Goal: Transaction & Acquisition: Purchase product/service

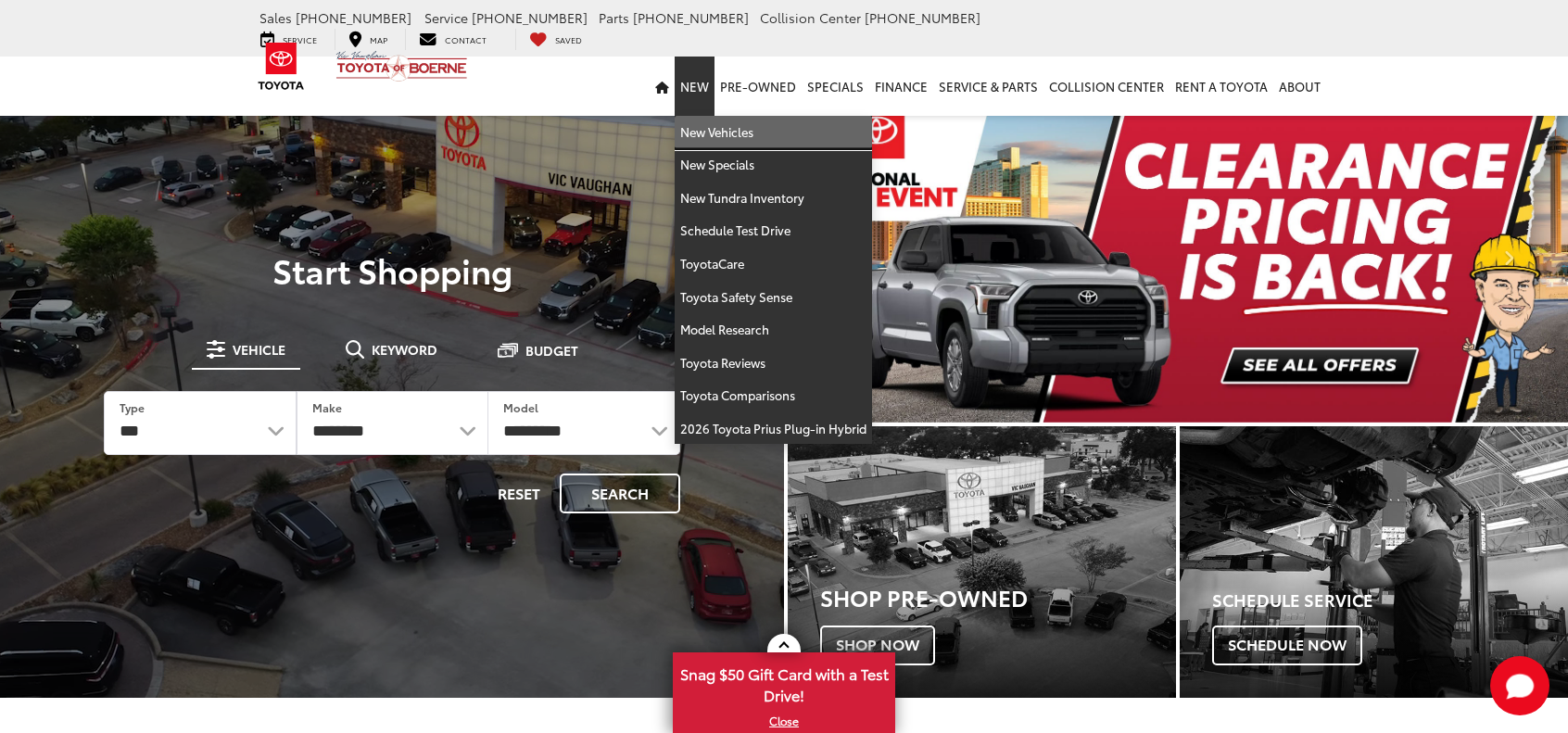
click at [709, 116] on link "New Vehicles" at bounding box center [773, 133] width 198 height 33
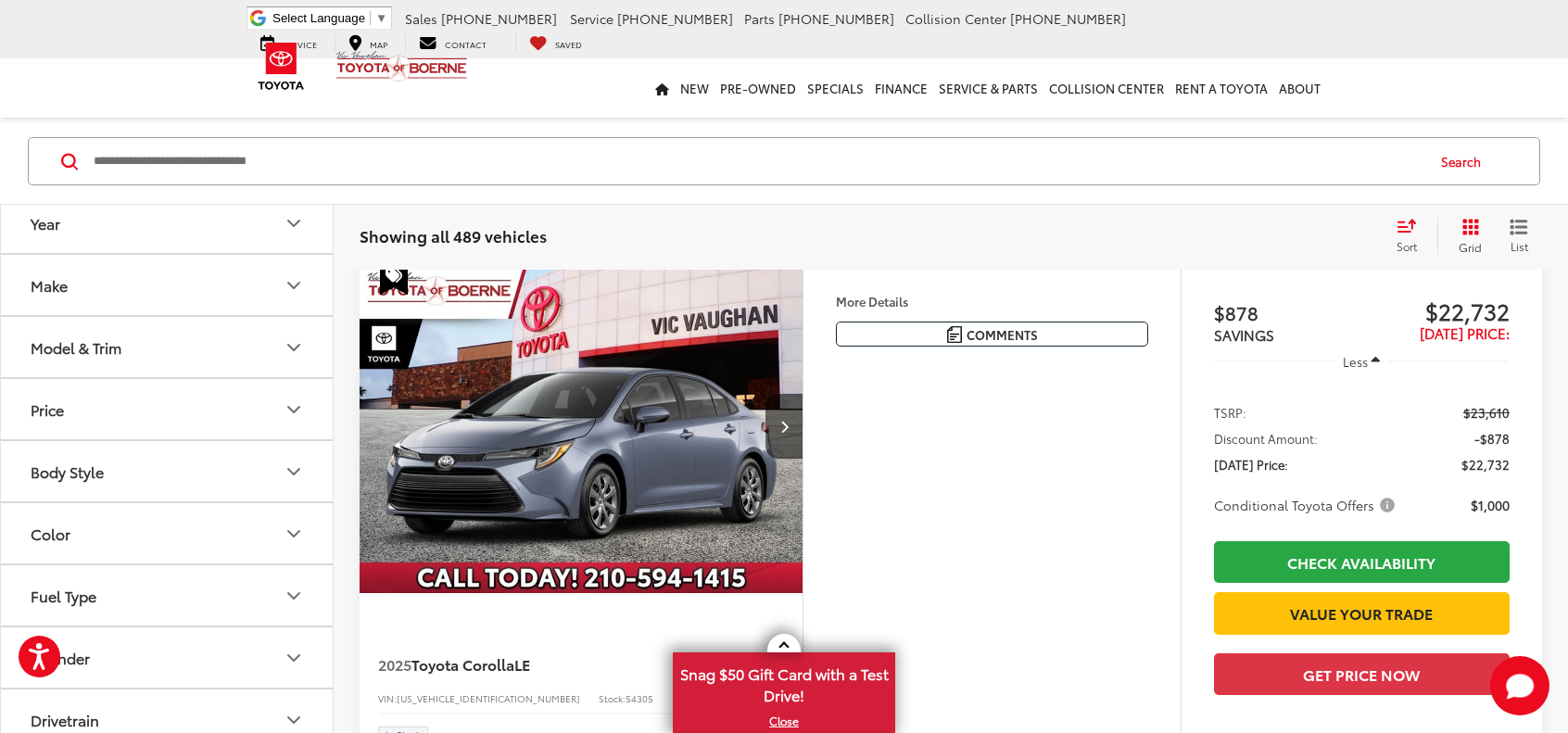
scroll to position [185, 0]
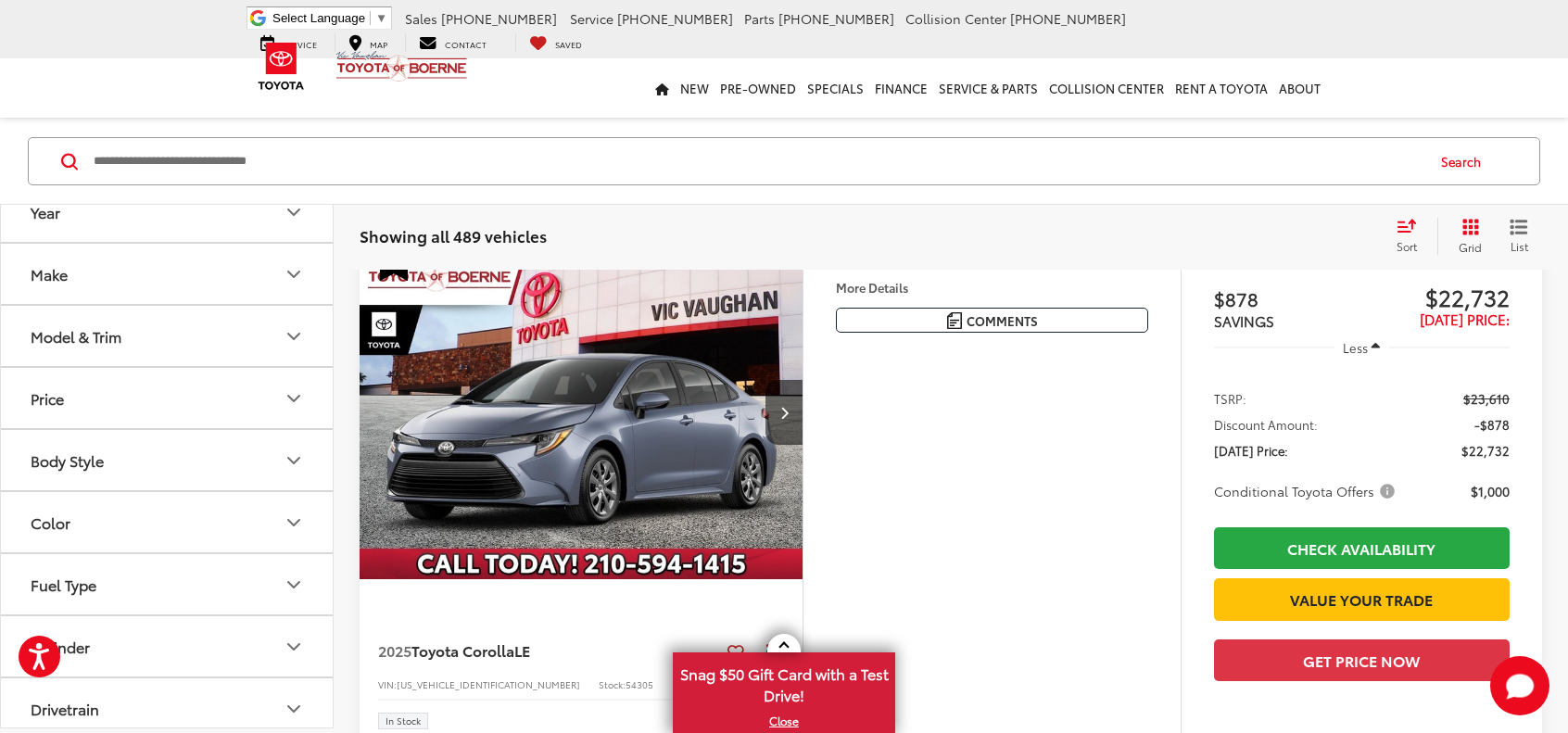
click at [287, 337] on icon "Model & Trim" at bounding box center [293, 335] width 22 height 22
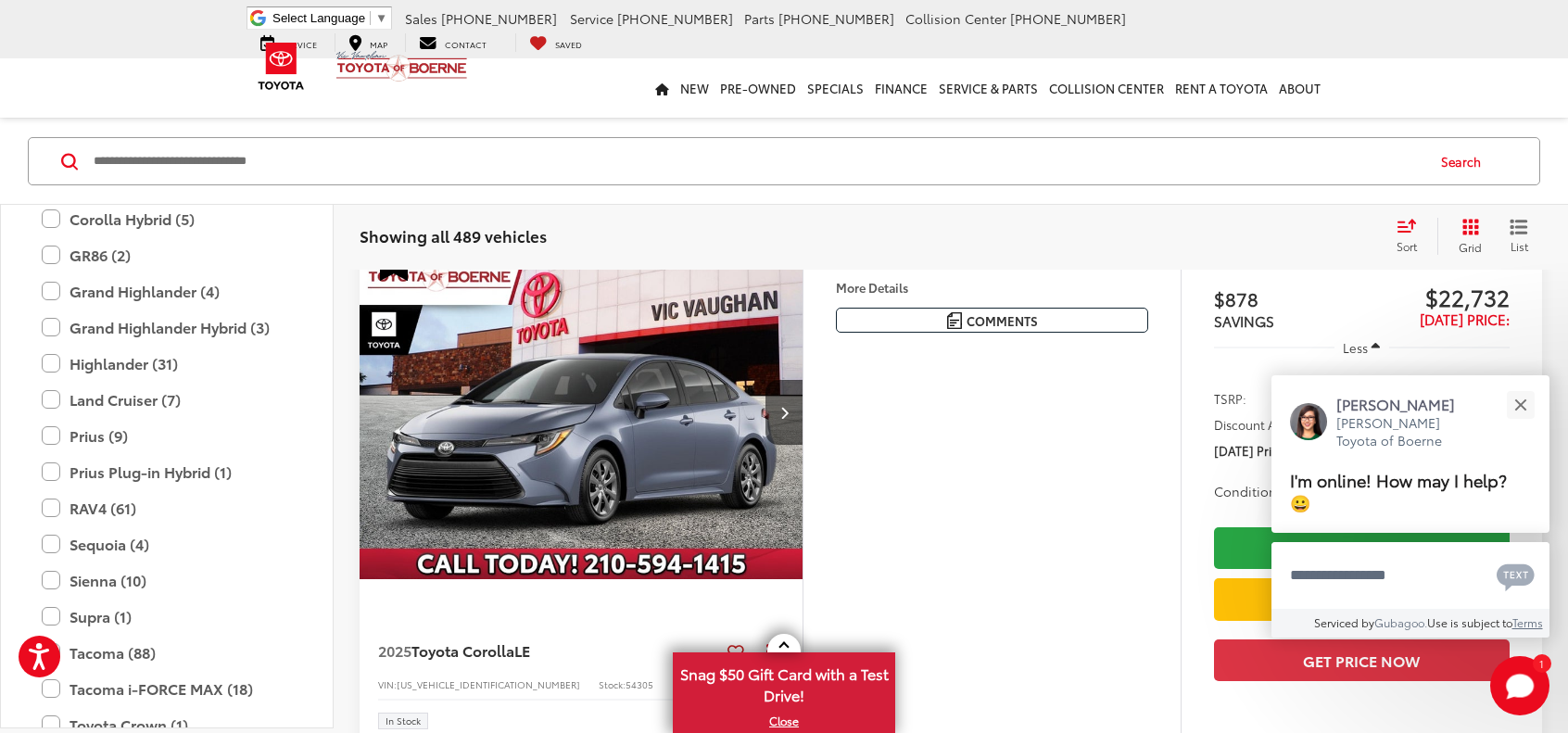
scroll to position [637, 0]
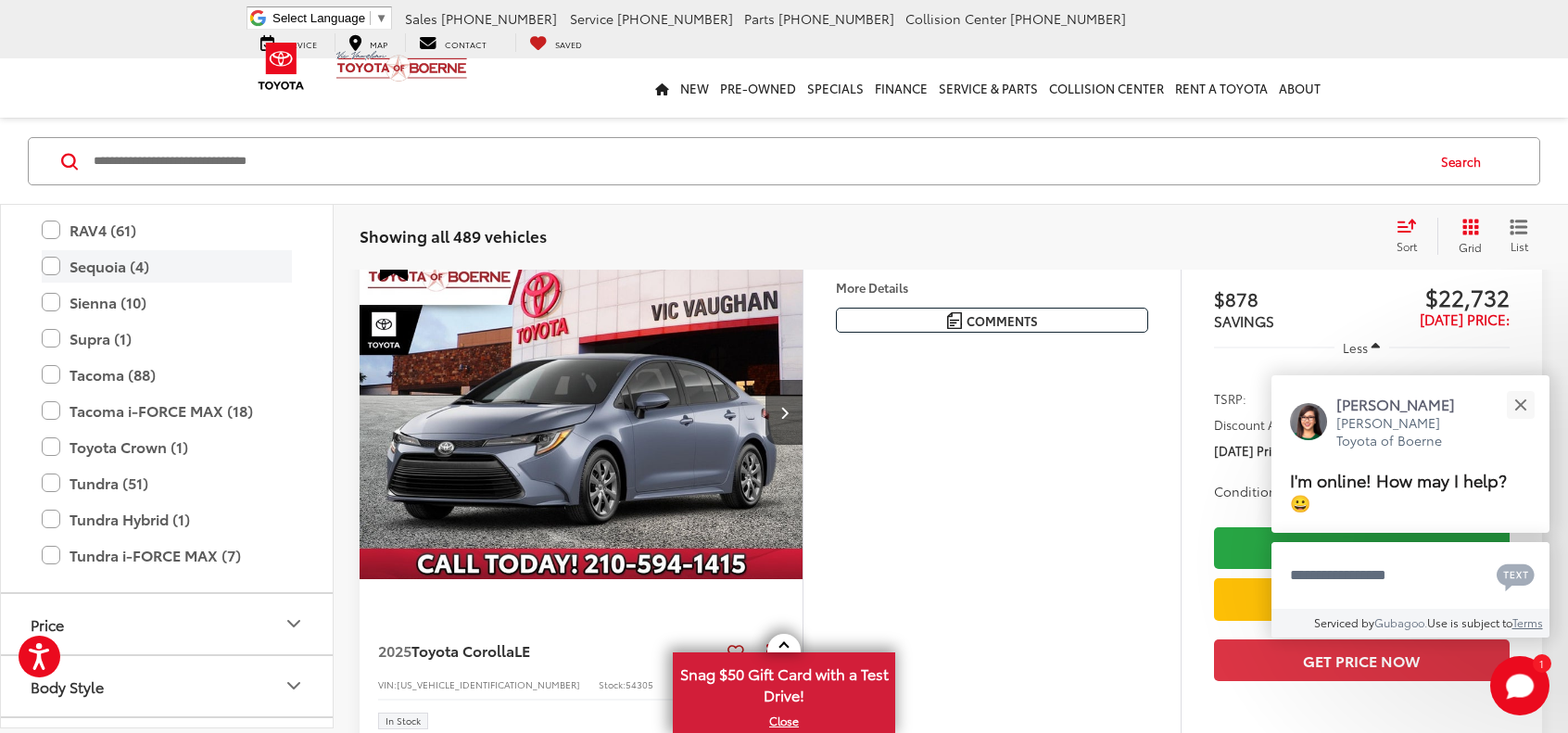
click at [56, 270] on label "Sequoia (4)" at bounding box center [167, 266] width 250 height 32
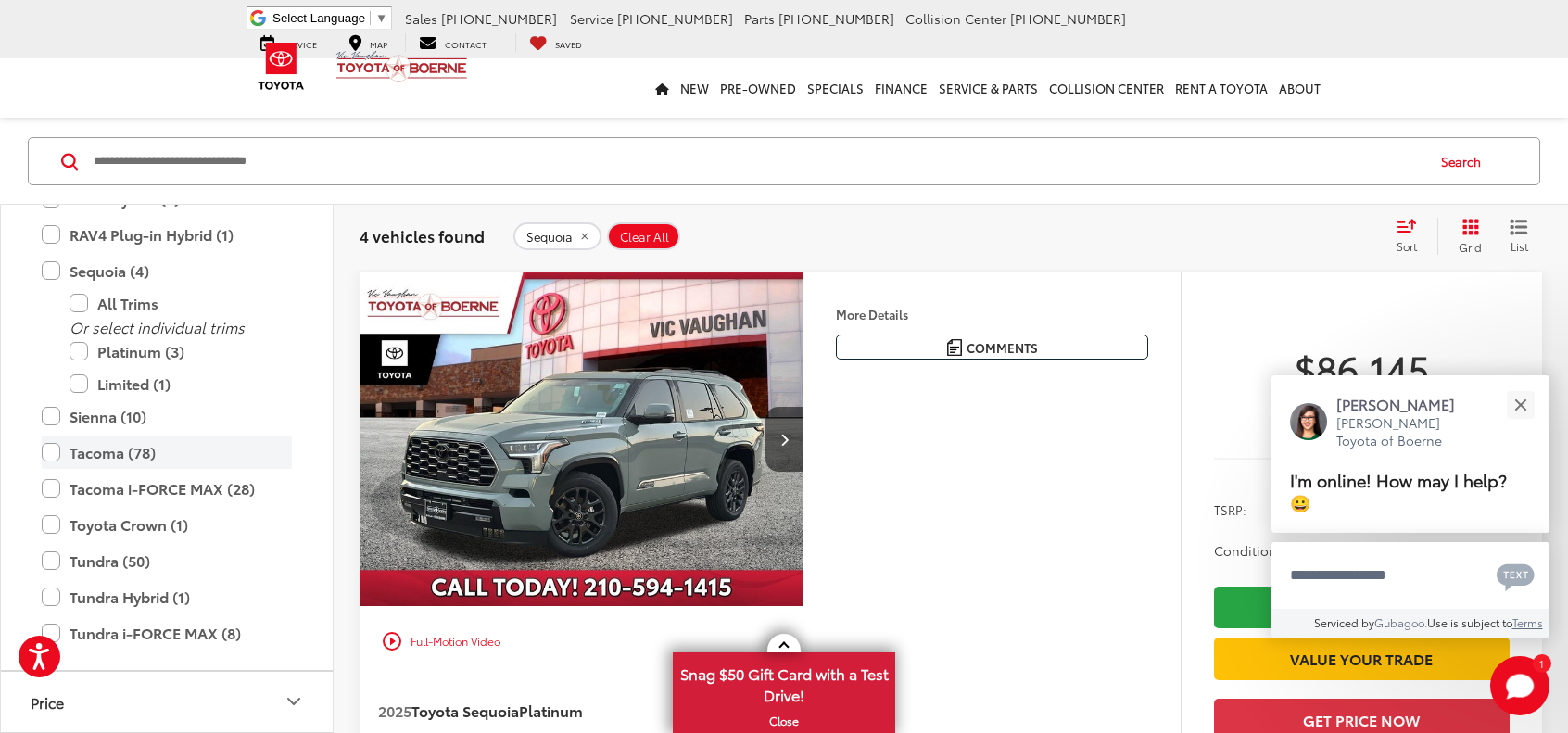
scroll to position [916, 0]
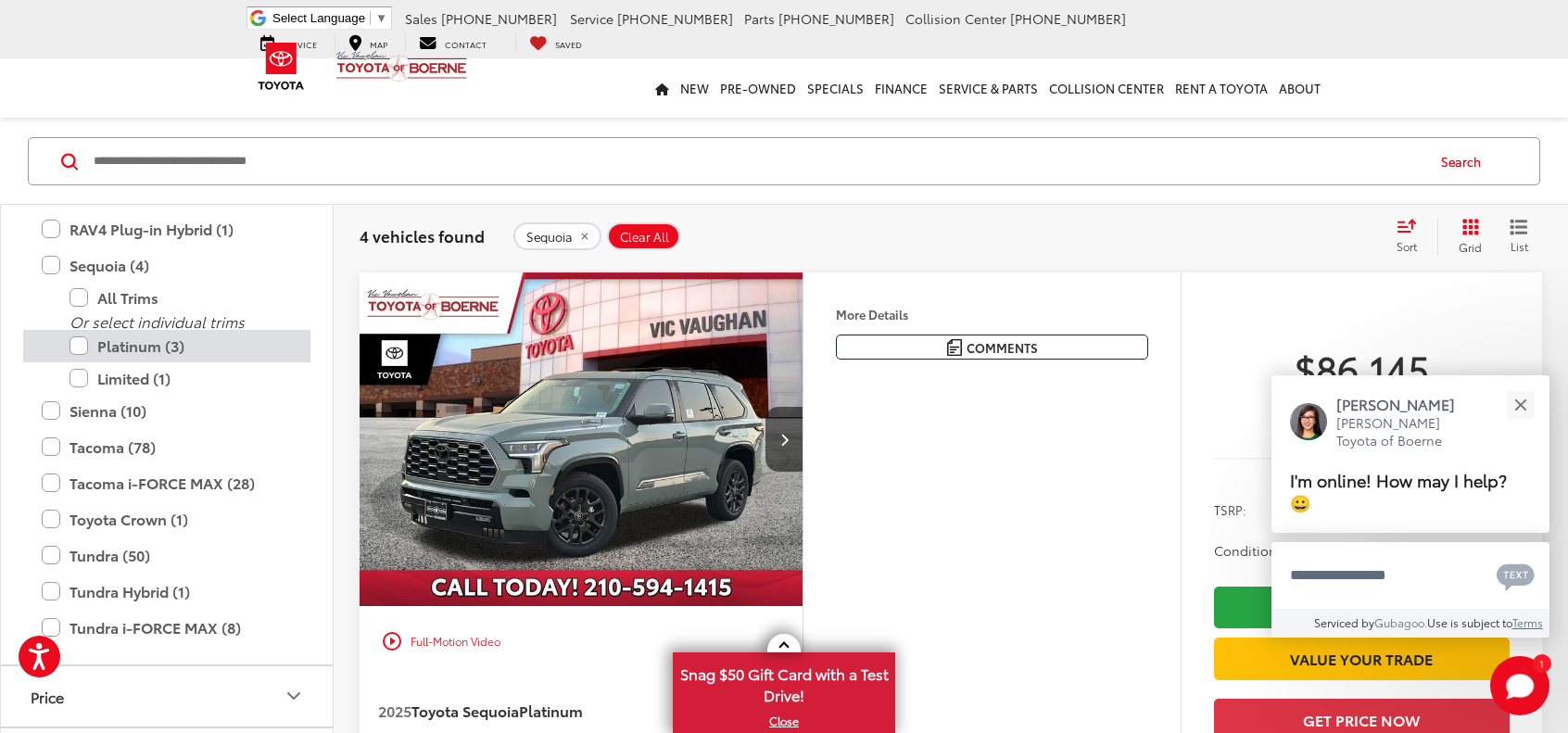
click at [132, 340] on label "Platinum (3)" at bounding box center [180, 346] width 222 height 32
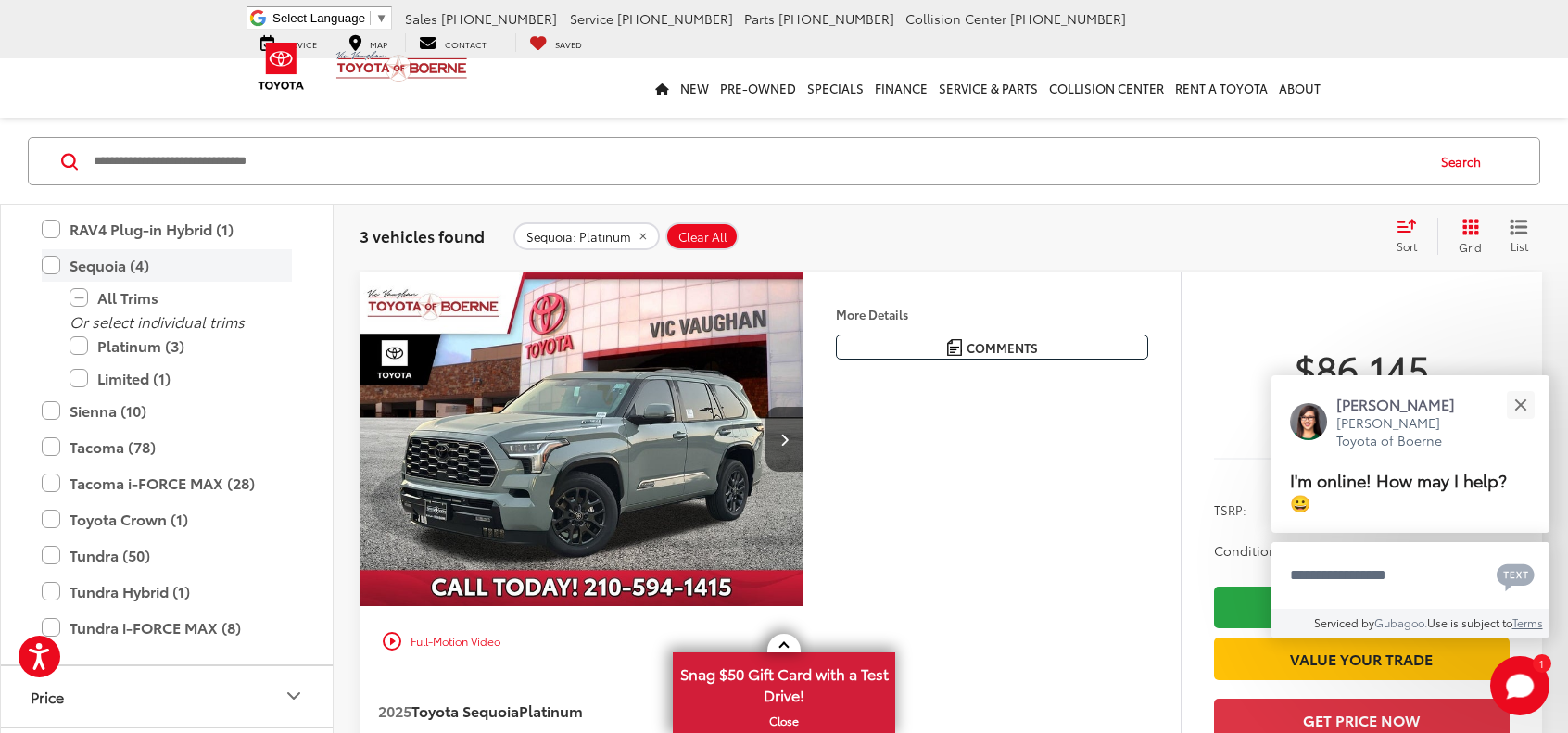
click at [46, 266] on label "Sequoia (4)" at bounding box center [167, 265] width 250 height 32
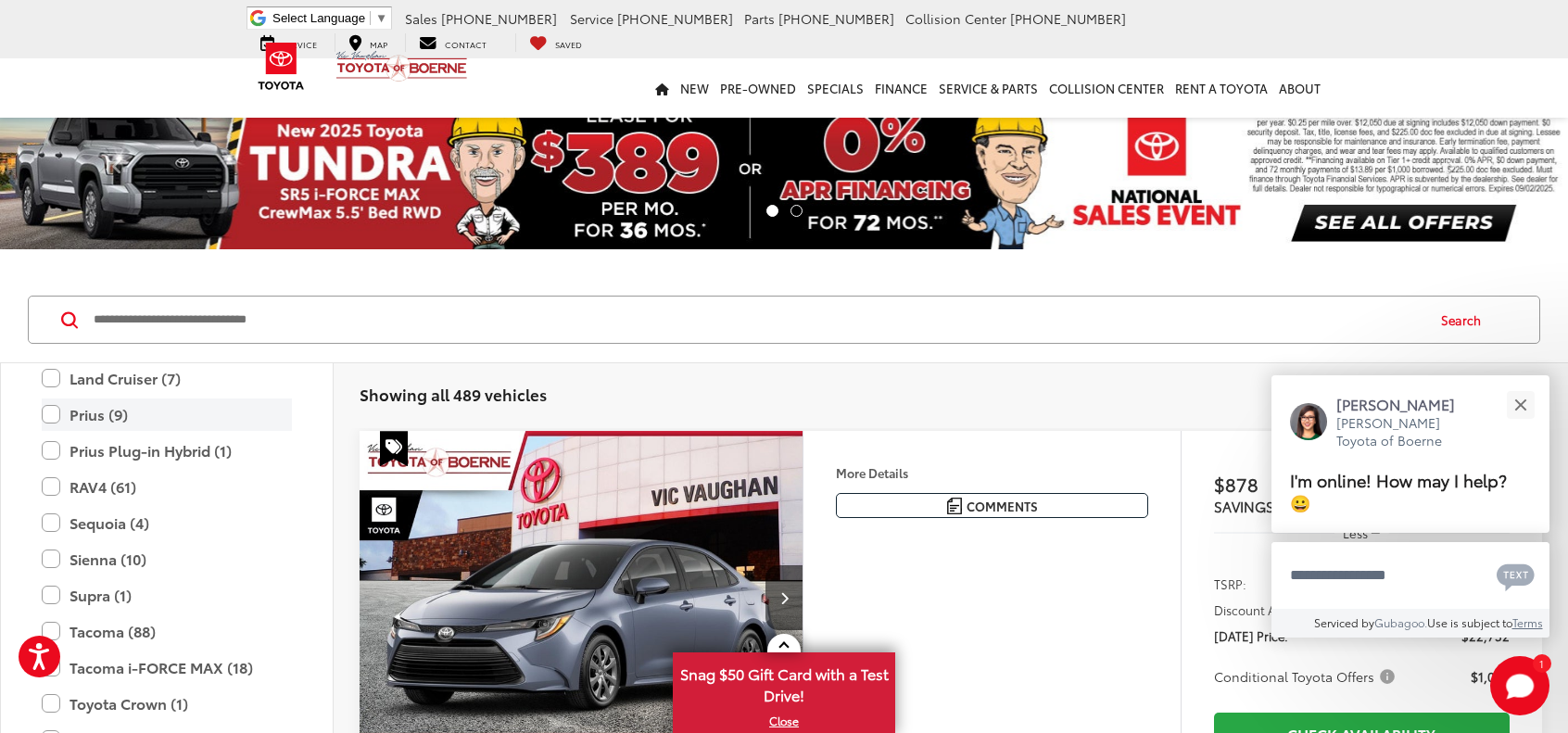
scroll to position [545, 0]
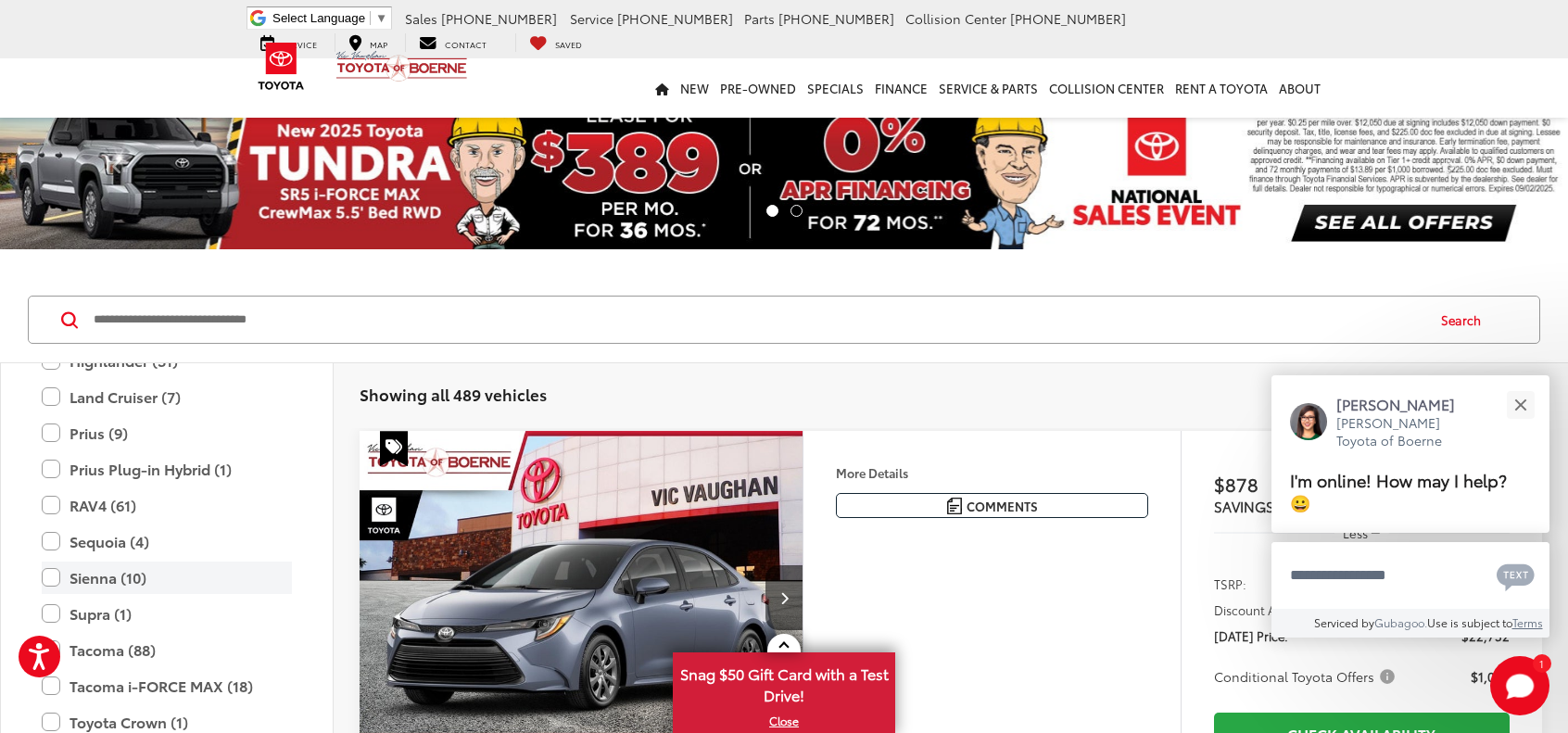
click at [50, 577] on label "Sienna (10)" at bounding box center [167, 577] width 250 height 32
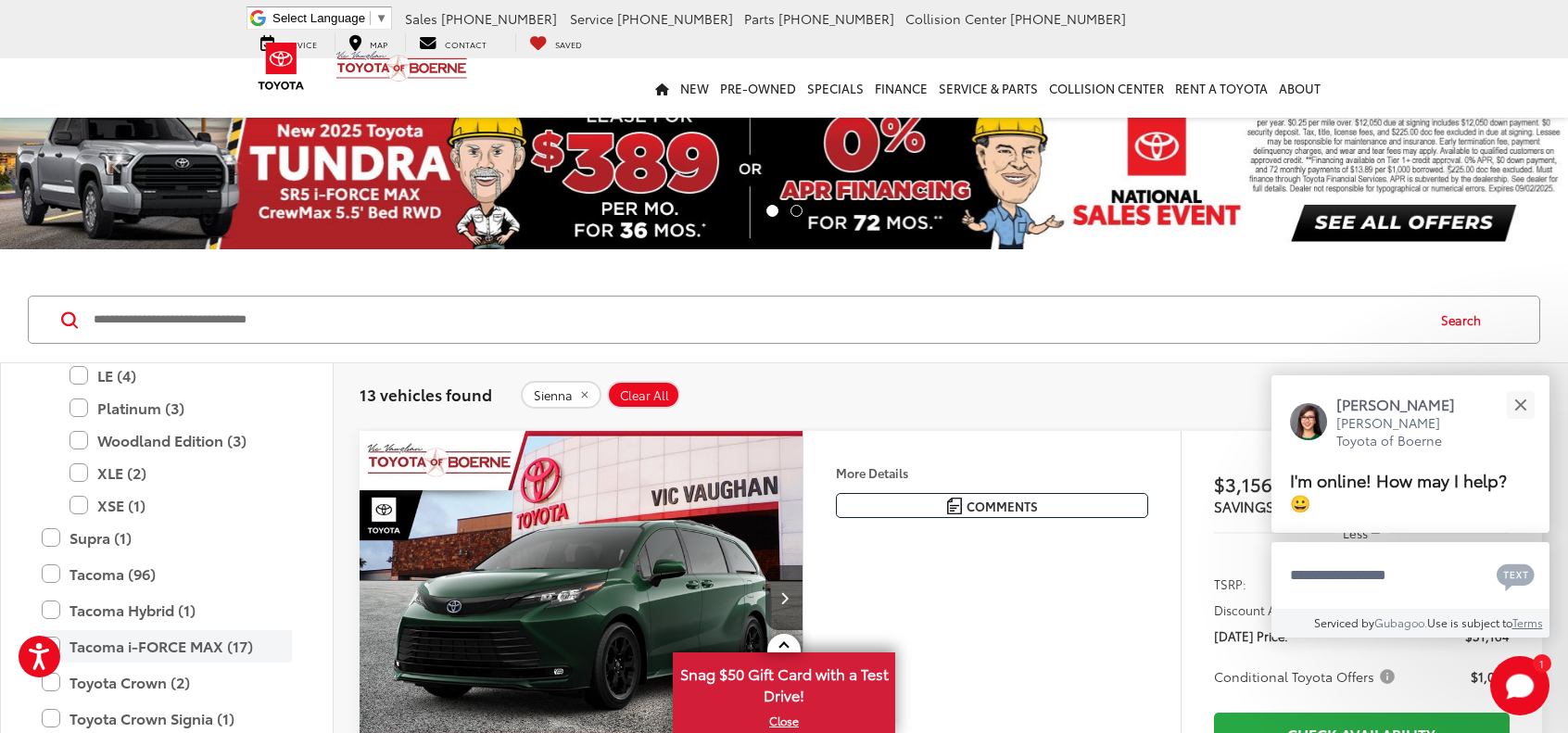
scroll to position [916, 0]
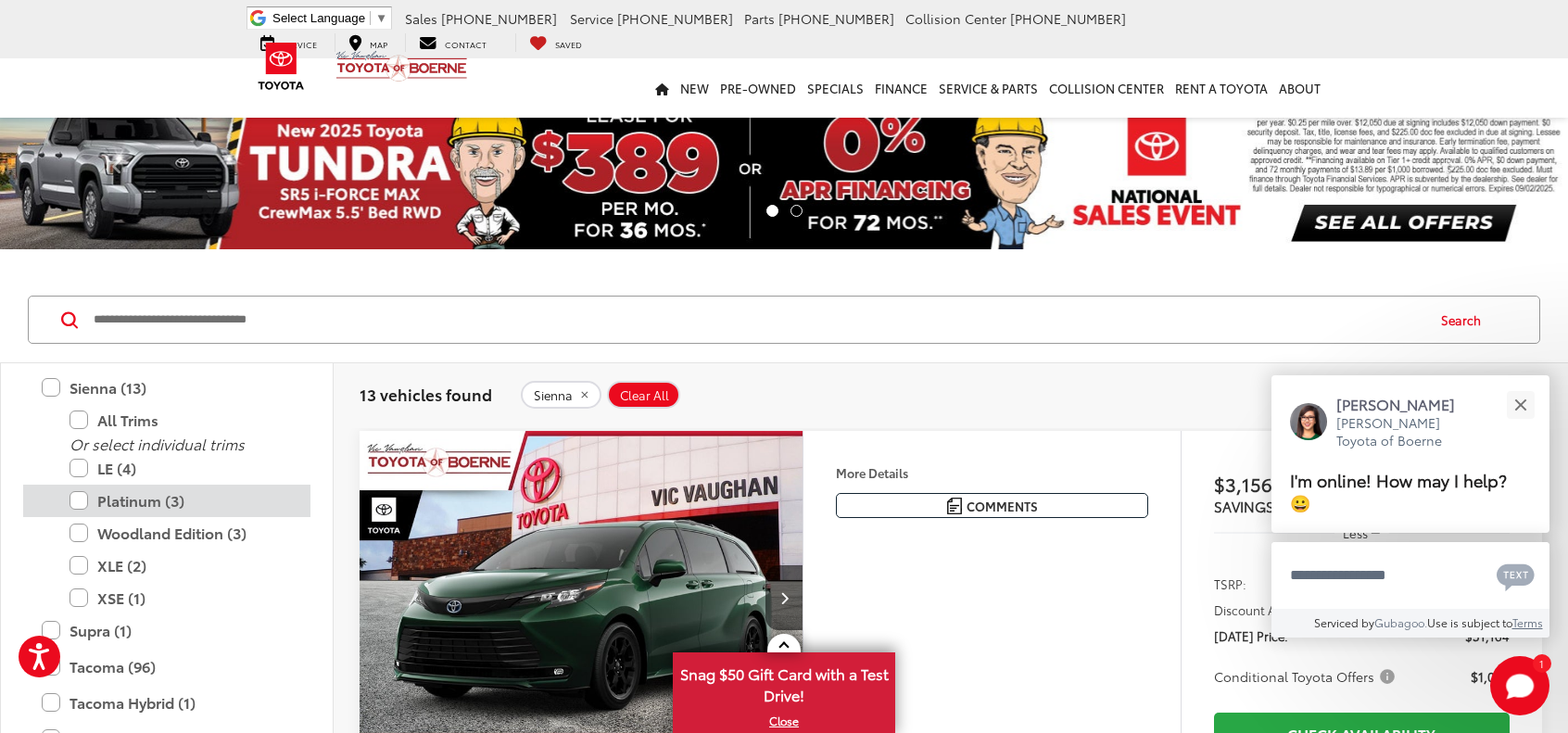
click at [134, 498] on label "Platinum (3)" at bounding box center [180, 500] width 222 height 32
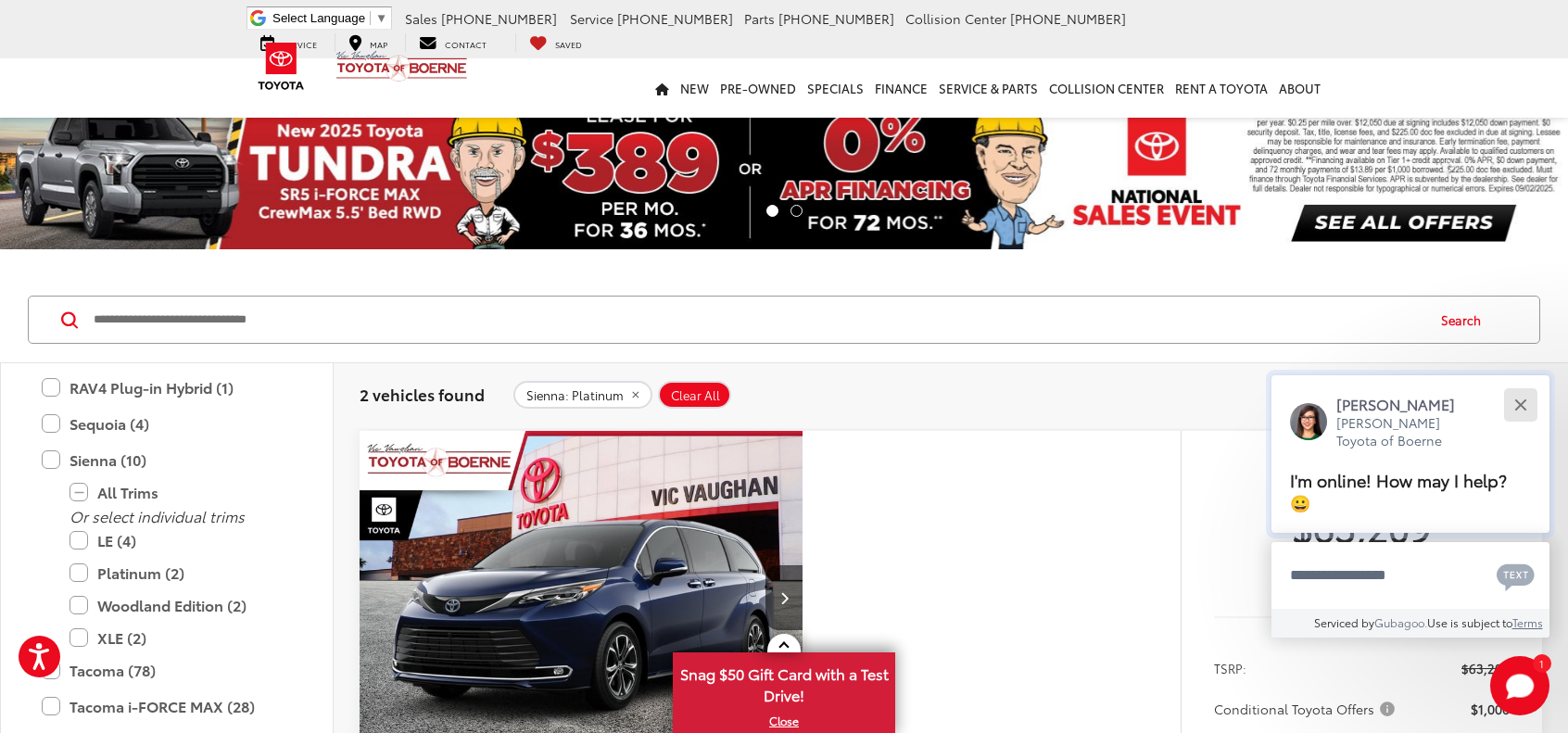
click at [1526, 408] on button "Close" at bounding box center [1520, 405] width 40 height 40
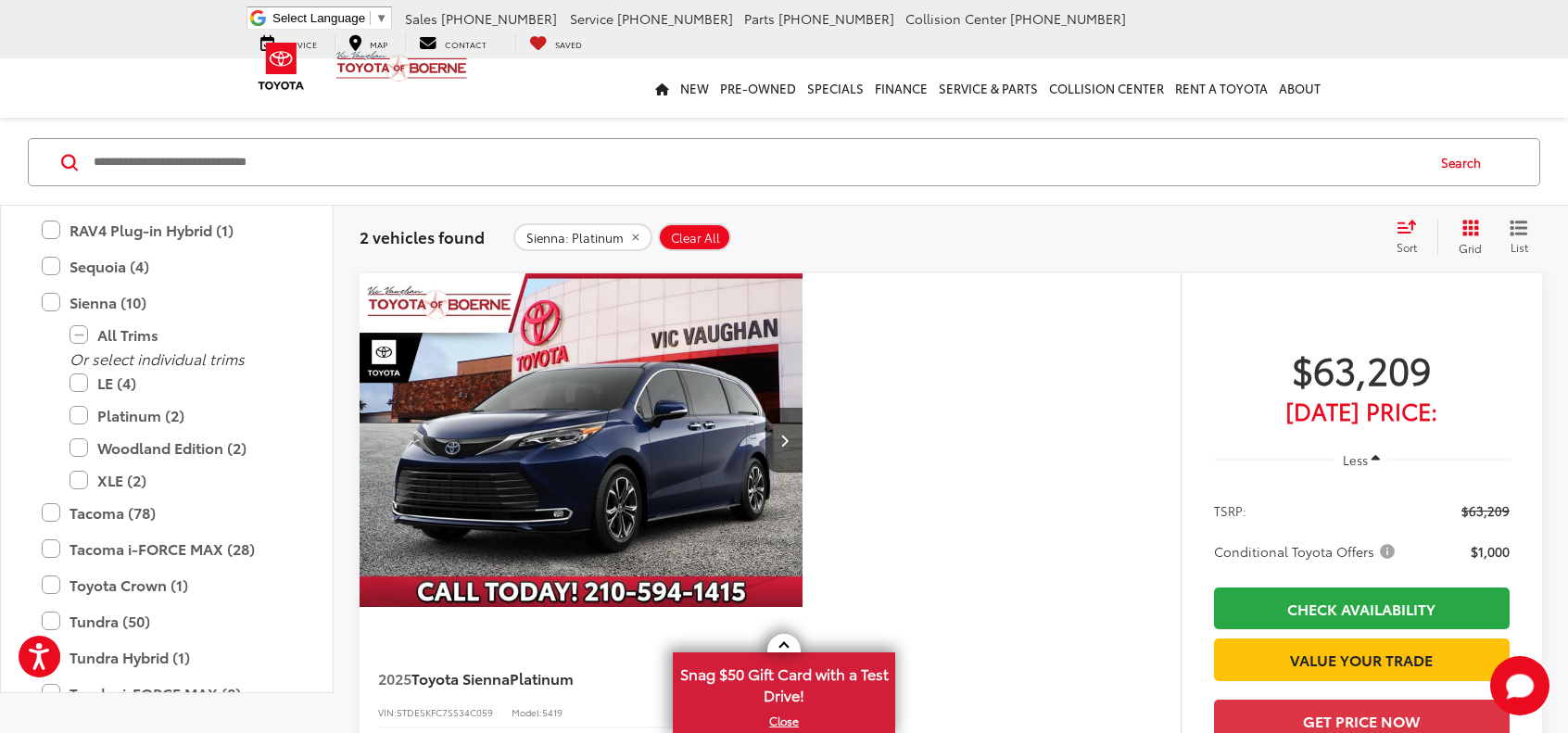
scroll to position [185, 0]
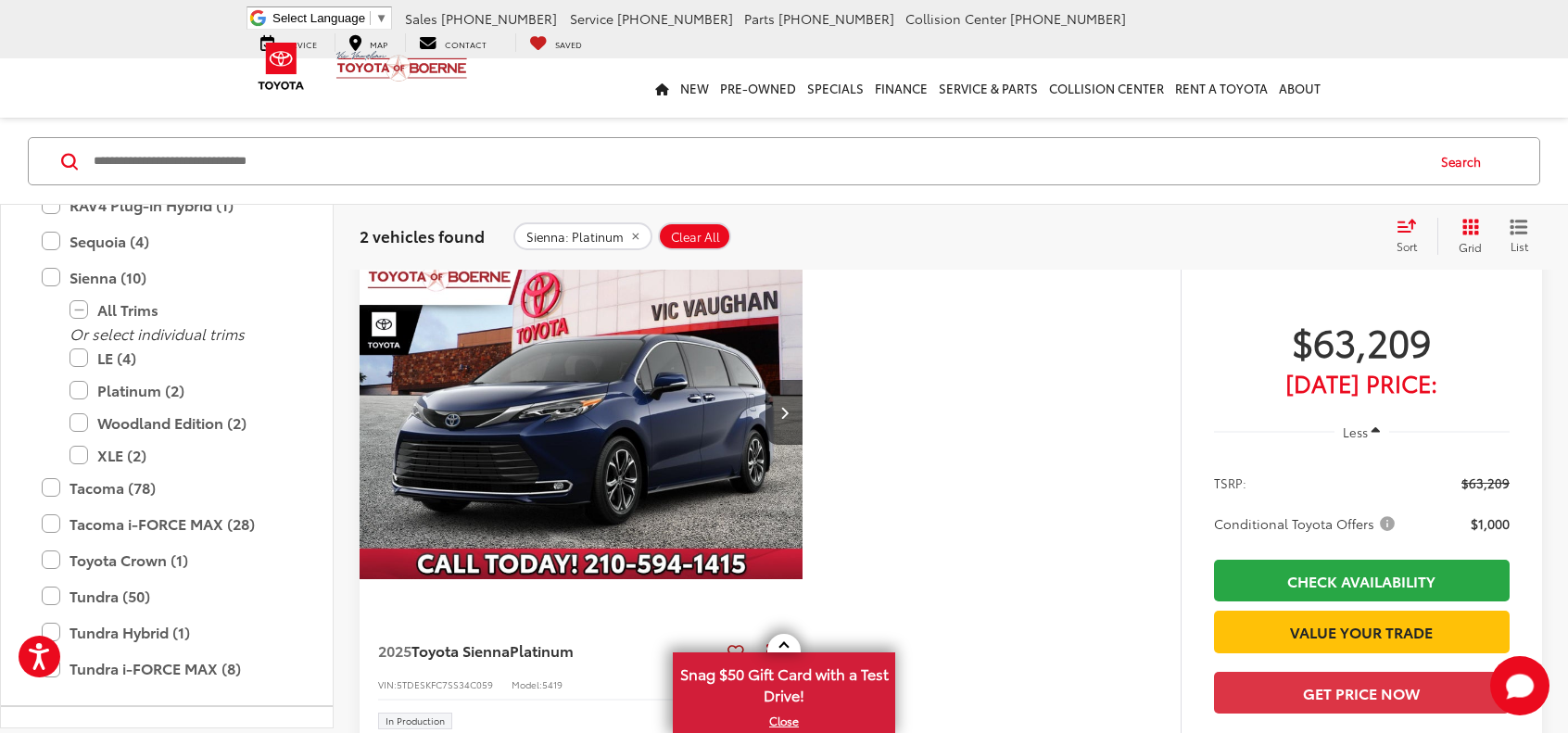
click at [617, 405] on img "2025 Toyota Sienna Platinum 0" at bounding box center [581, 412] width 445 height 334
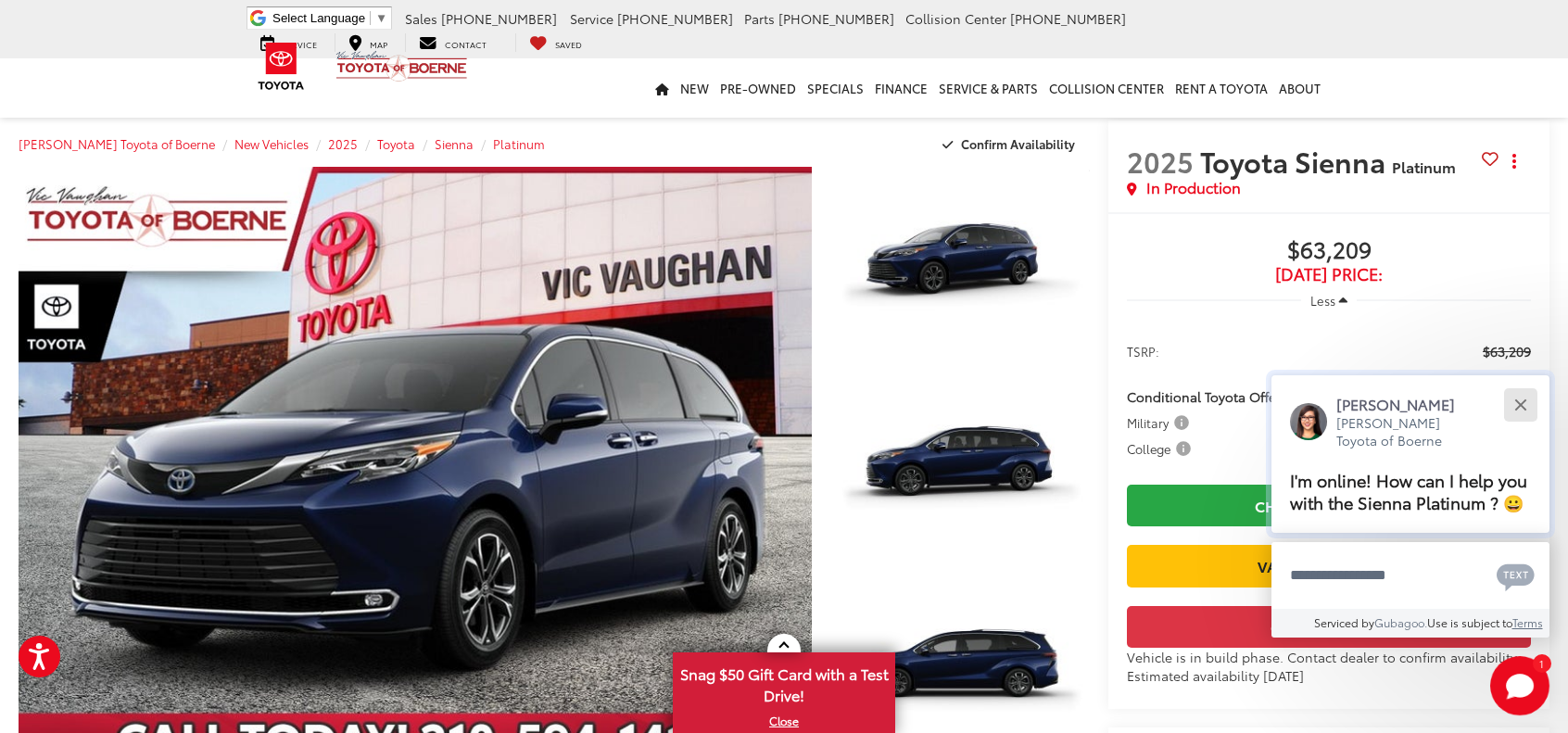
click at [1516, 404] on div "Close" at bounding box center [1520, 405] width 12 height 12
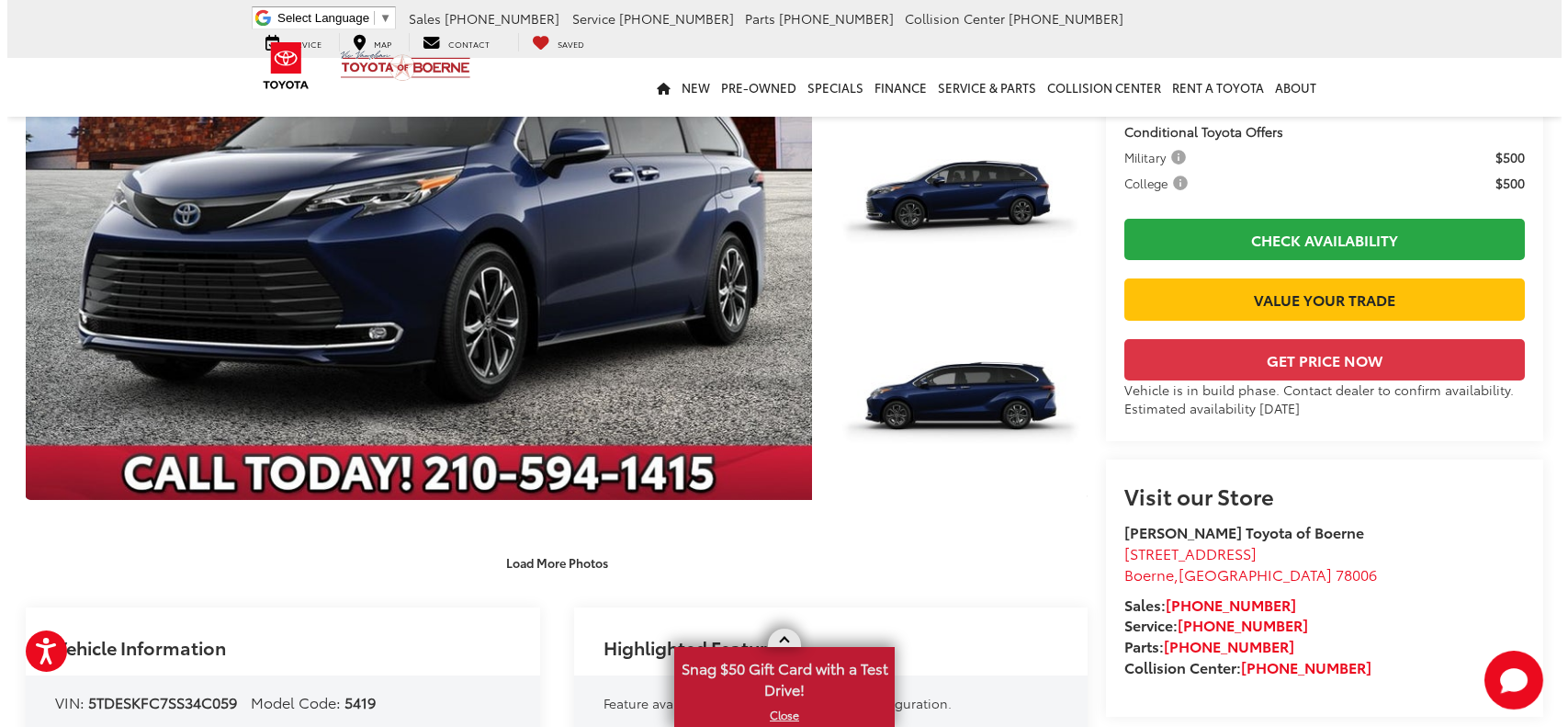
scroll to position [92, 0]
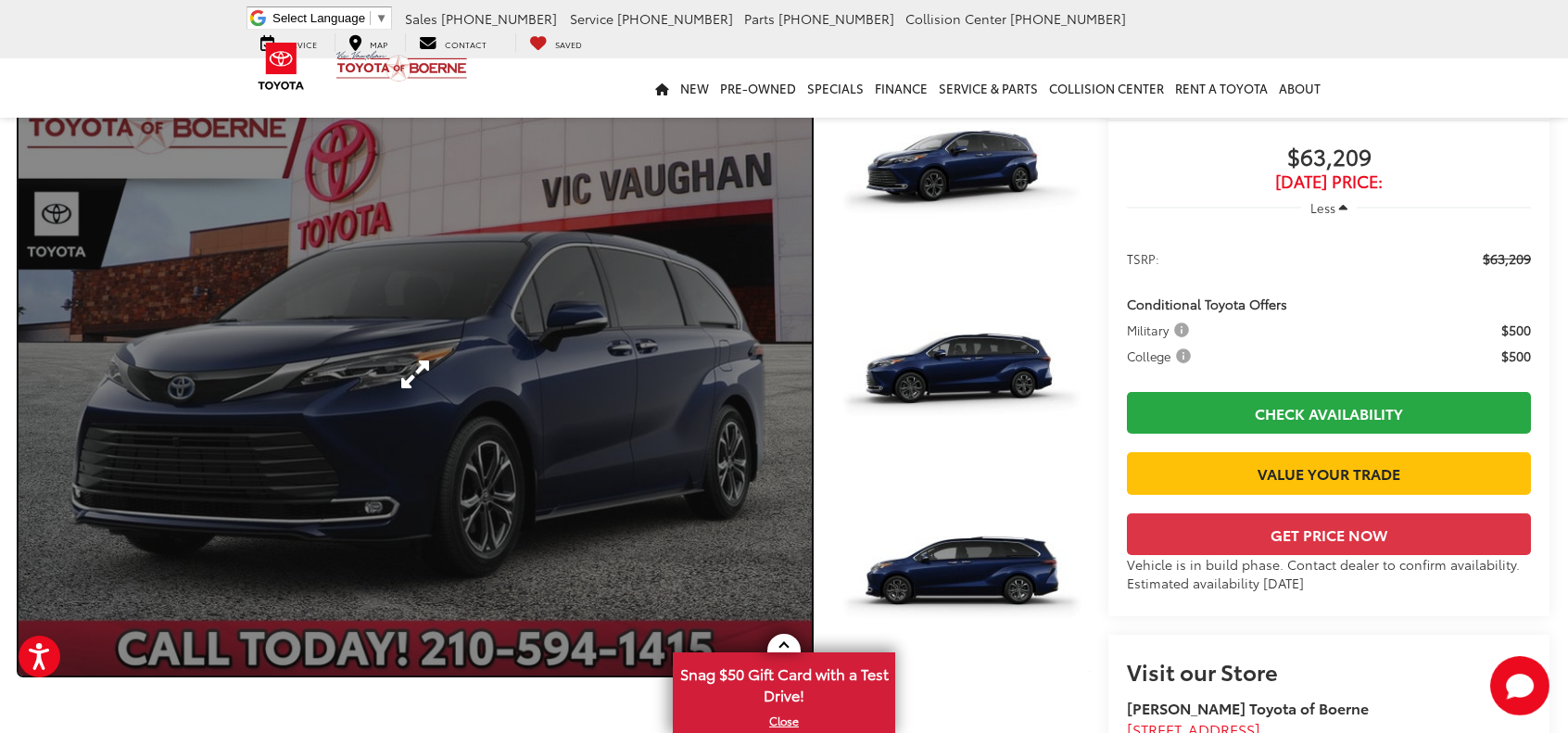
click at [608, 439] on link "Expand Photo 0" at bounding box center [415, 374] width 793 height 601
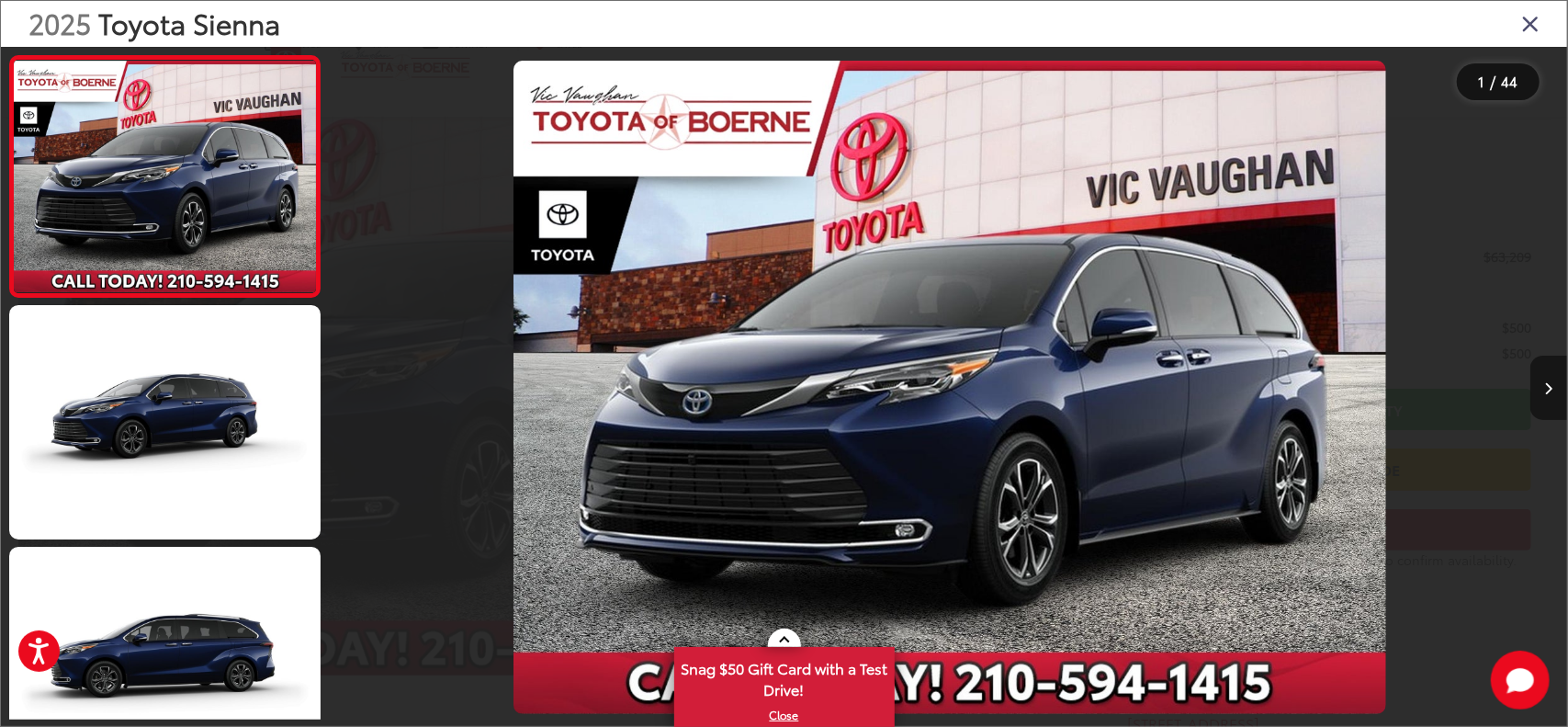
click at [1553, 378] on button "Next image" at bounding box center [1549, 388] width 37 height 65
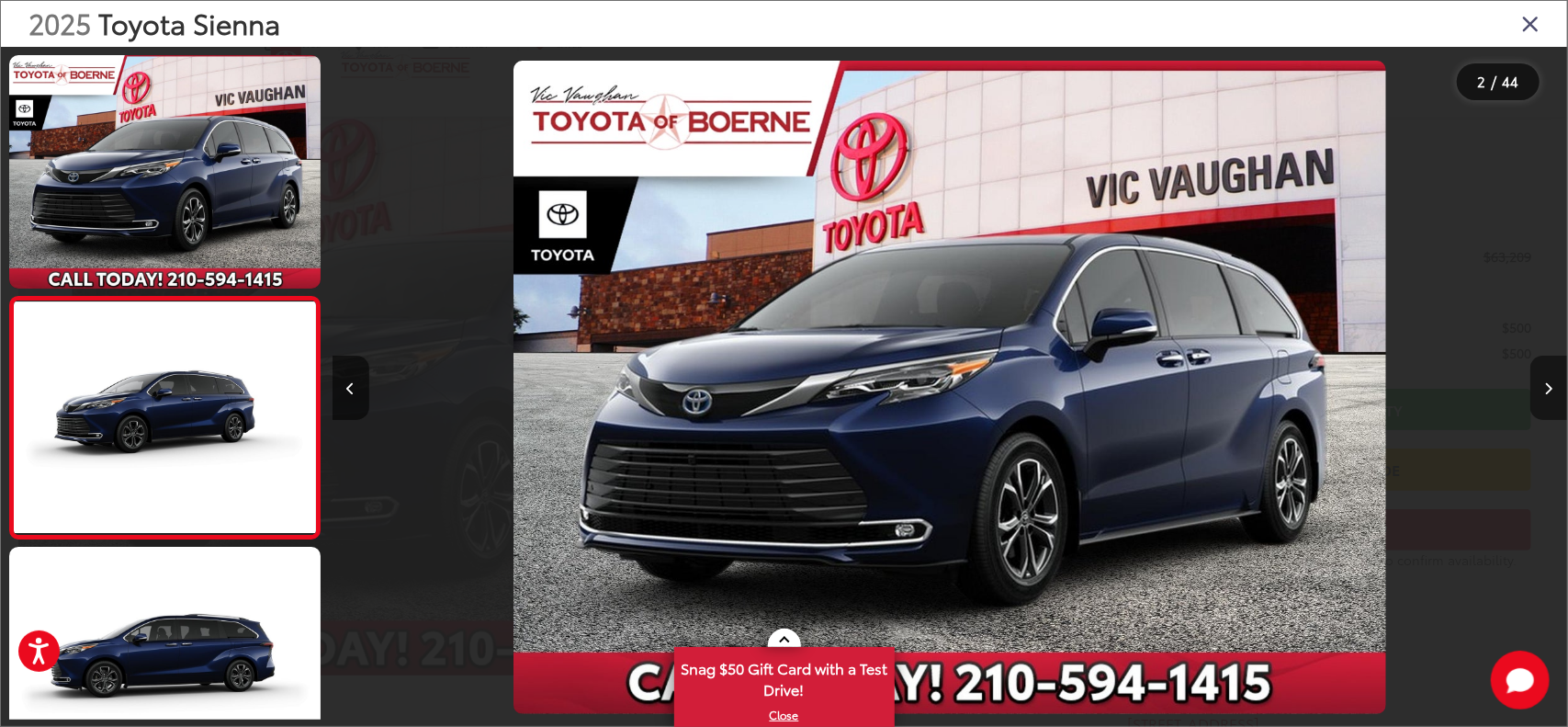
scroll to position [83, 0]
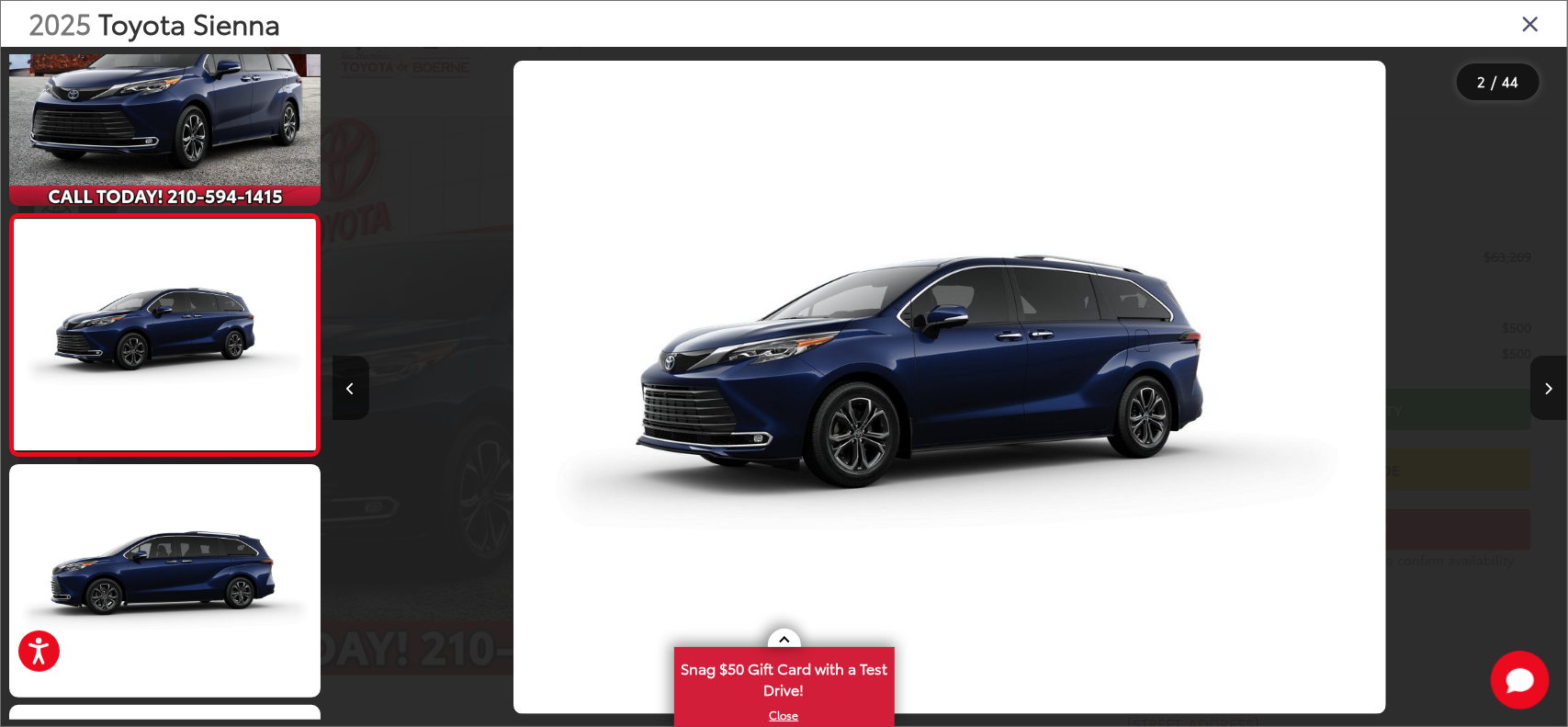
click at [1553, 378] on button "Next image" at bounding box center [1549, 388] width 37 height 65
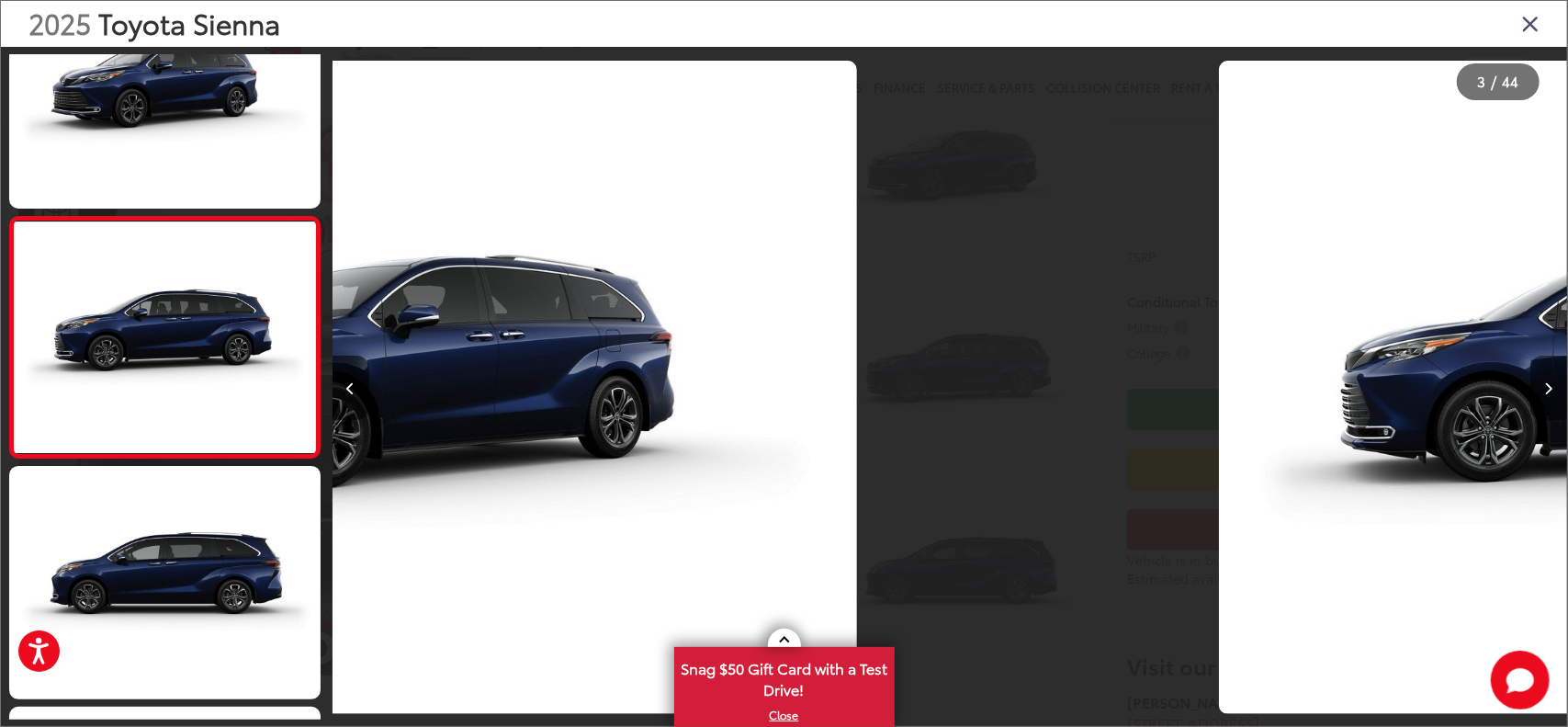
scroll to position [325, 0]
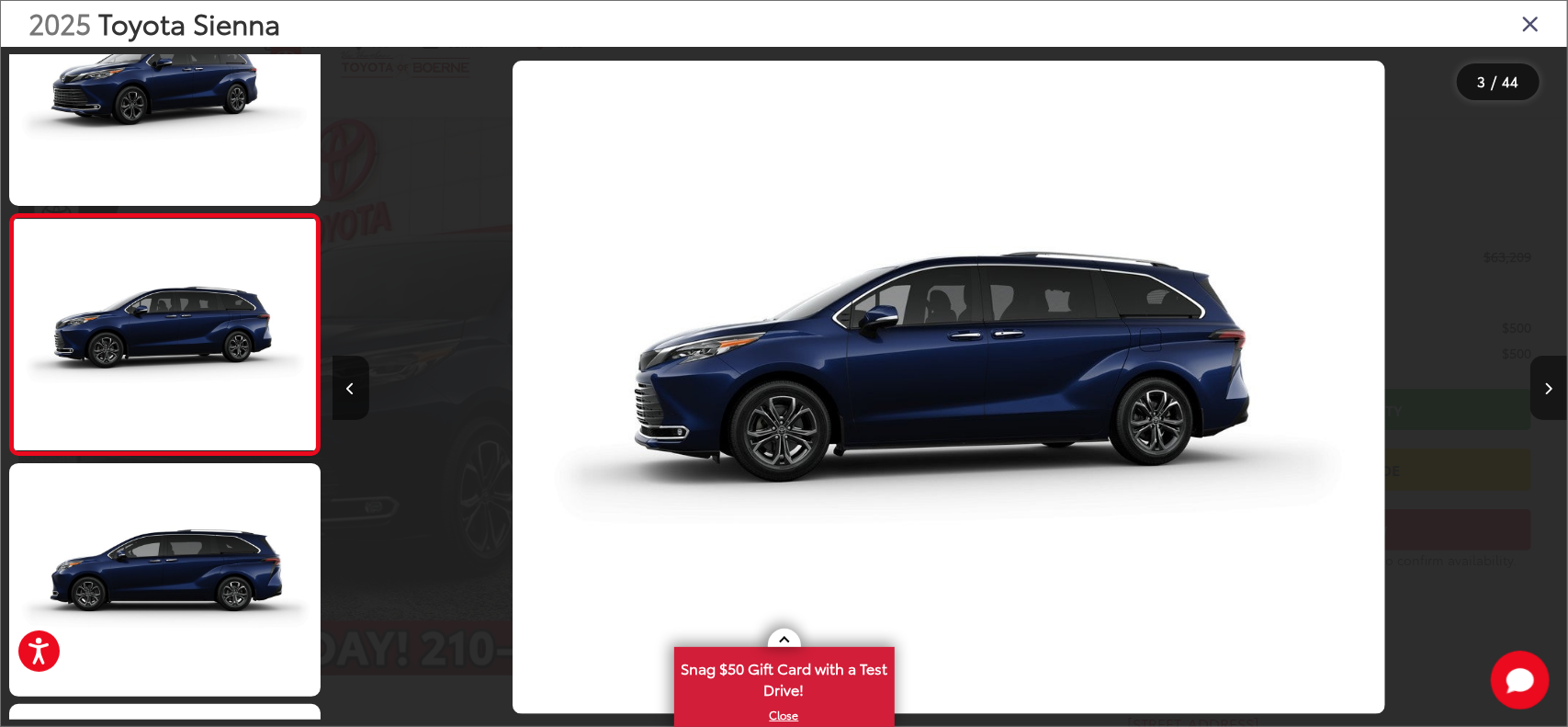
click at [1553, 378] on button "Next image" at bounding box center [1549, 388] width 37 height 65
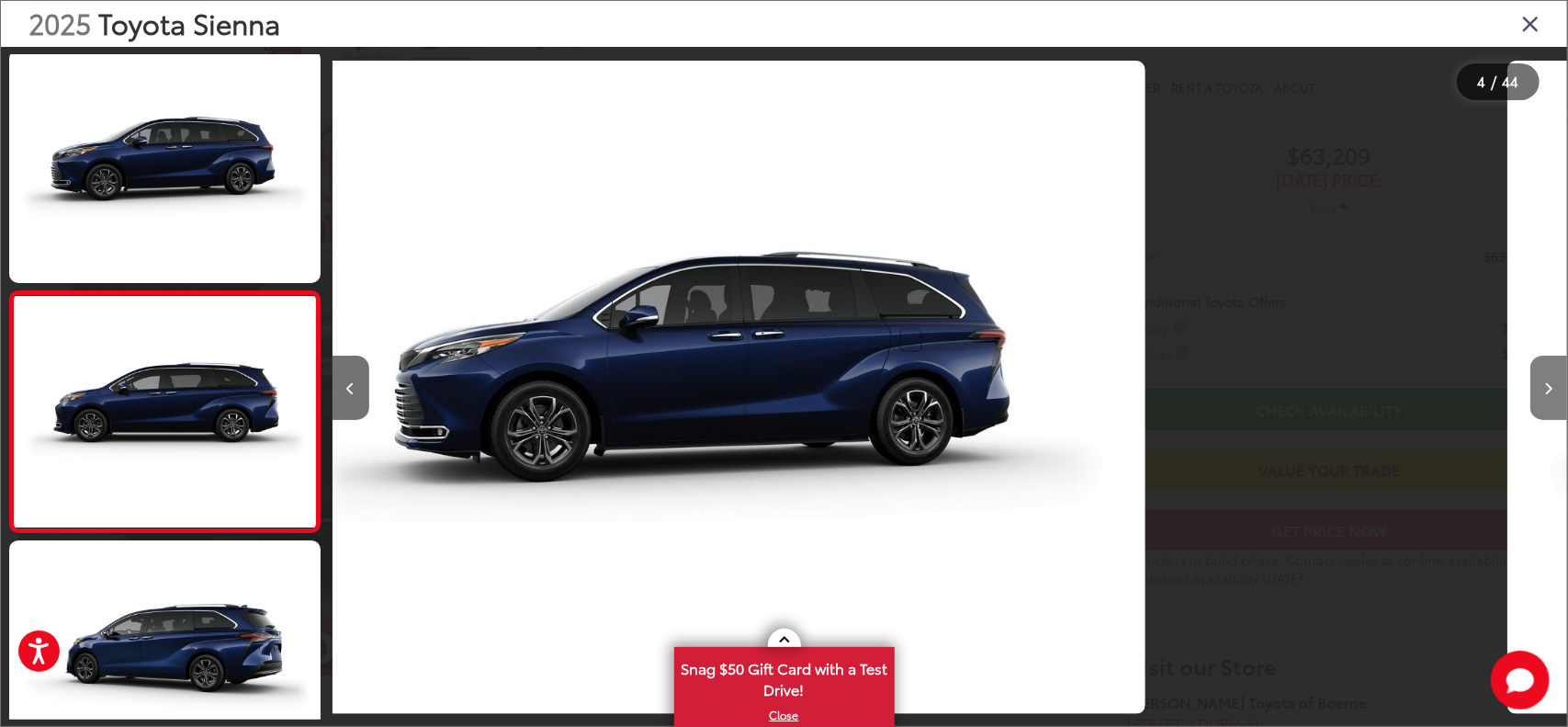
scroll to position [566, 0]
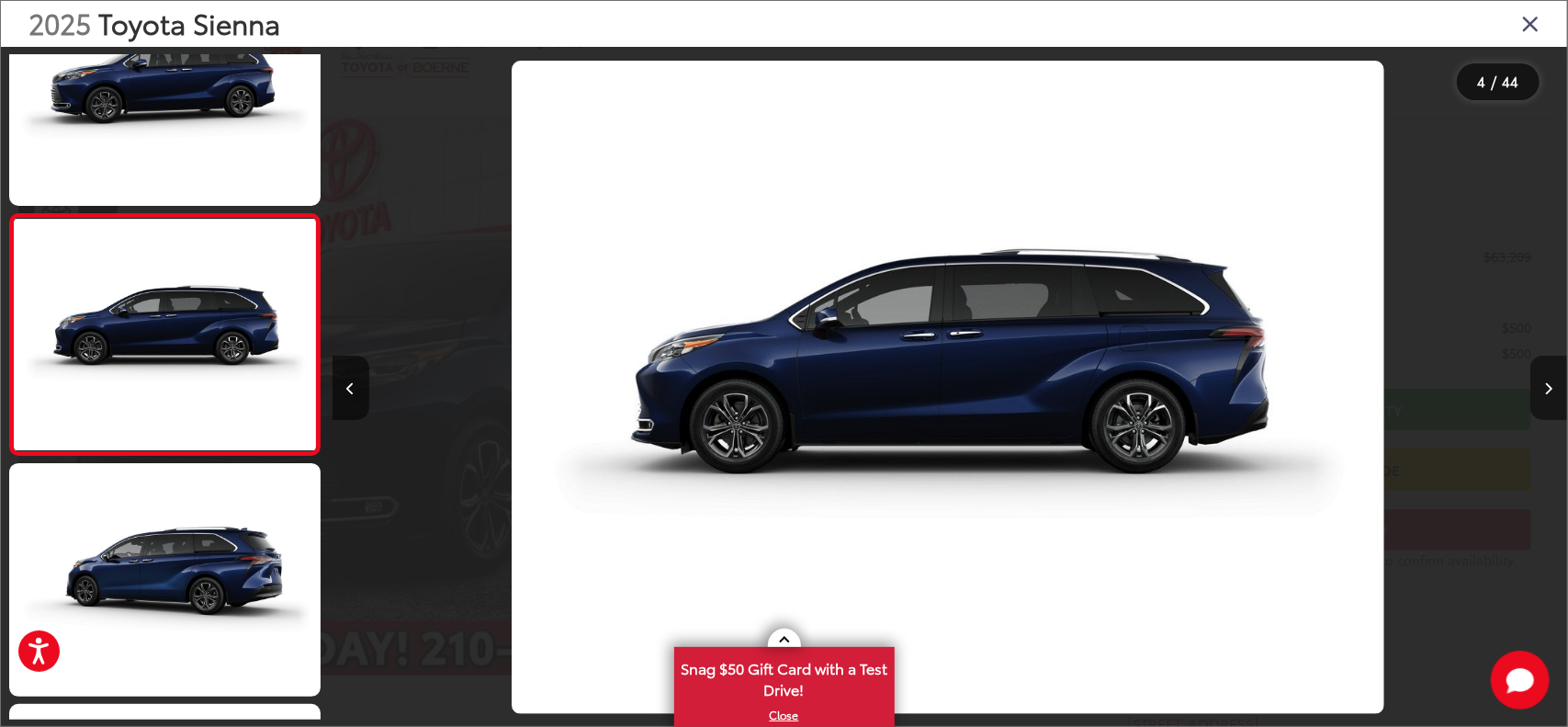
click at [1553, 378] on button "Next image" at bounding box center [1549, 388] width 37 height 65
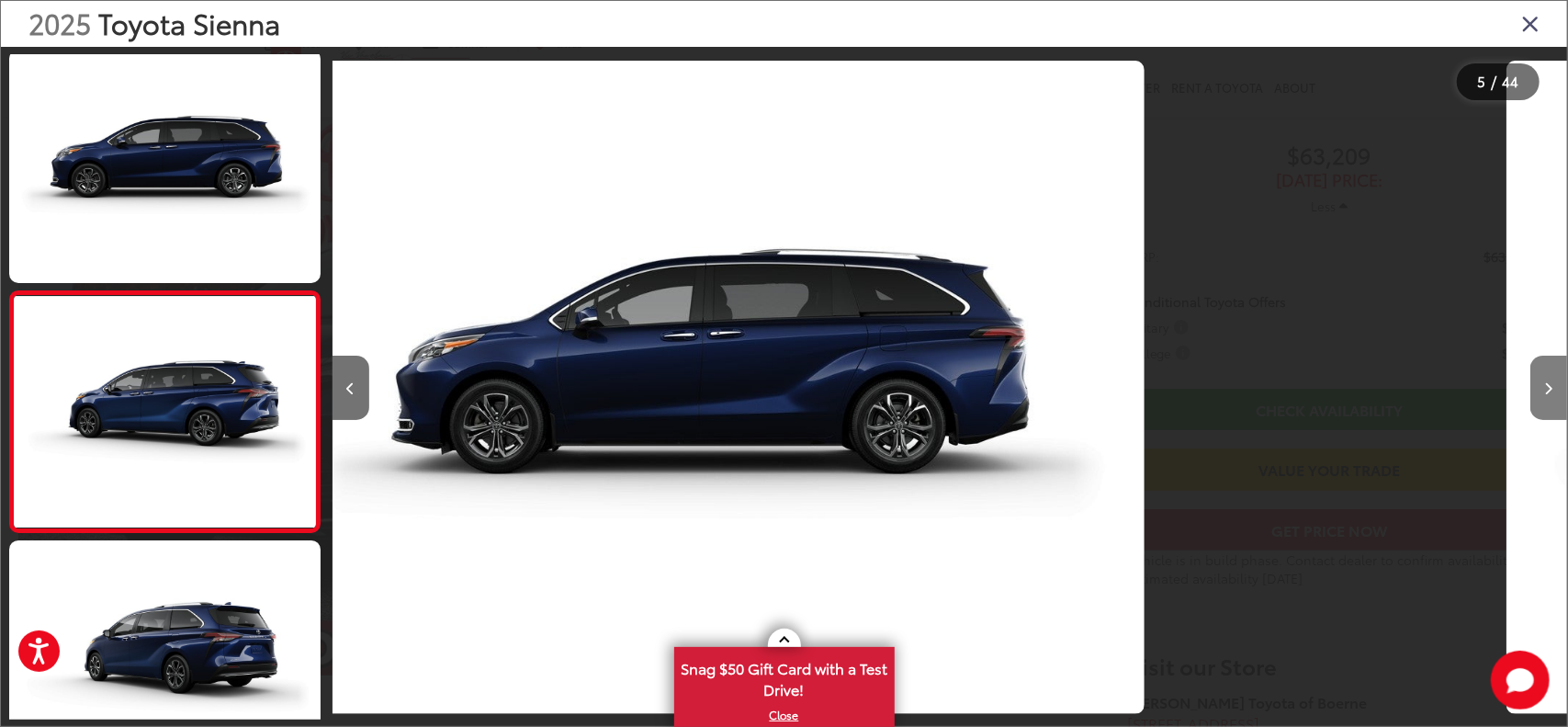
scroll to position [807, 0]
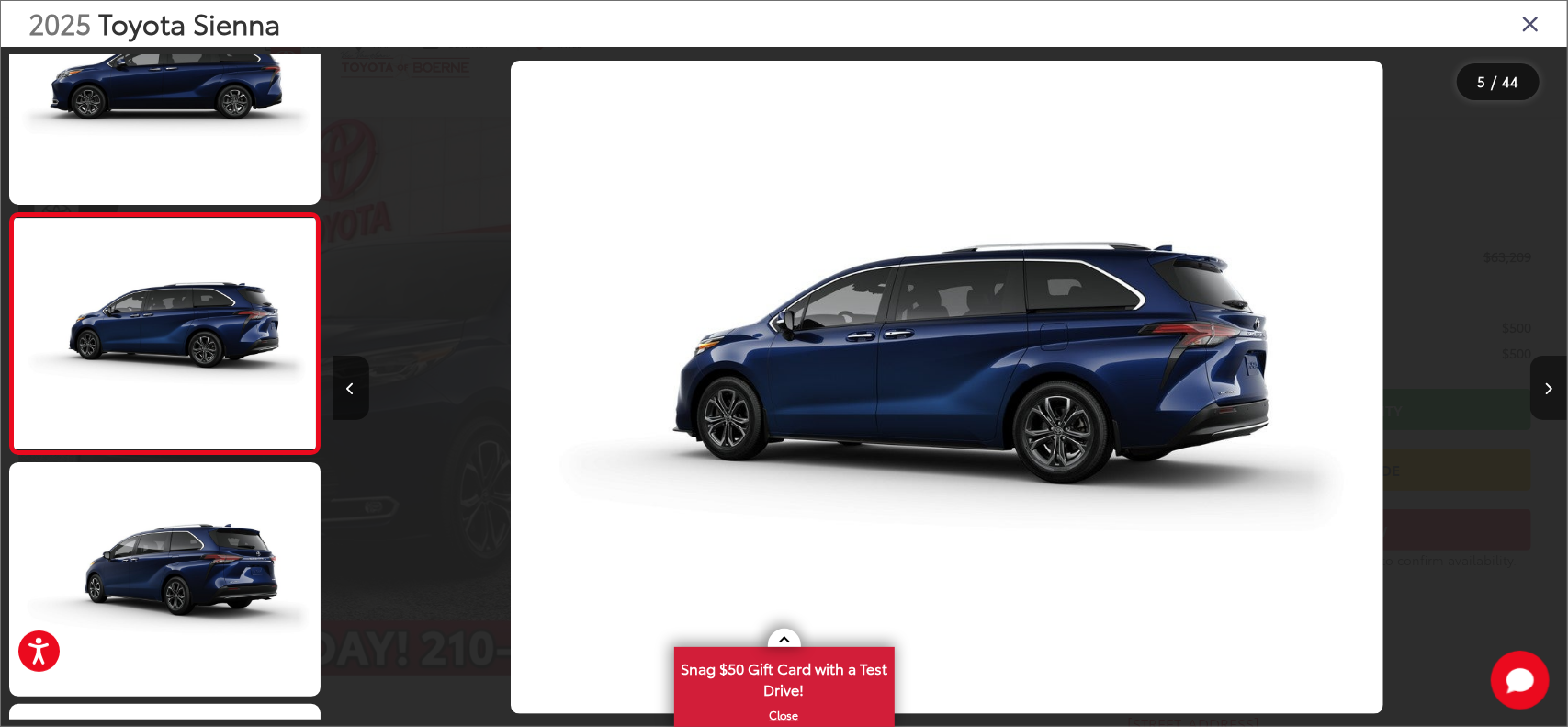
click at [1553, 378] on button "Next image" at bounding box center [1549, 388] width 37 height 65
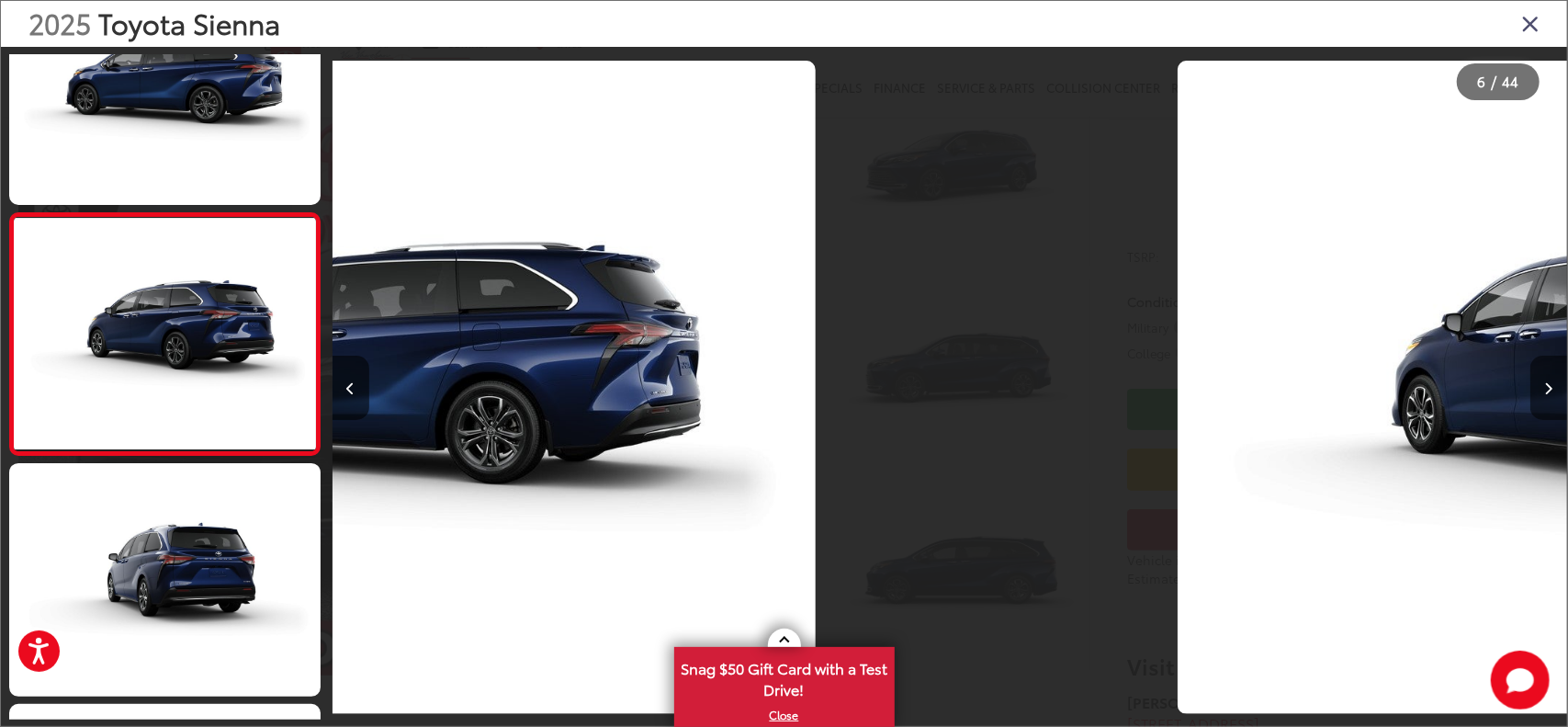
scroll to position [1048, 0]
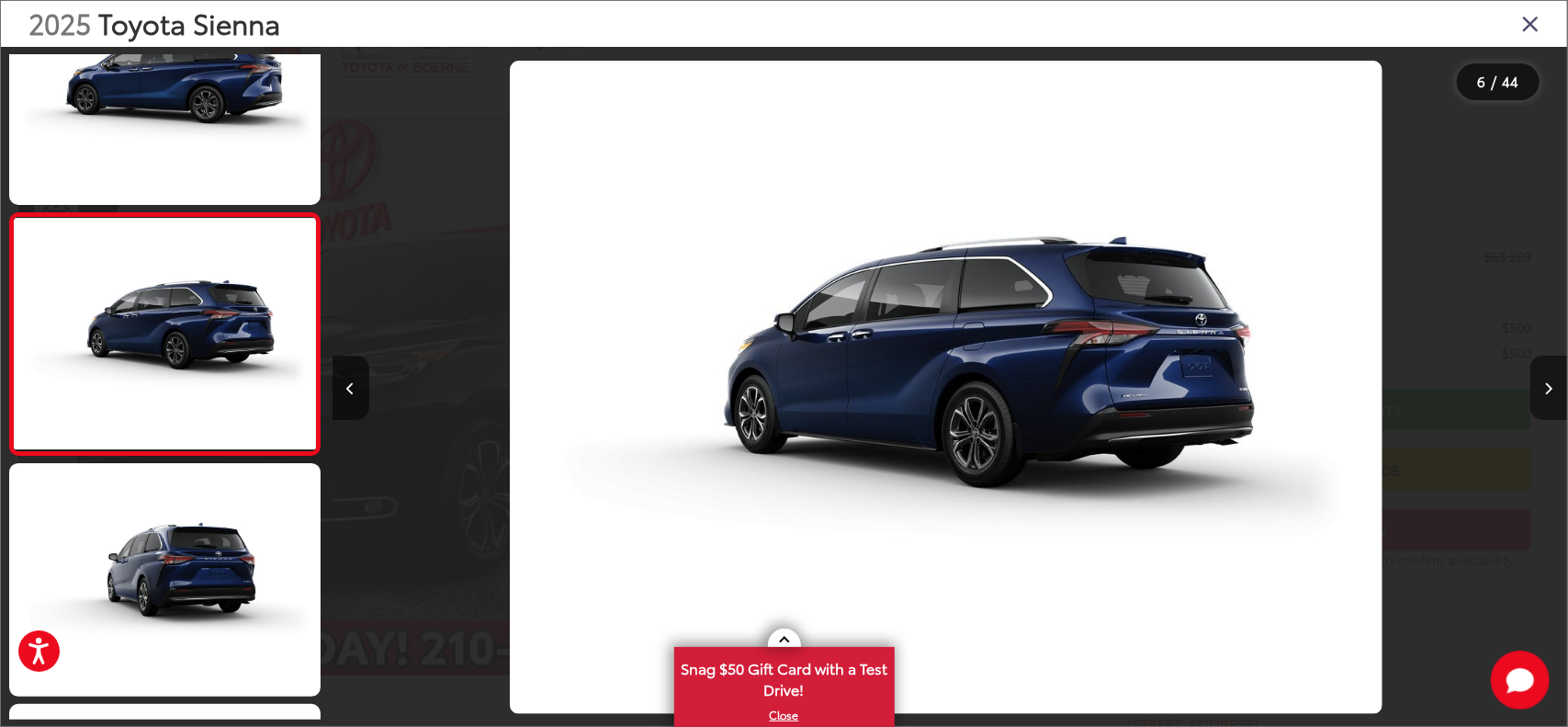
click at [1553, 378] on button "Next image" at bounding box center [1549, 388] width 37 height 65
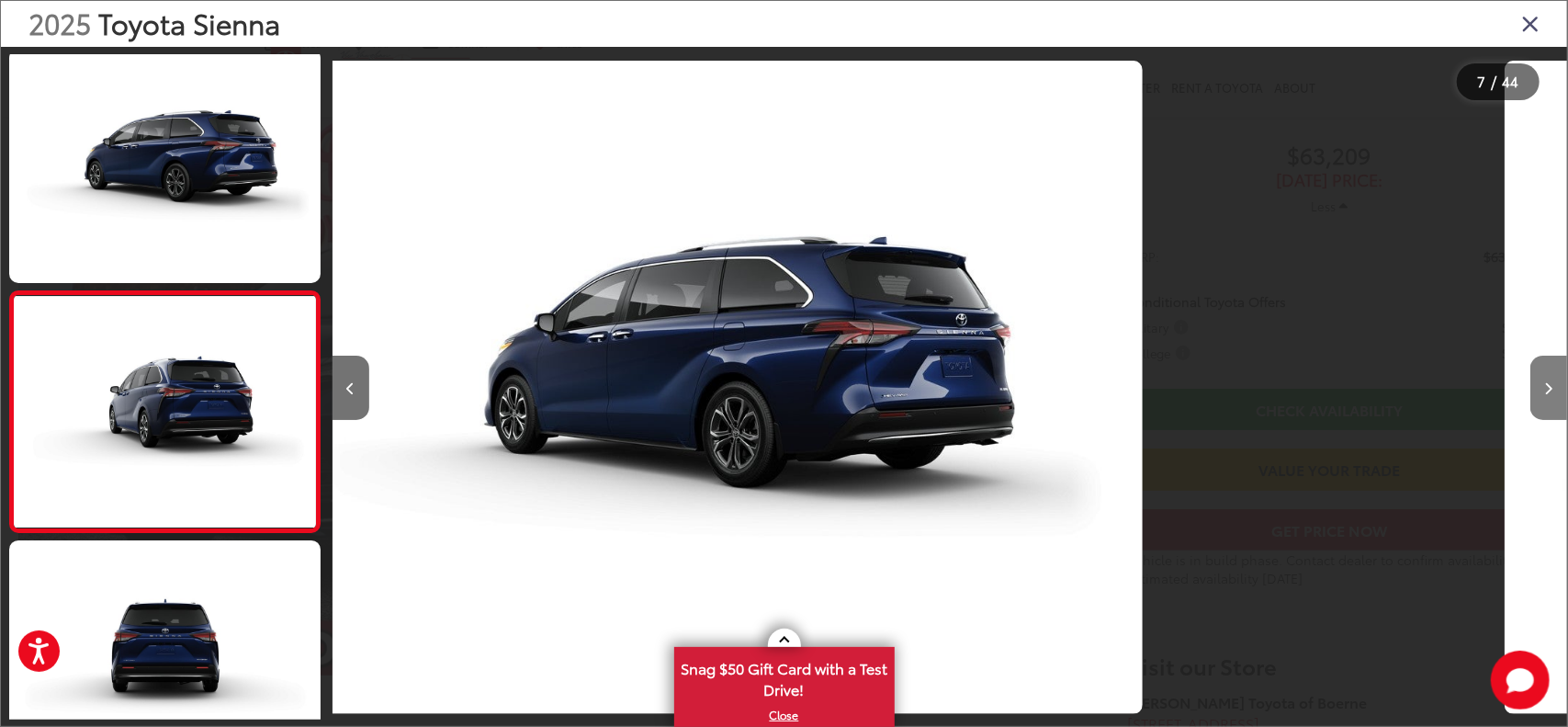
scroll to position [1289, 0]
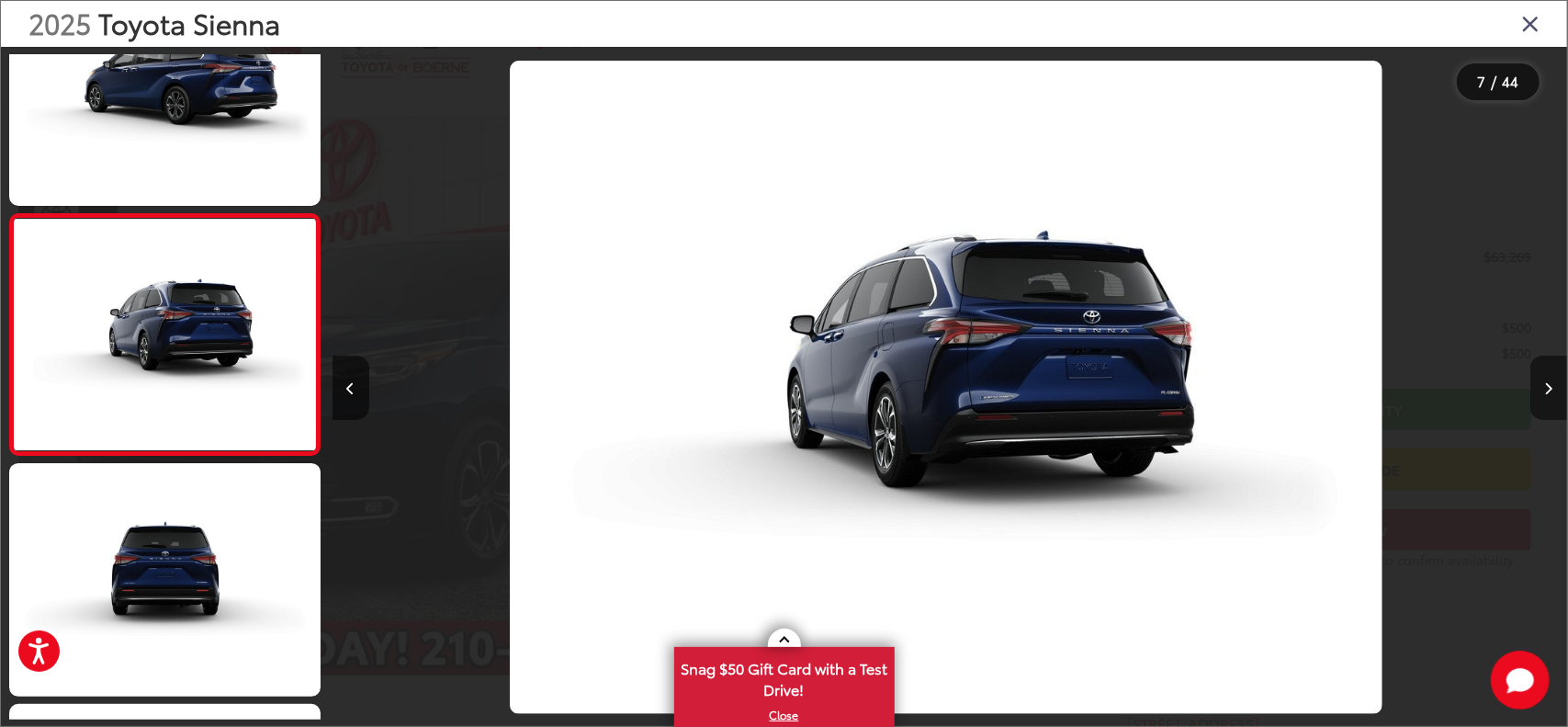
click at [1553, 378] on button "Next image" at bounding box center [1549, 388] width 37 height 65
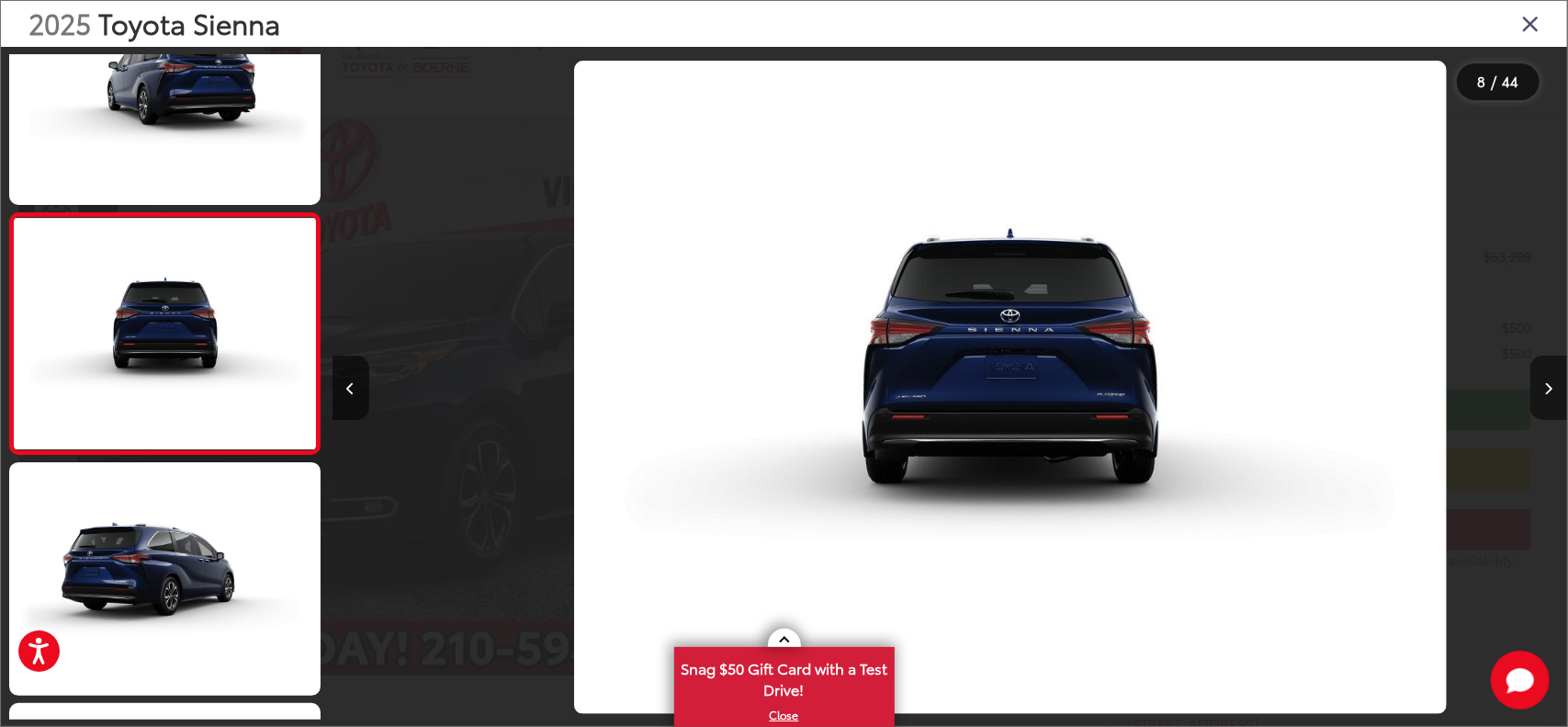
scroll to position [0, 8649]
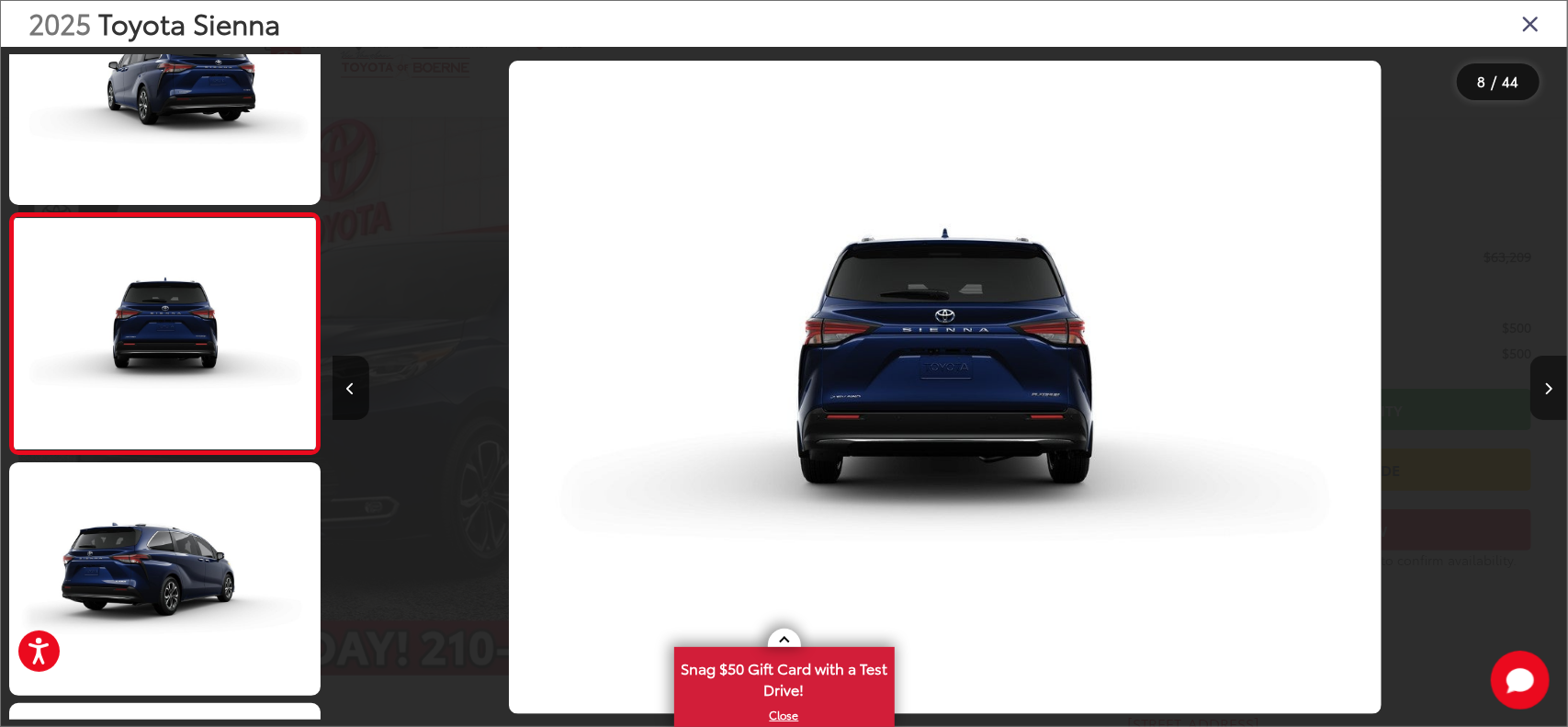
click at [1553, 378] on button "Next image" at bounding box center [1549, 388] width 37 height 65
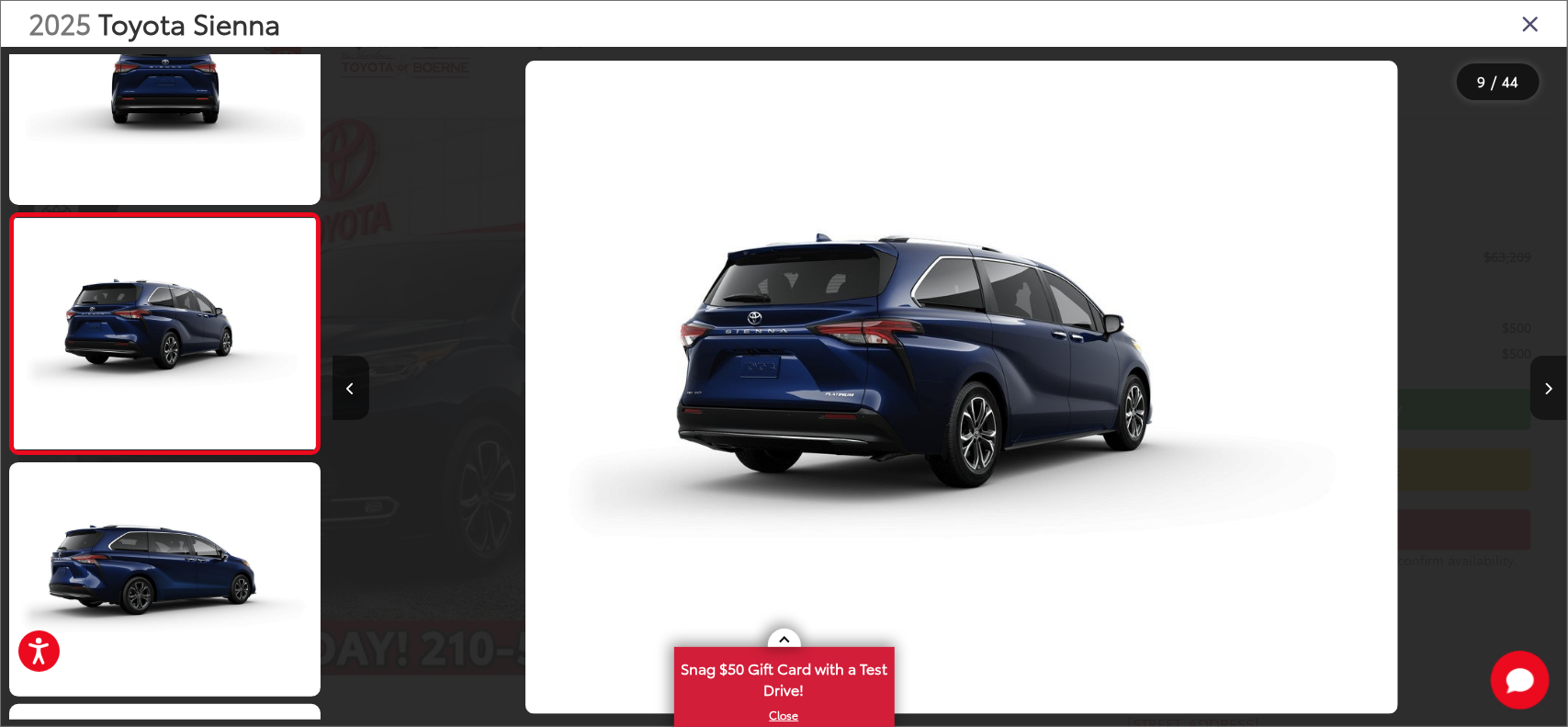
scroll to position [0, 0]
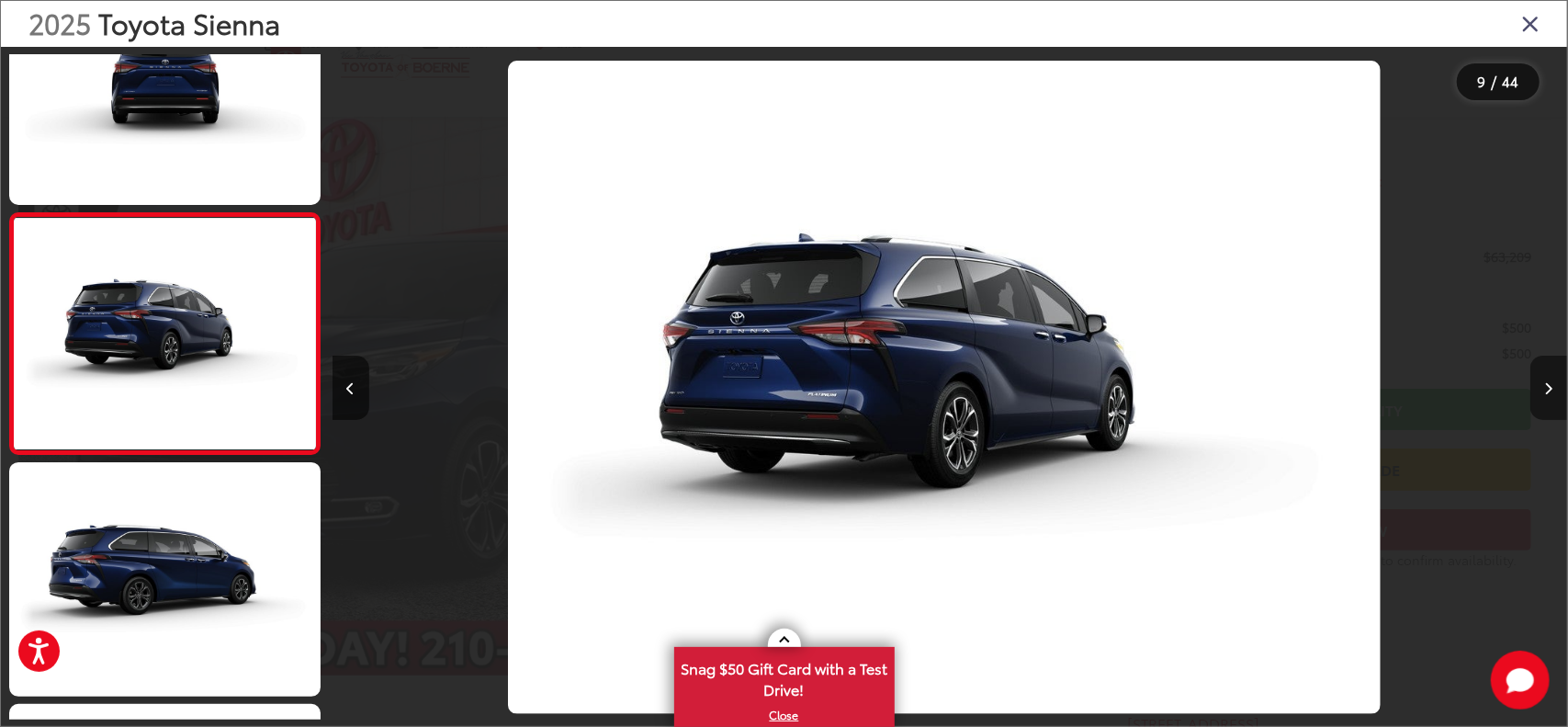
click at [1553, 378] on button "Next image" at bounding box center [1549, 388] width 37 height 65
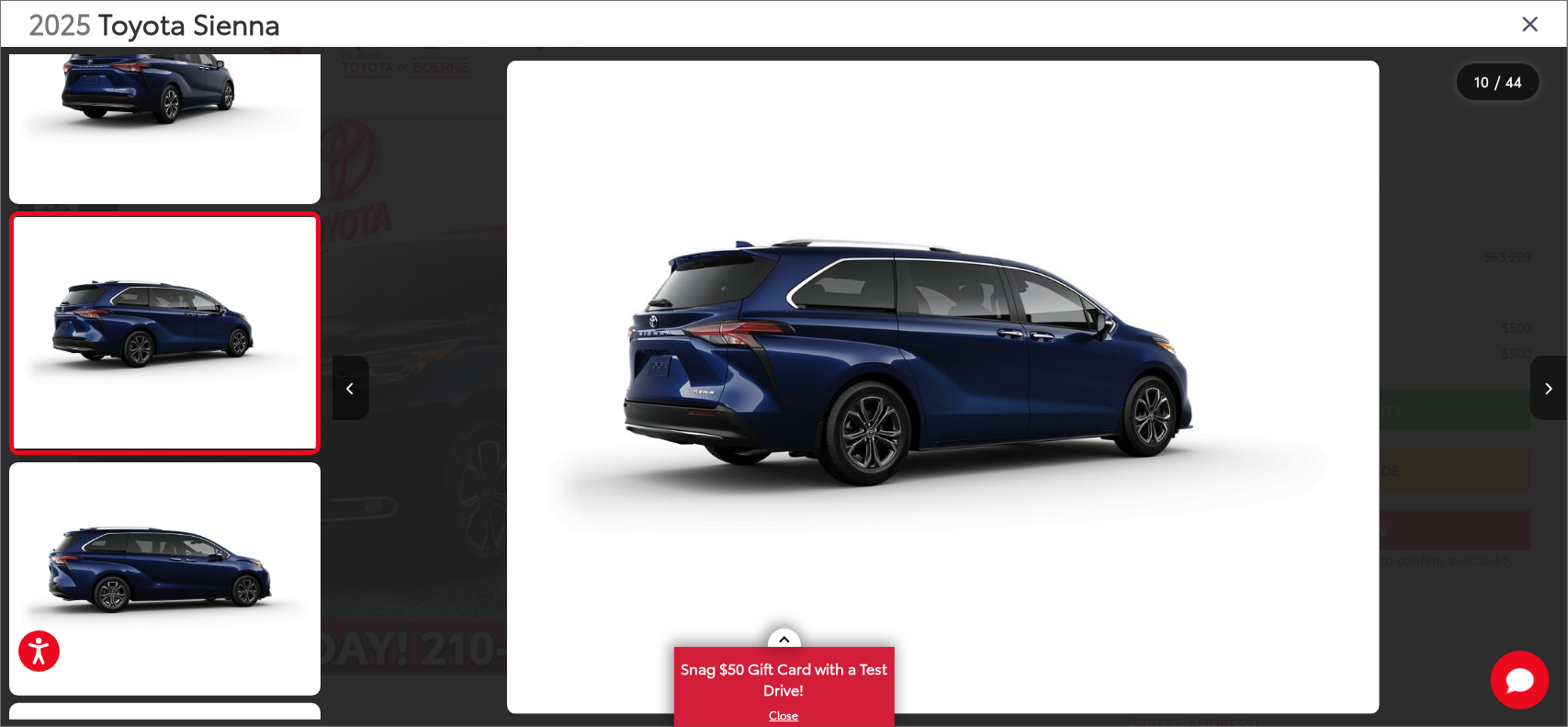
click at [1553, 378] on button "Next image" at bounding box center [1549, 388] width 37 height 65
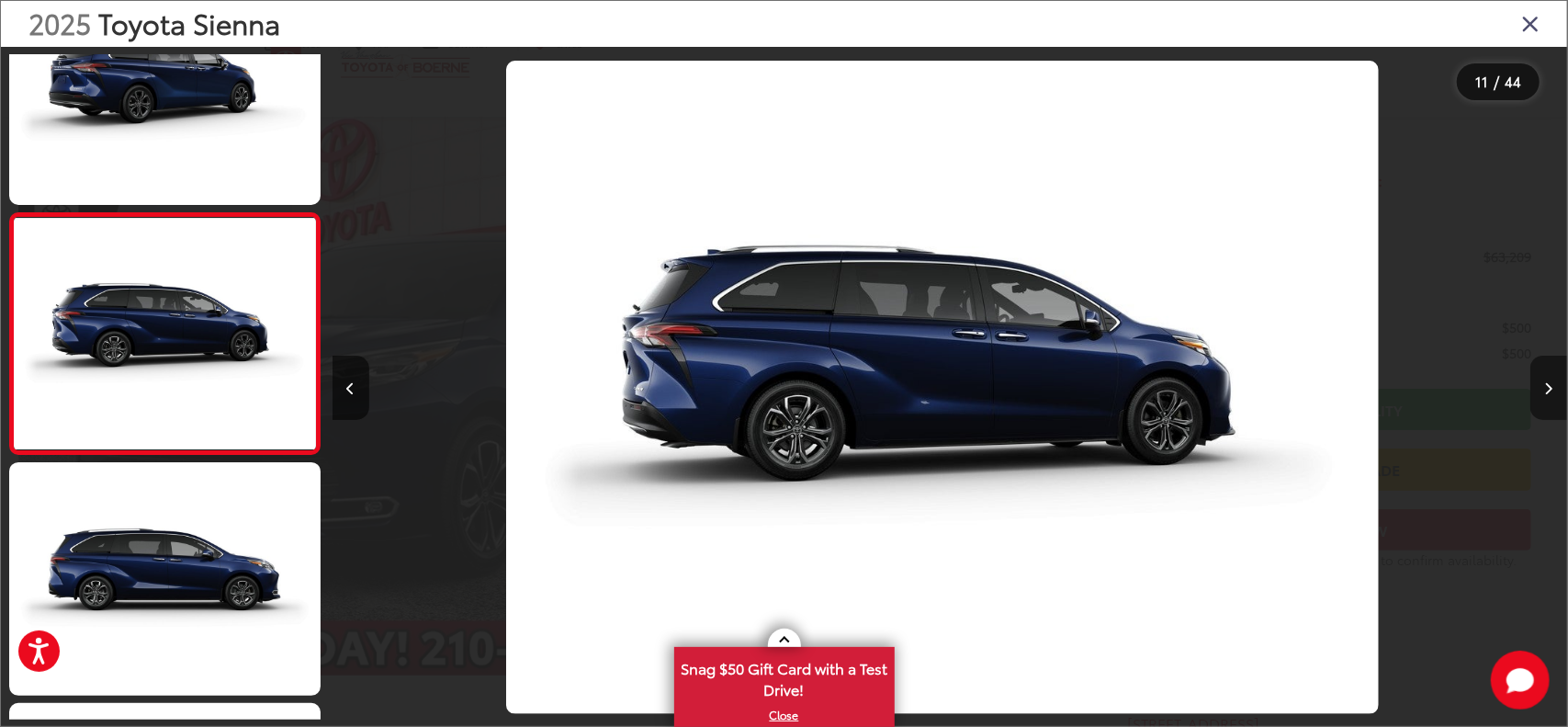
click at [1553, 378] on button "Next image" at bounding box center [1549, 388] width 37 height 65
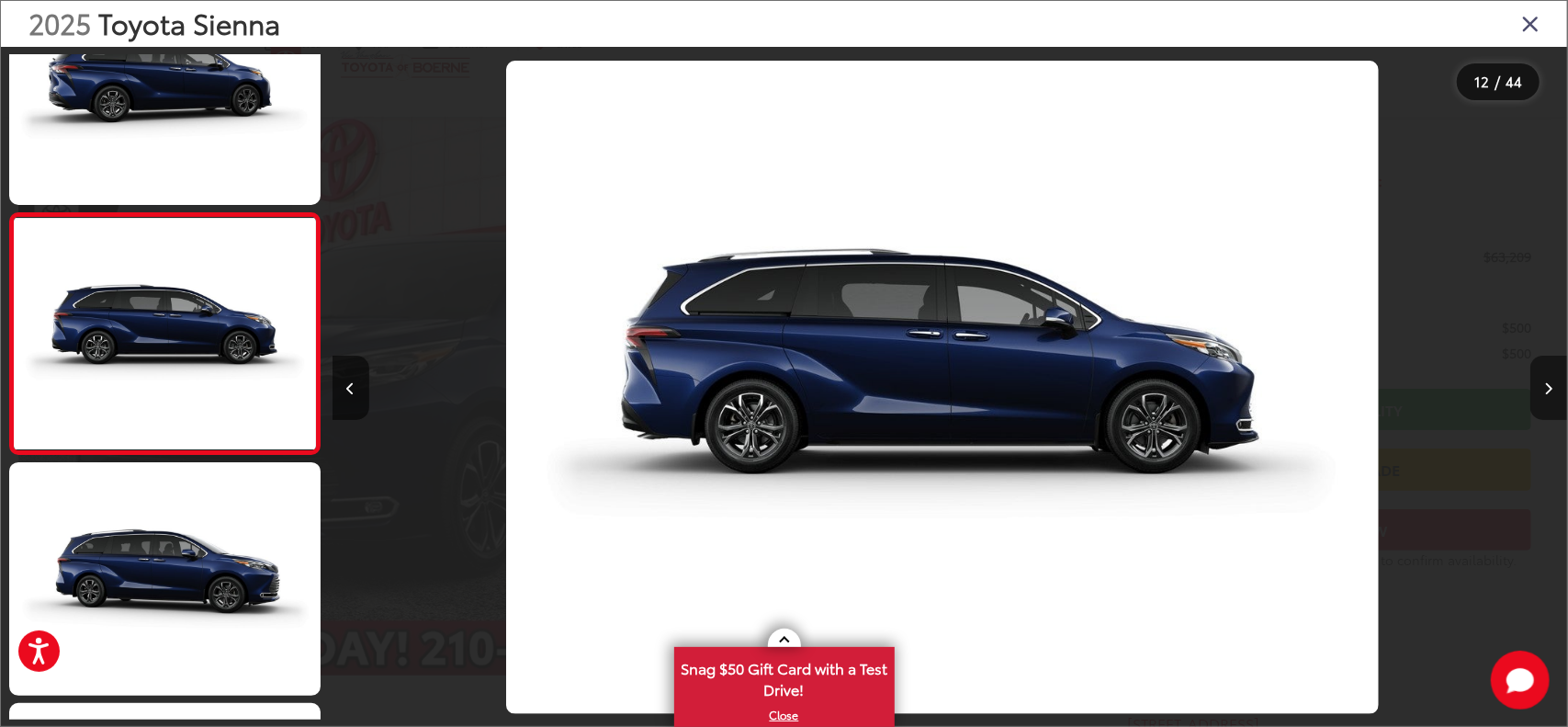
click at [1553, 378] on button "Next image" at bounding box center [1549, 388] width 37 height 65
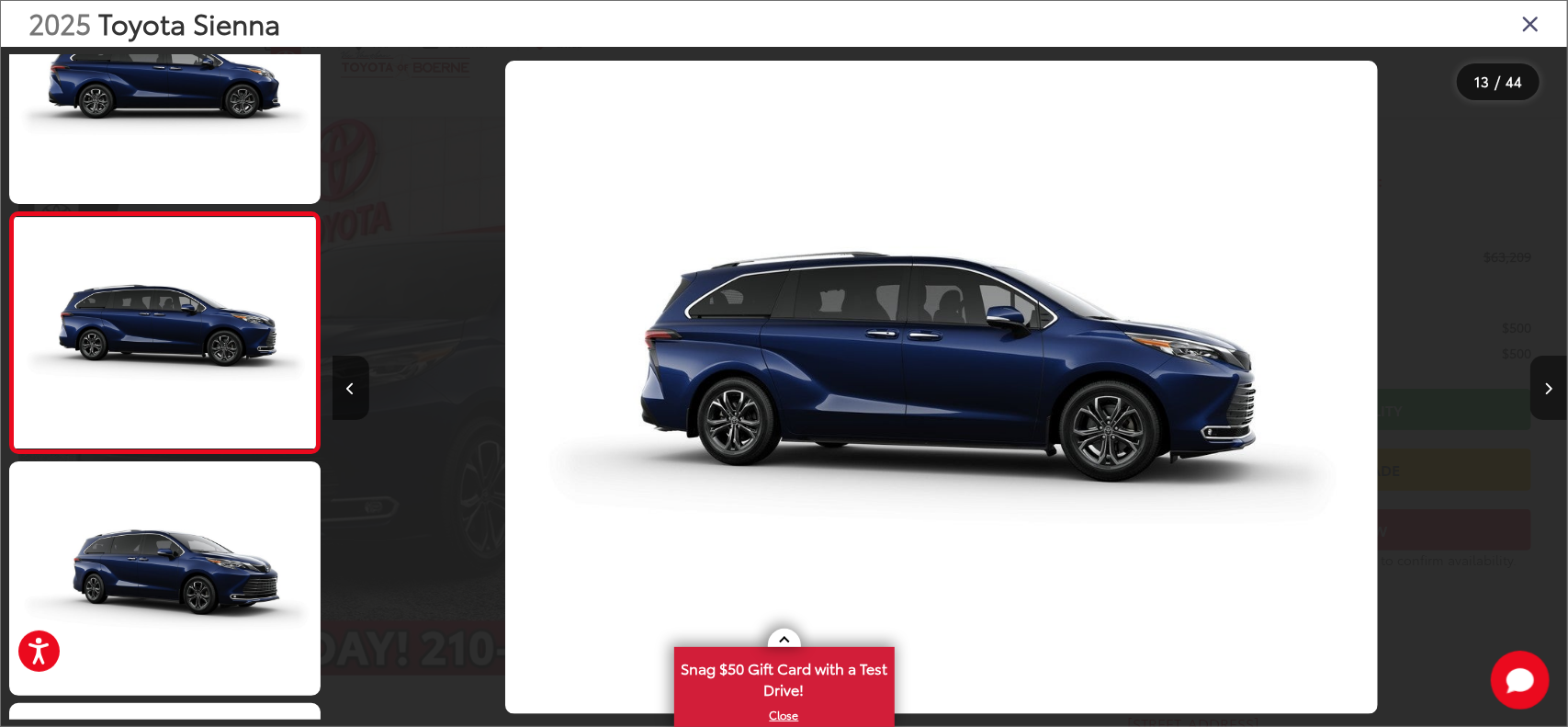
click at [1553, 378] on button "Next image" at bounding box center [1549, 388] width 37 height 65
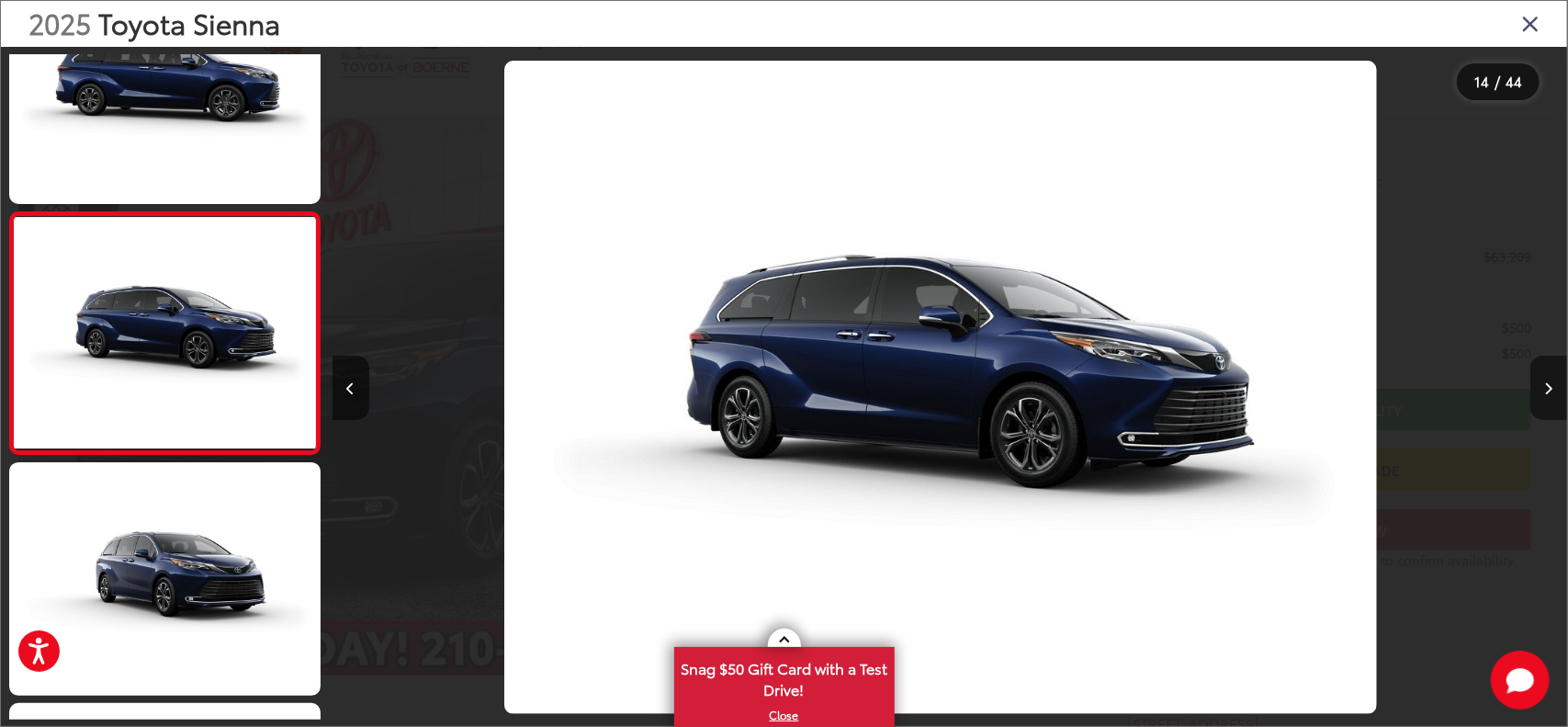
click at [1553, 378] on button "Next image" at bounding box center [1549, 388] width 37 height 65
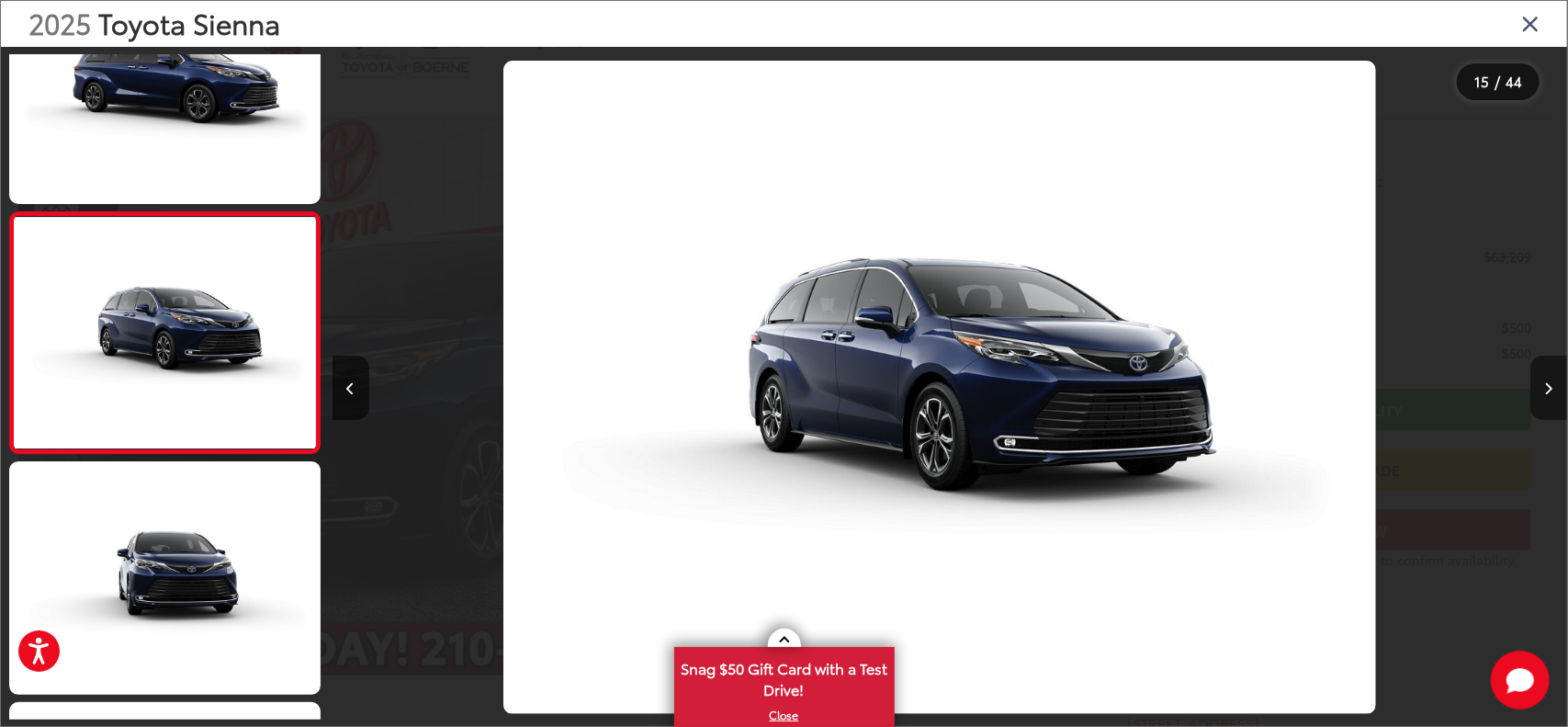
click at [1553, 378] on button "Next image" at bounding box center [1549, 388] width 37 height 65
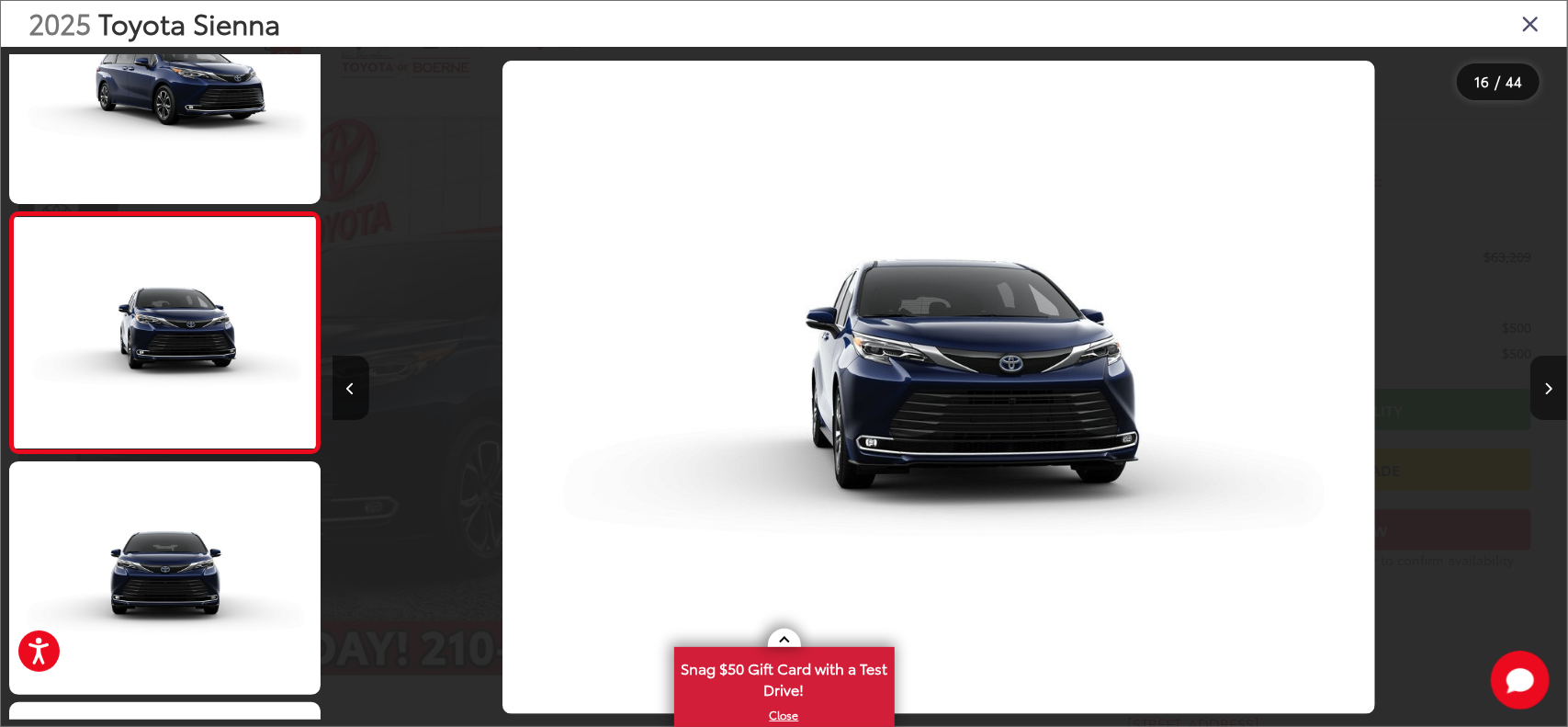
click at [1553, 378] on button "Next image" at bounding box center [1549, 388] width 37 height 65
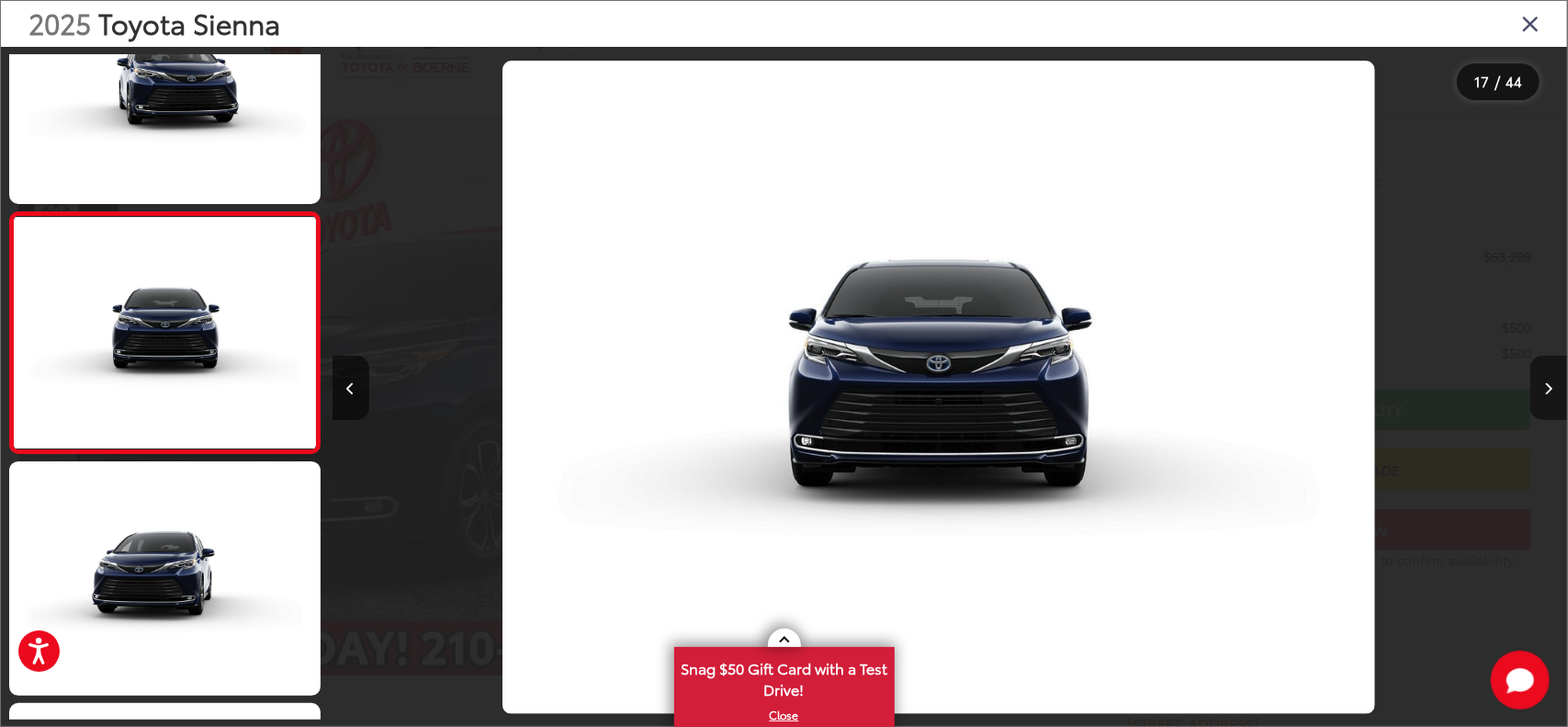
click at [1553, 378] on button "Next image" at bounding box center [1549, 388] width 37 height 65
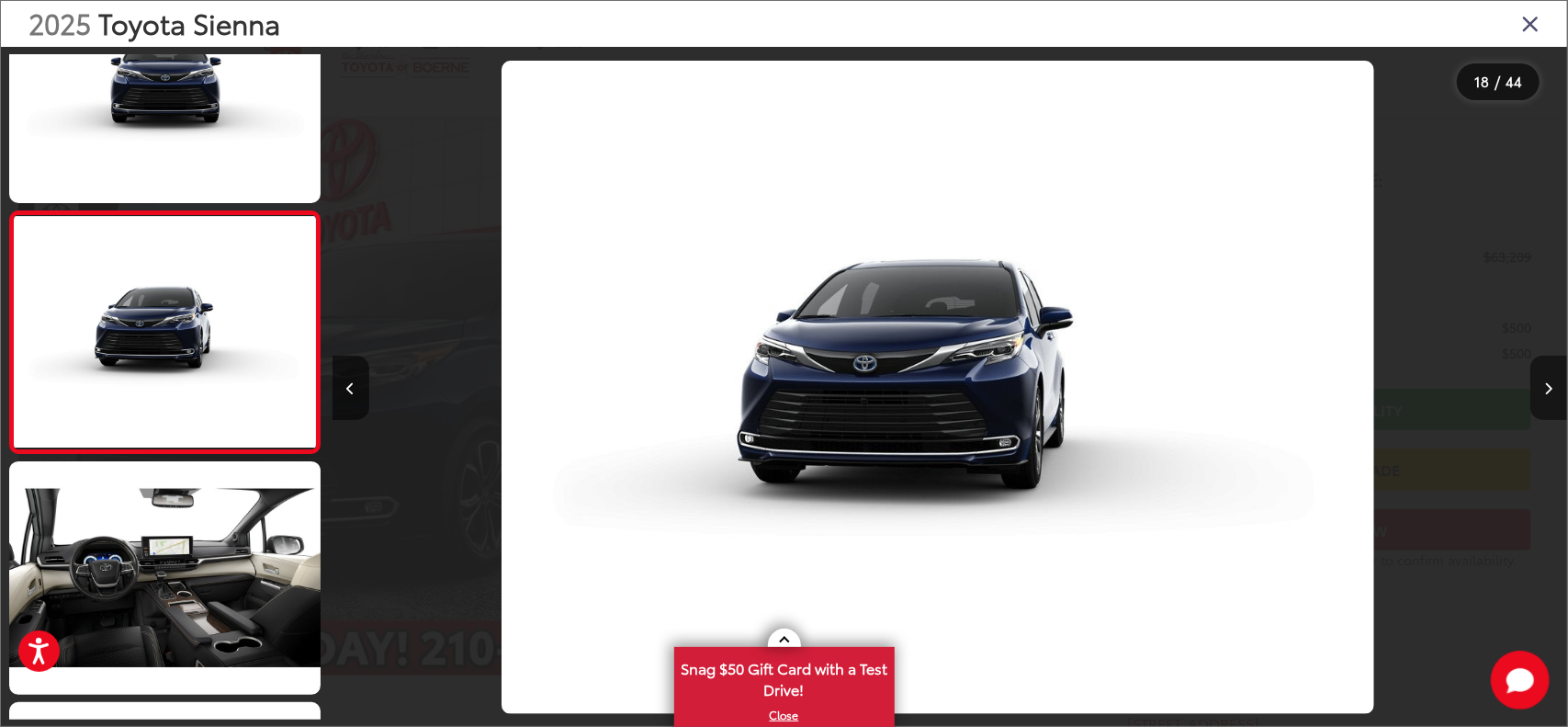
click at [1553, 378] on button "Next image" at bounding box center [1549, 388] width 37 height 65
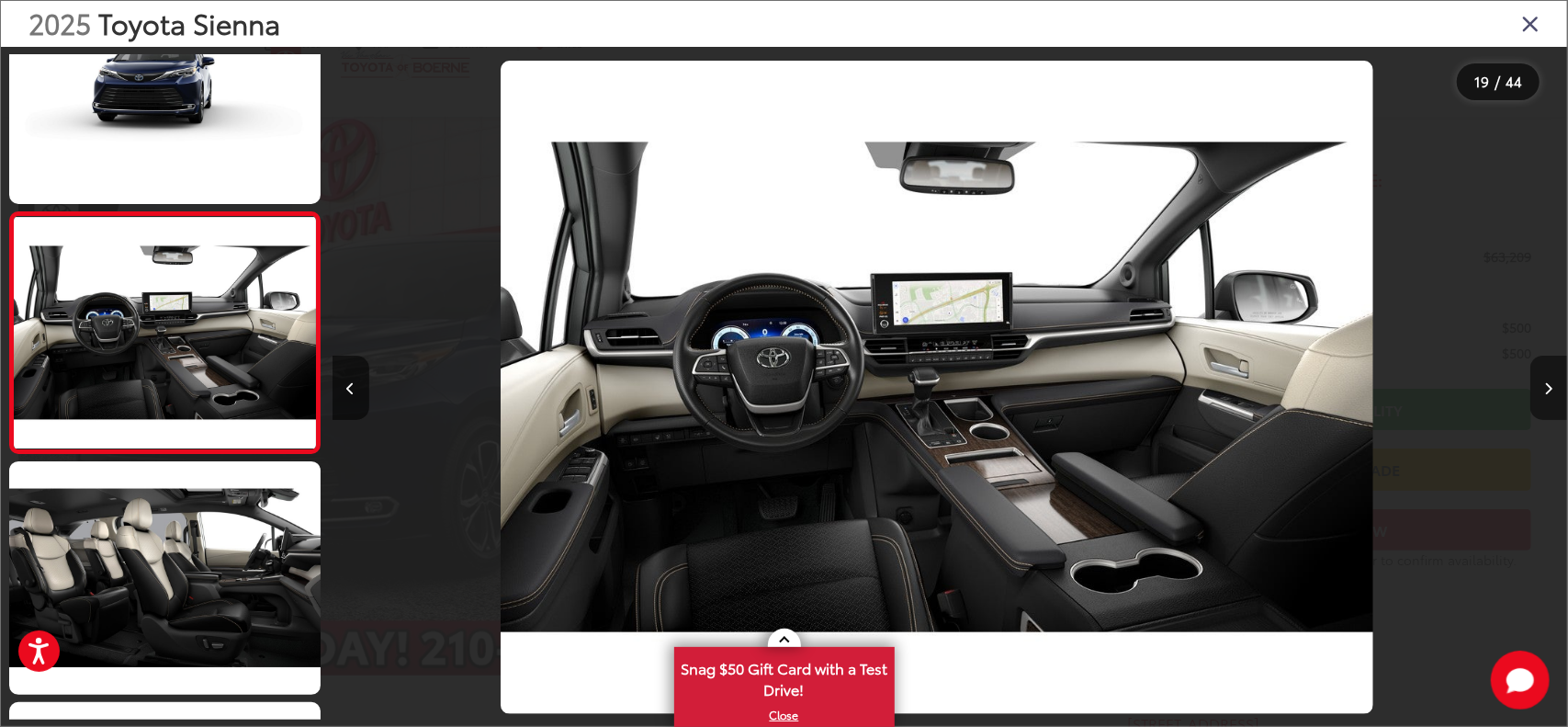
click at [1553, 378] on button "Next image" at bounding box center [1549, 388] width 37 height 65
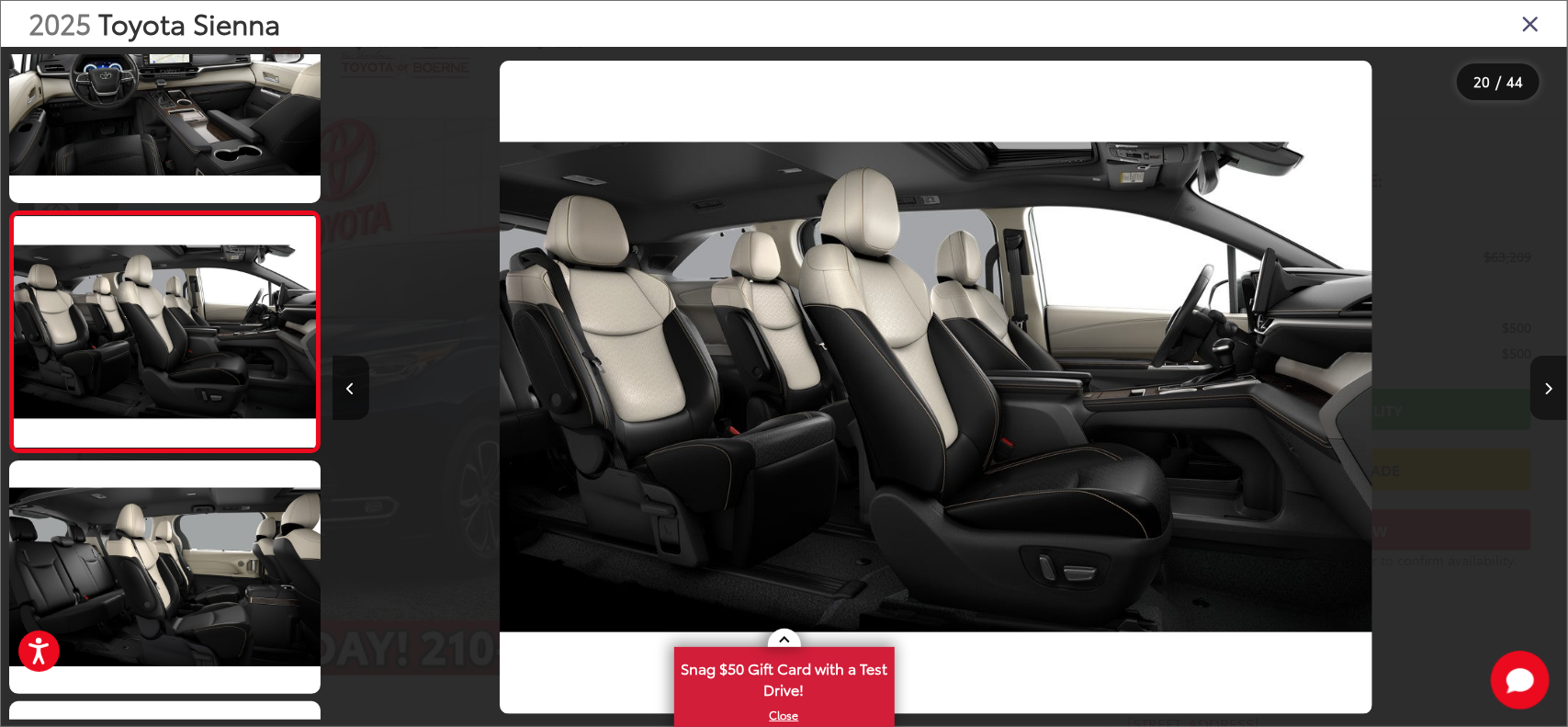
click at [1553, 378] on button "Next image" at bounding box center [1549, 388] width 37 height 65
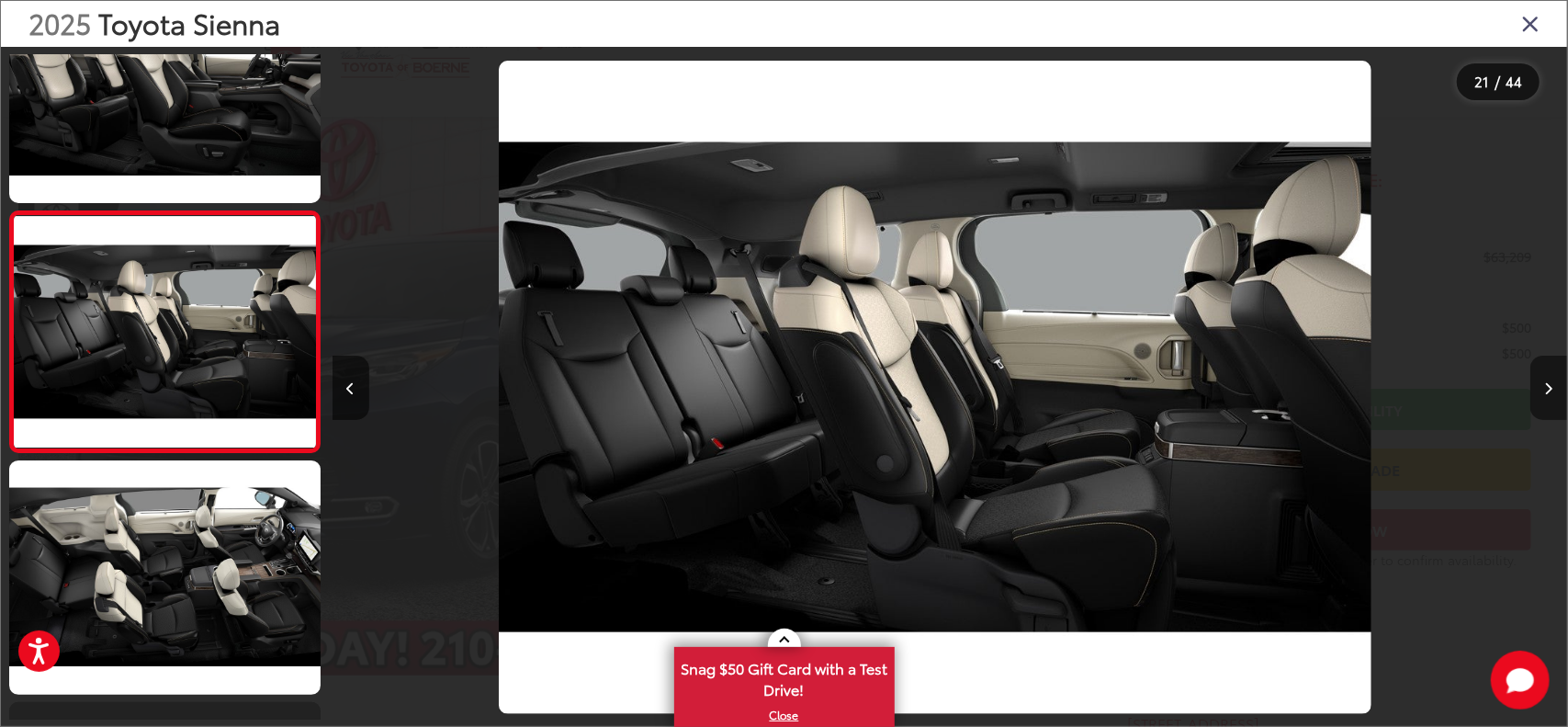
click at [1553, 378] on button "Next image" at bounding box center [1549, 388] width 37 height 65
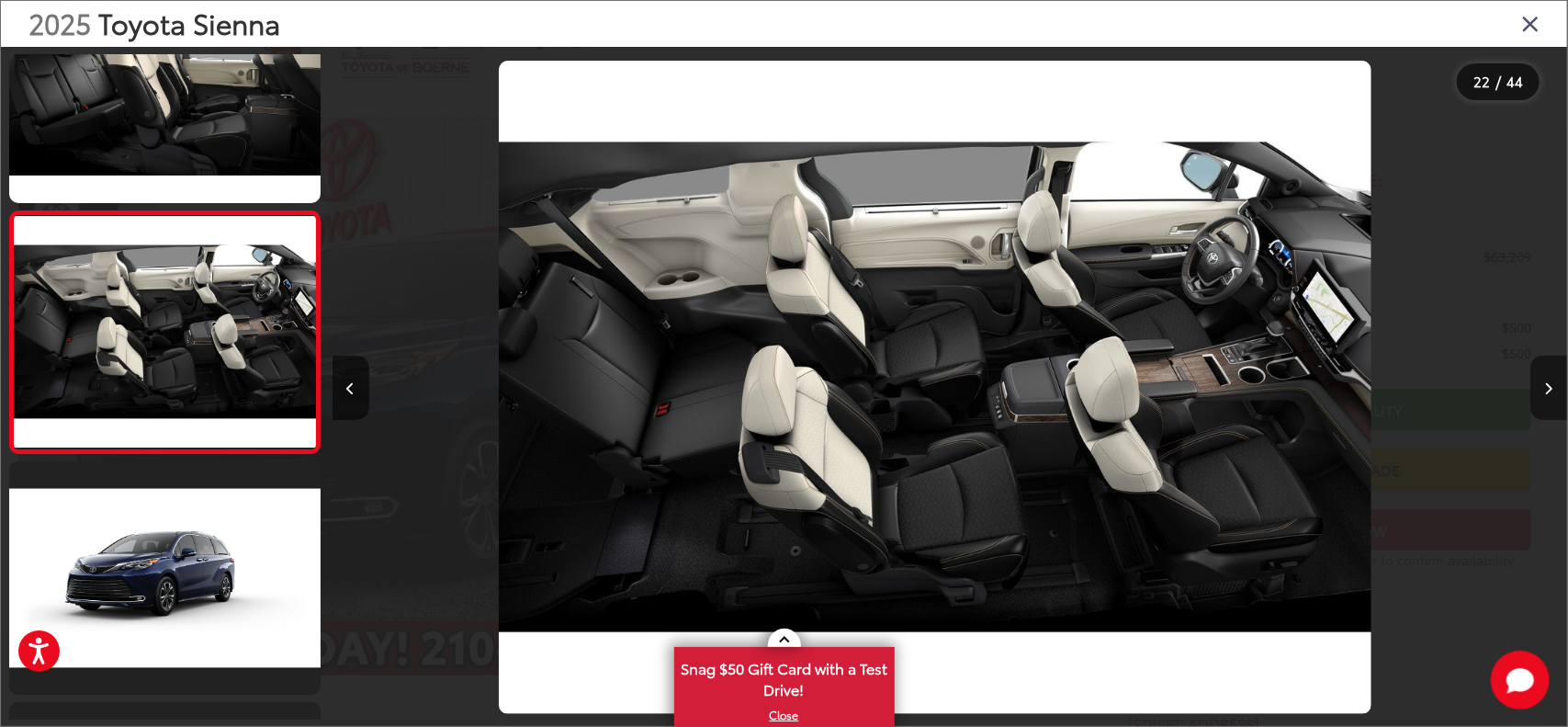
click at [1553, 378] on button "Next image" at bounding box center [1549, 388] width 37 height 65
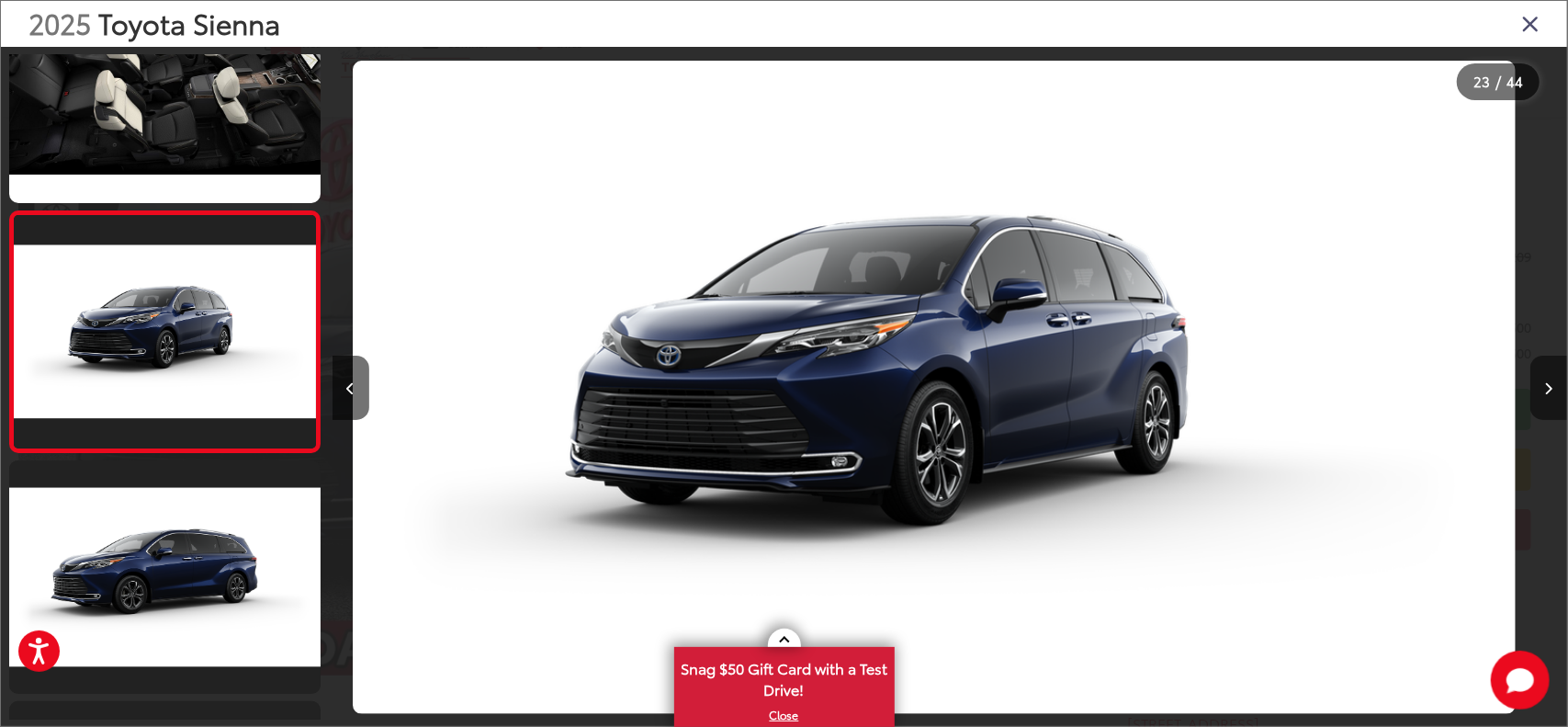
click at [1553, 378] on button "Next image" at bounding box center [1549, 388] width 37 height 65
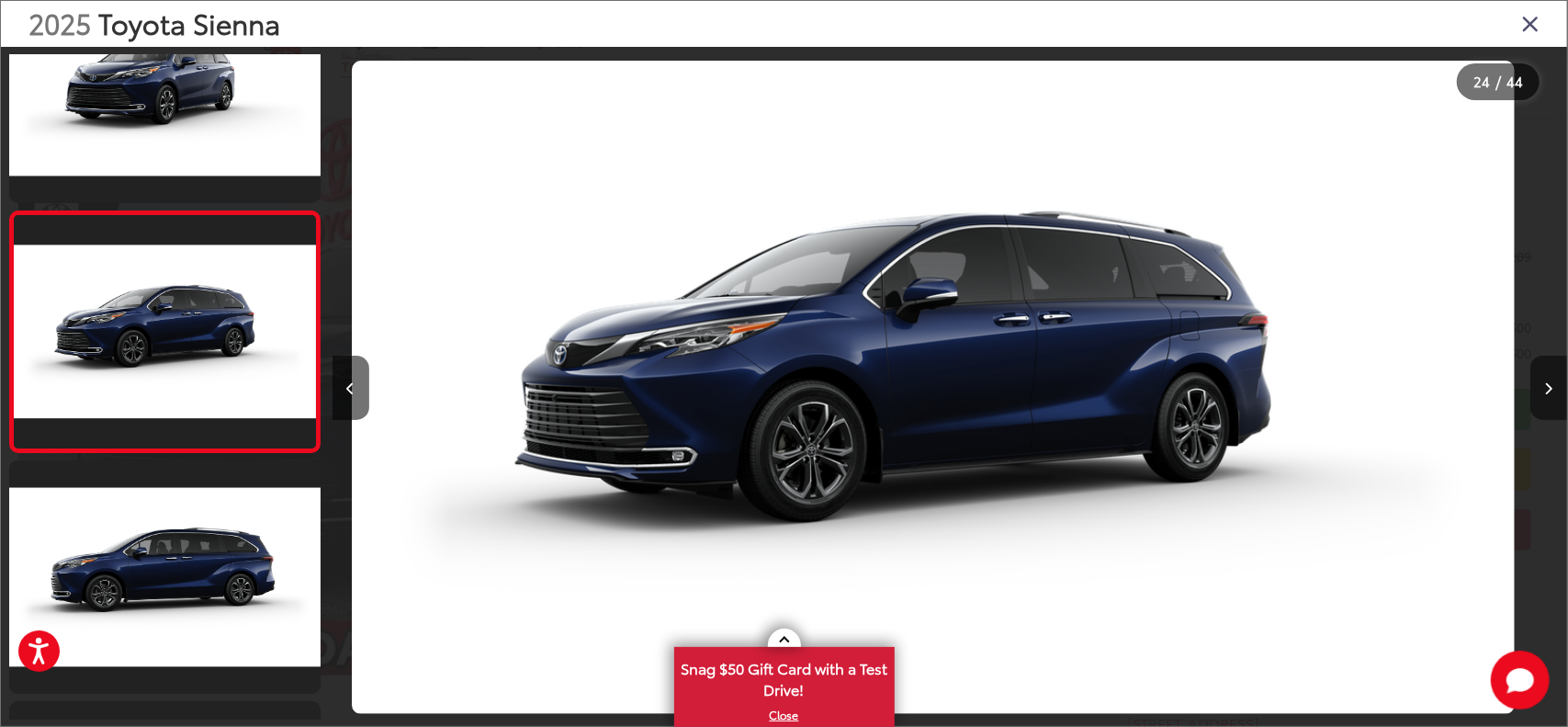
click at [1553, 378] on button "Next image" at bounding box center [1549, 388] width 37 height 65
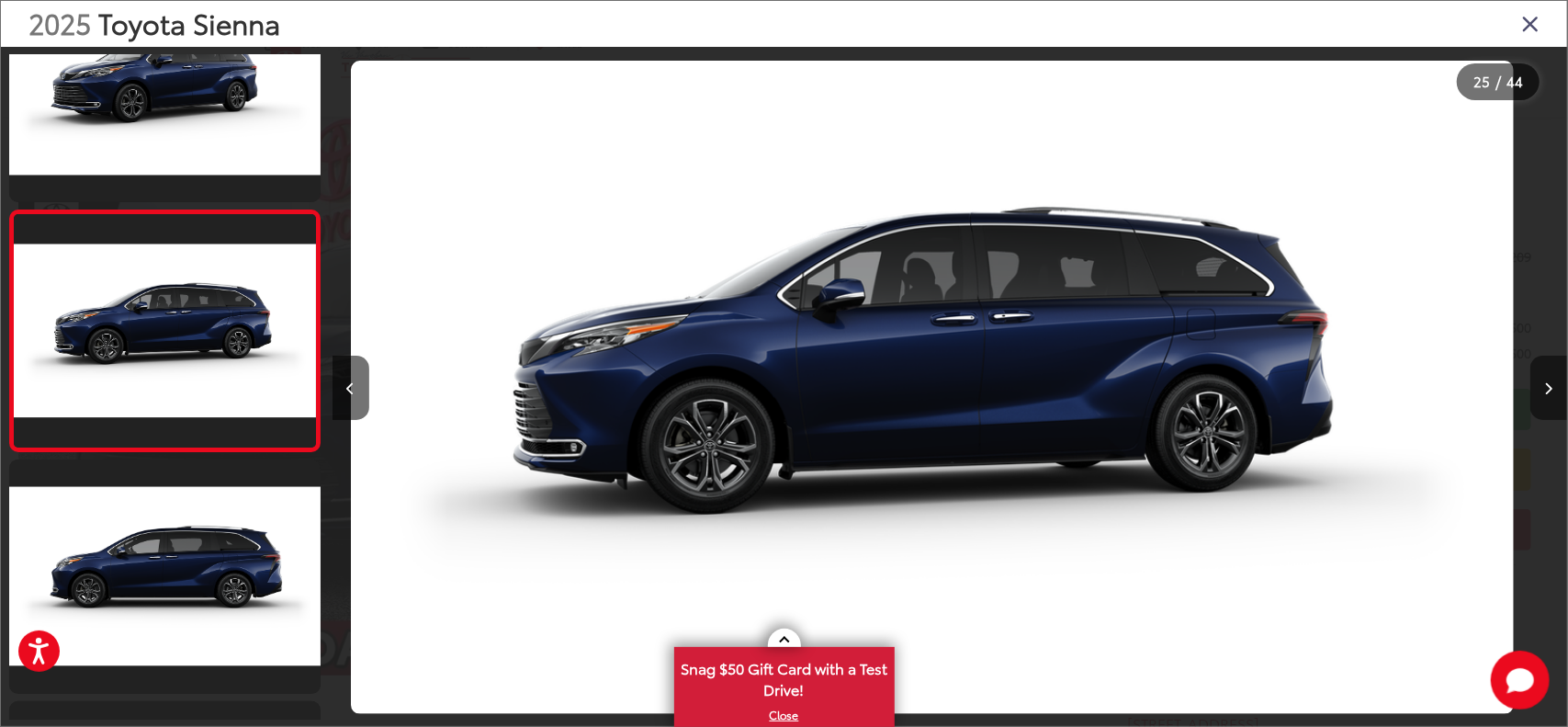
click at [1553, 378] on button "Next image" at bounding box center [1549, 388] width 37 height 65
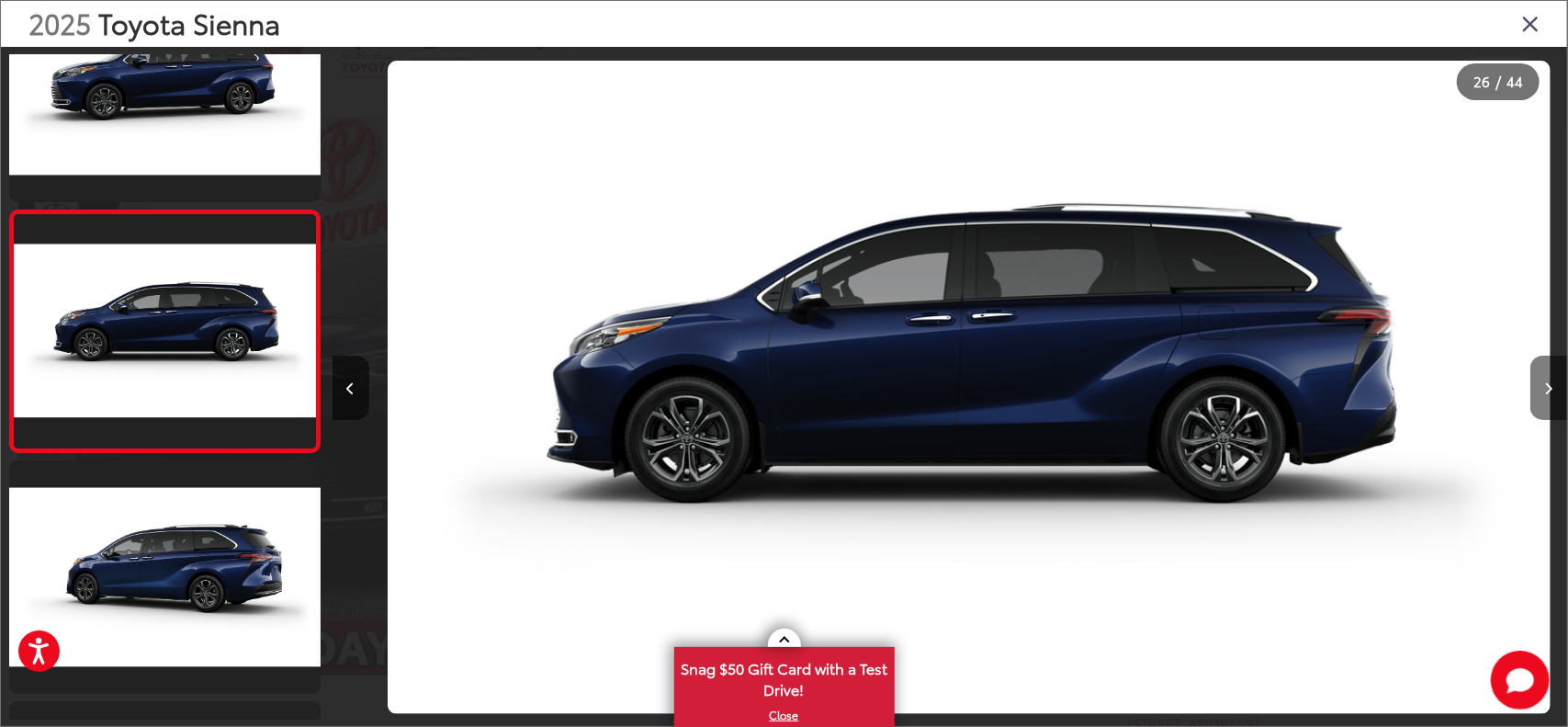
click at [1553, 378] on button "Next image" at bounding box center [1549, 388] width 37 height 65
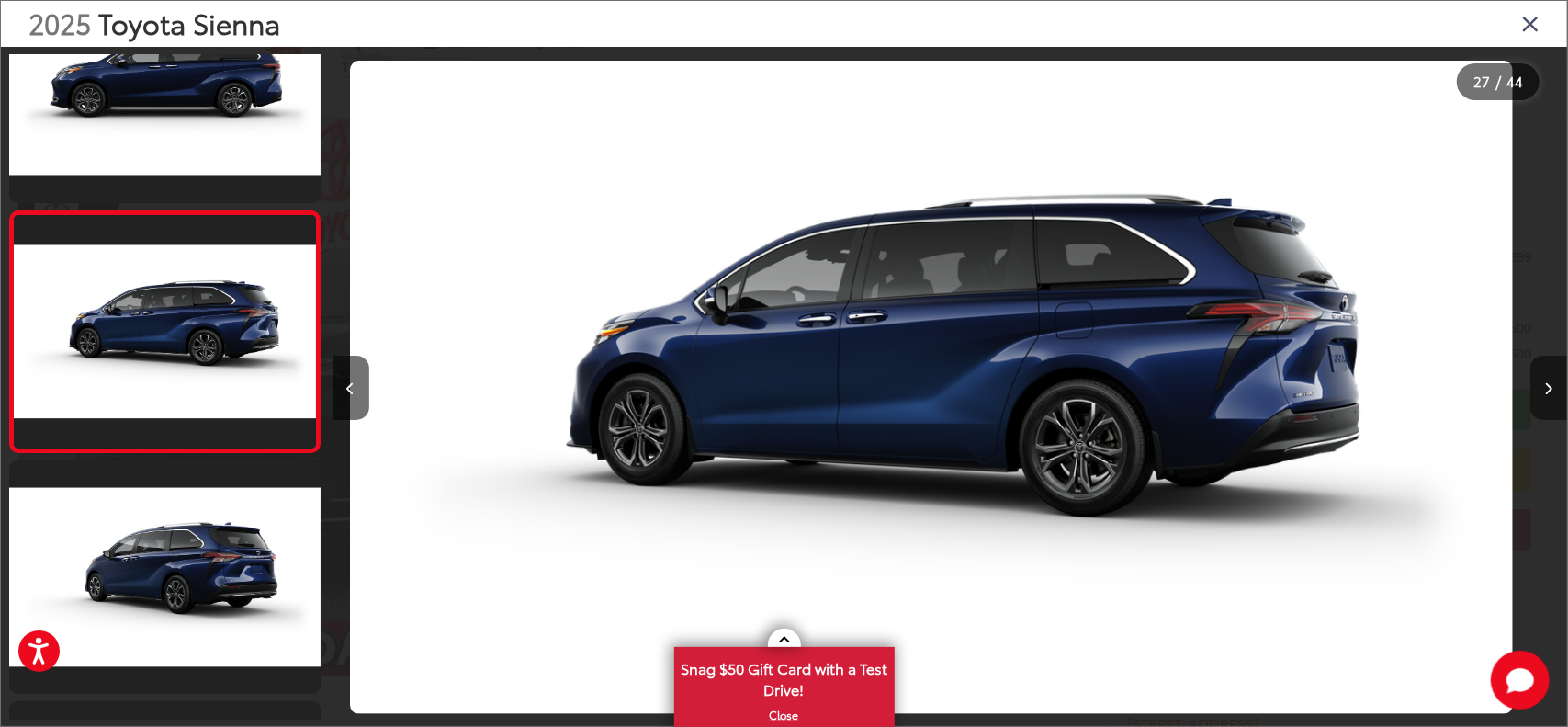
click at [1553, 378] on button "Next image" at bounding box center [1549, 388] width 37 height 65
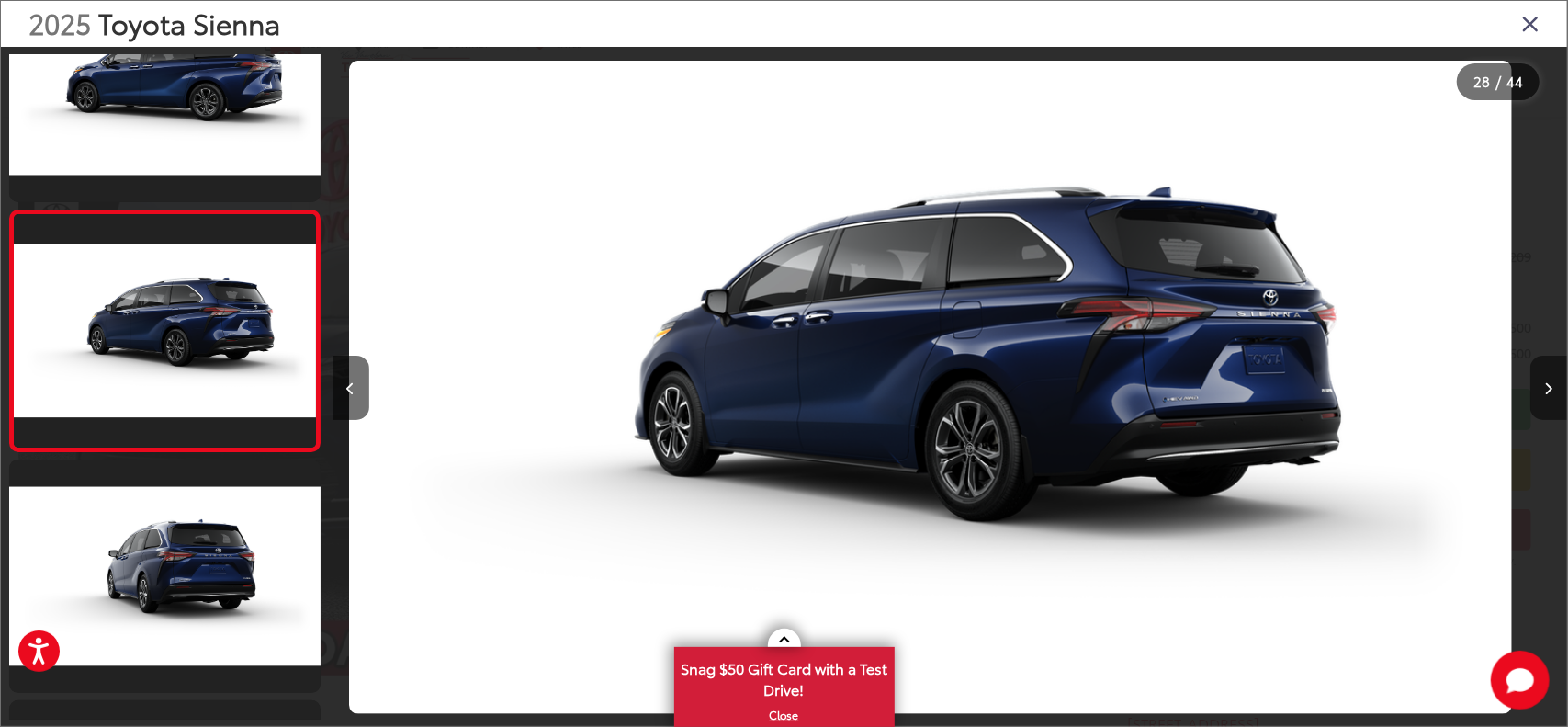
click at [1553, 378] on button "Next image" at bounding box center [1549, 388] width 37 height 65
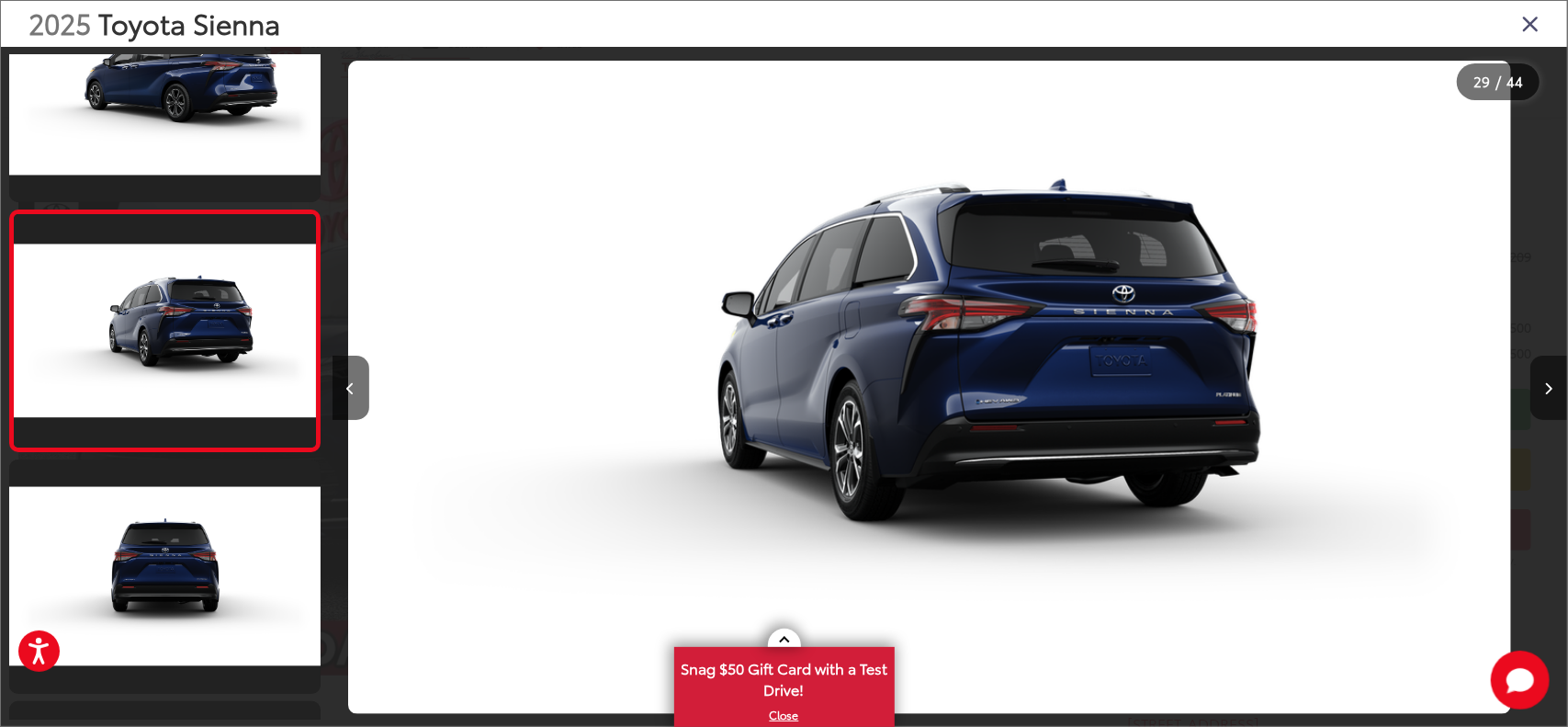
click at [1553, 378] on button "Next image" at bounding box center [1549, 388] width 37 height 65
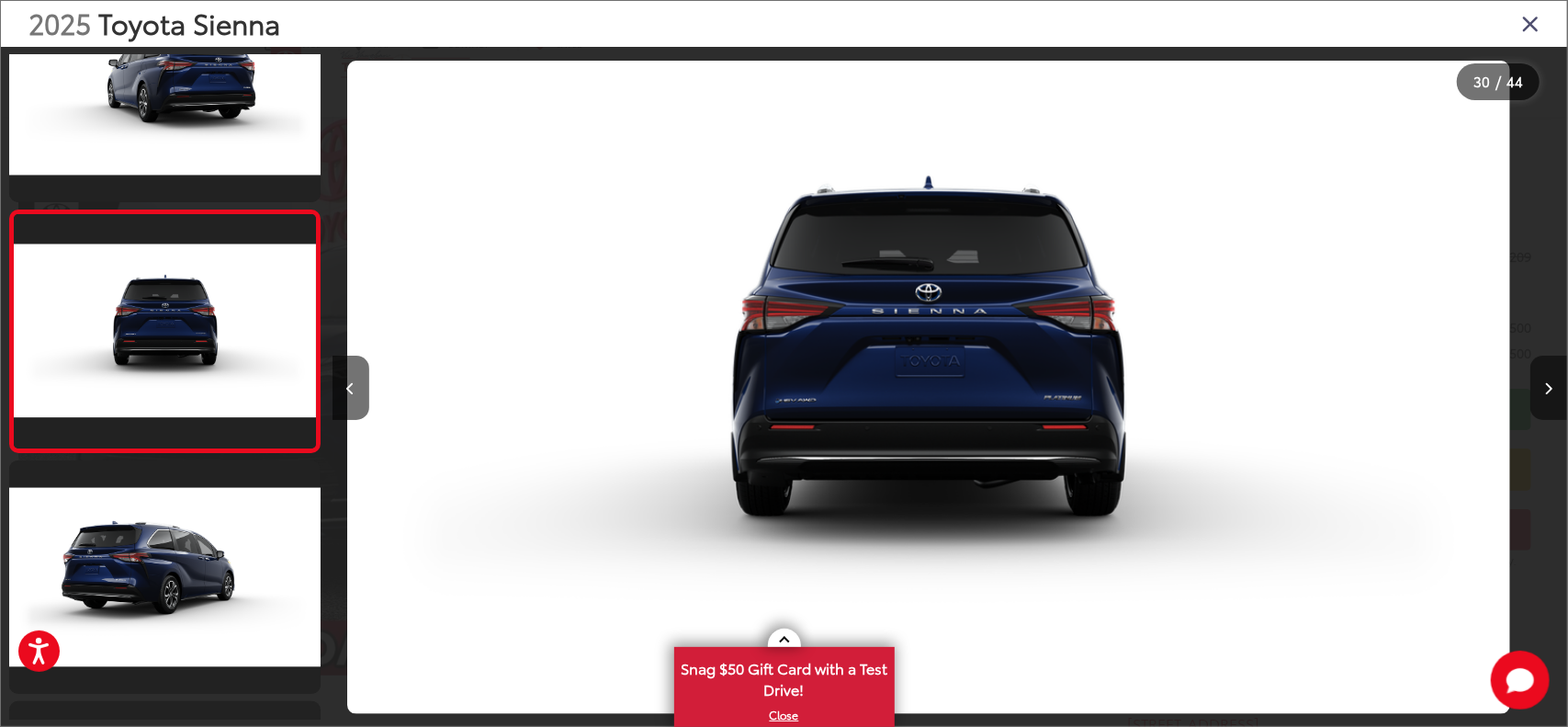
click at [1553, 378] on button "Next image" at bounding box center [1549, 388] width 37 height 65
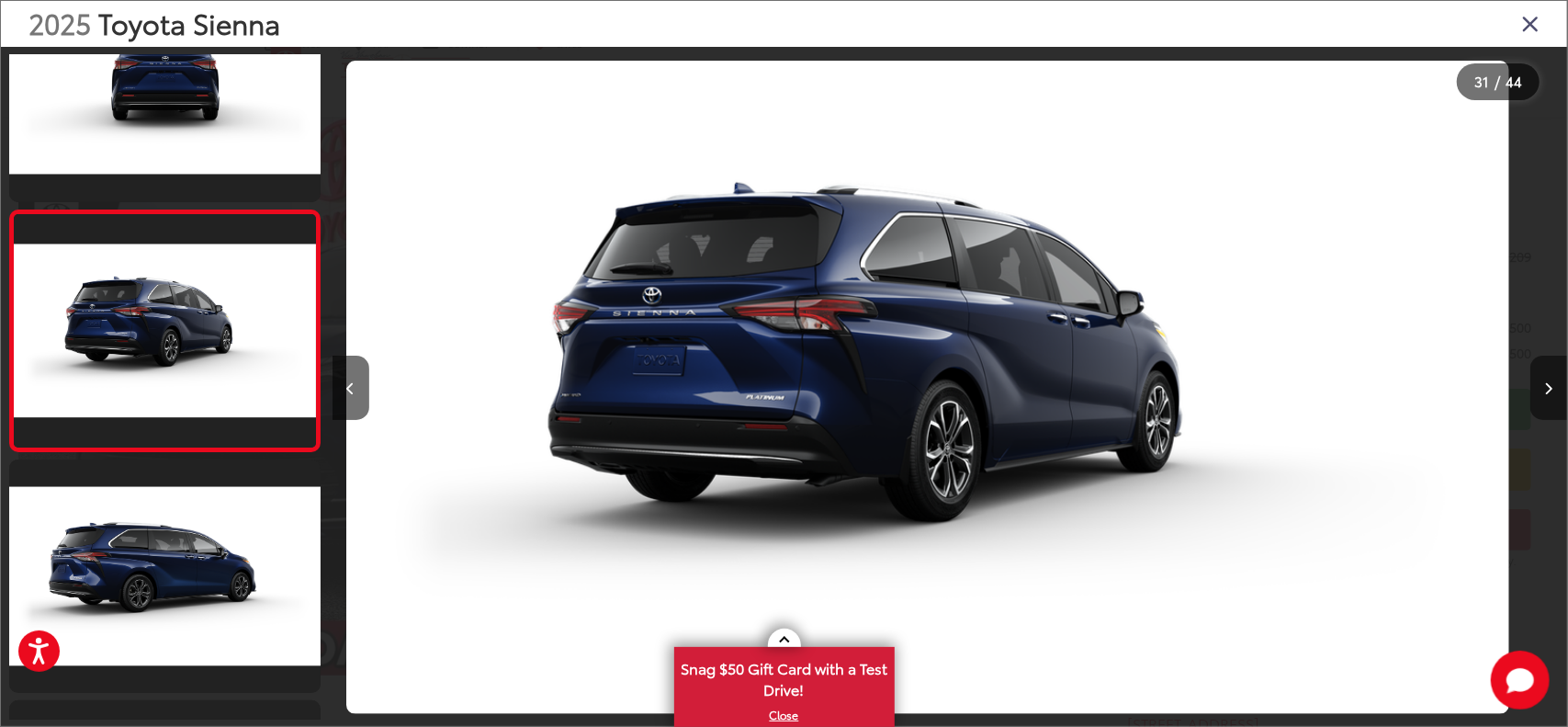
click at [1553, 378] on button "Next image" at bounding box center [1549, 388] width 37 height 65
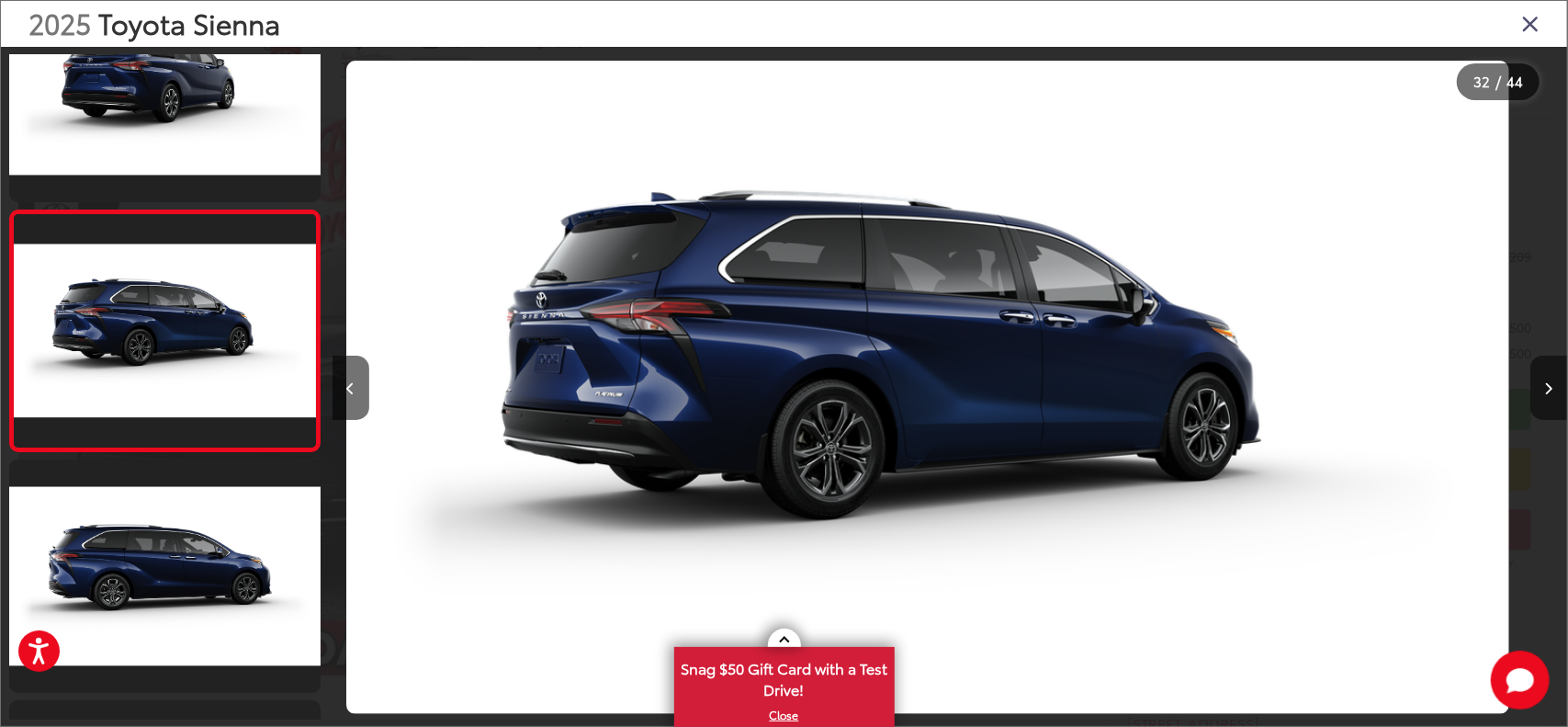
click at [1553, 392] on icon "Next image" at bounding box center [1550, 389] width 9 height 13
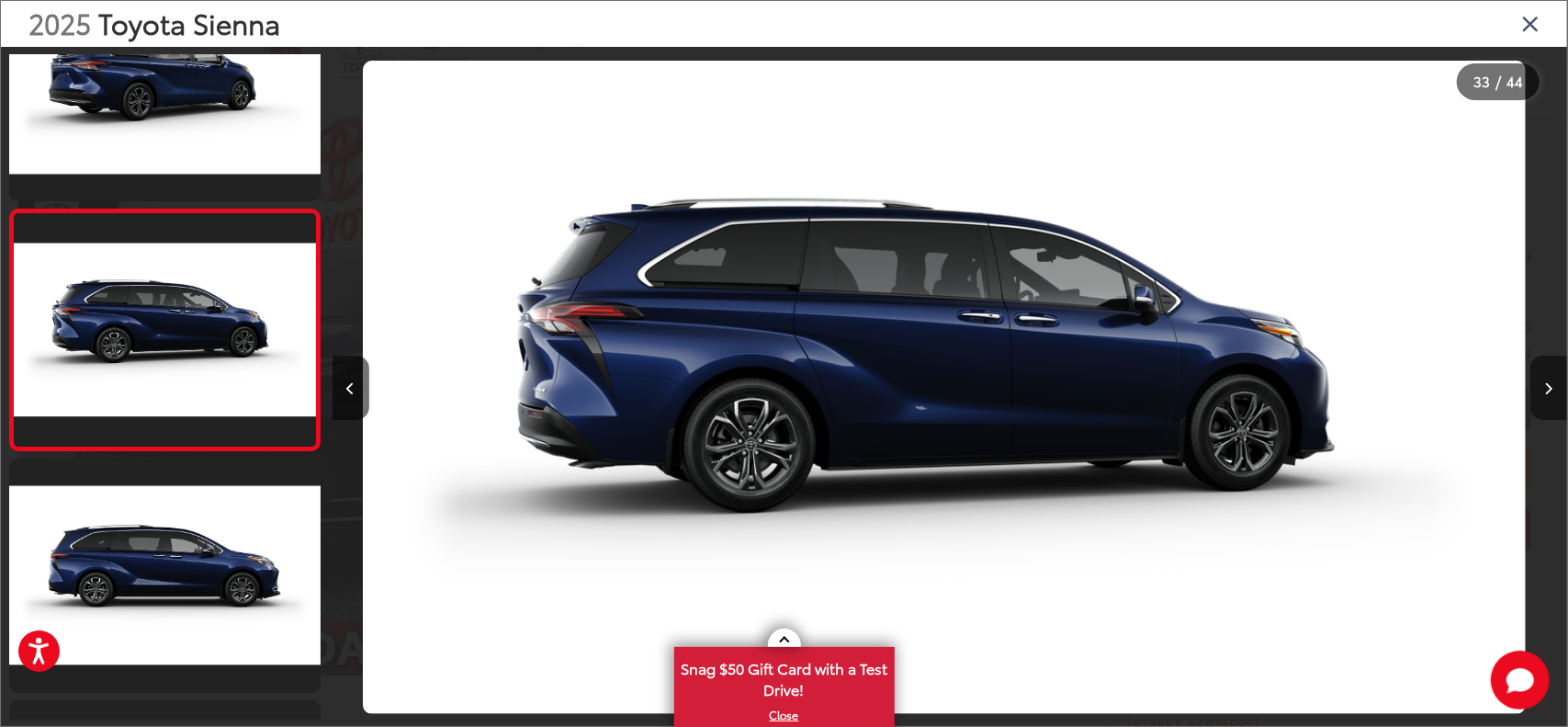
click at [1553, 392] on icon "Next image" at bounding box center [1550, 389] width 9 height 13
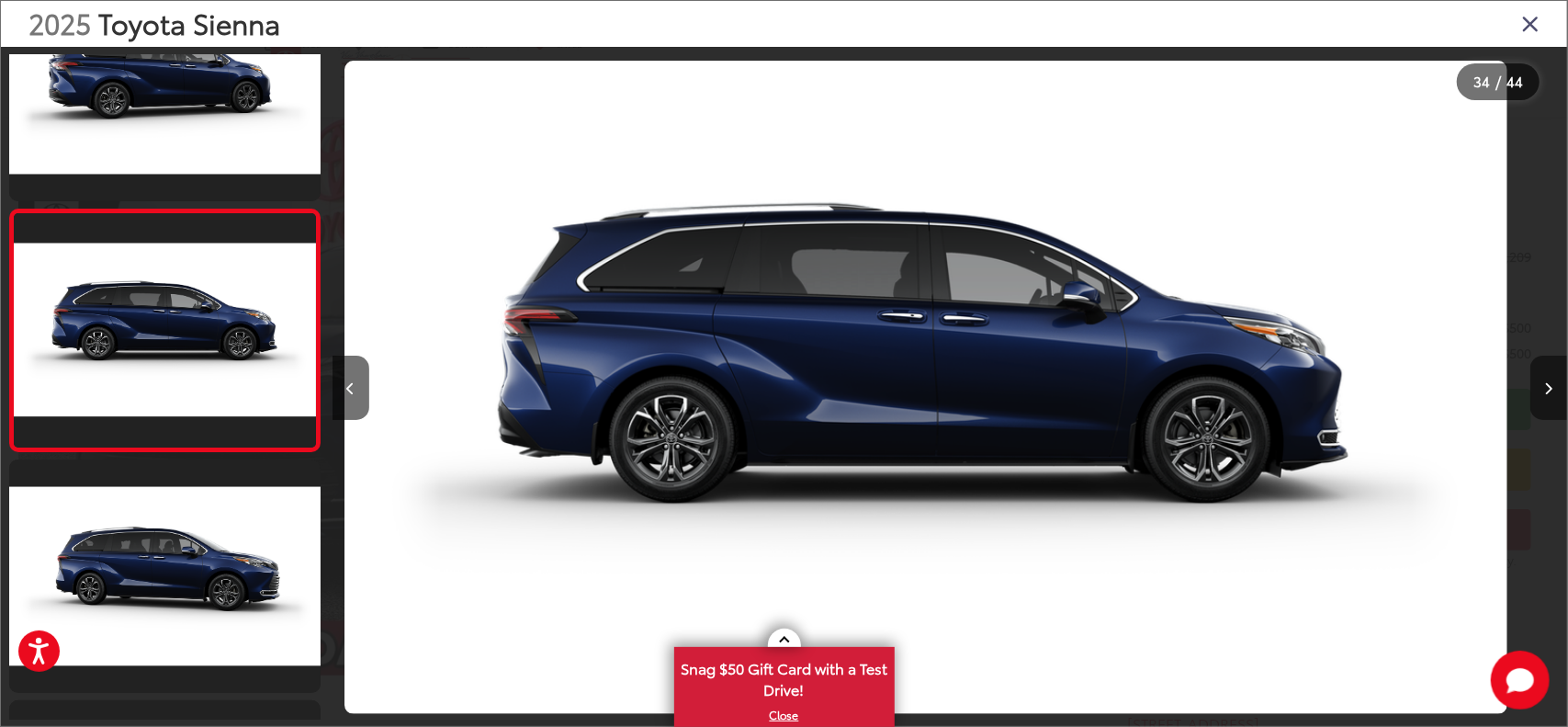
click at [1553, 392] on icon "Next image" at bounding box center [1550, 389] width 9 height 13
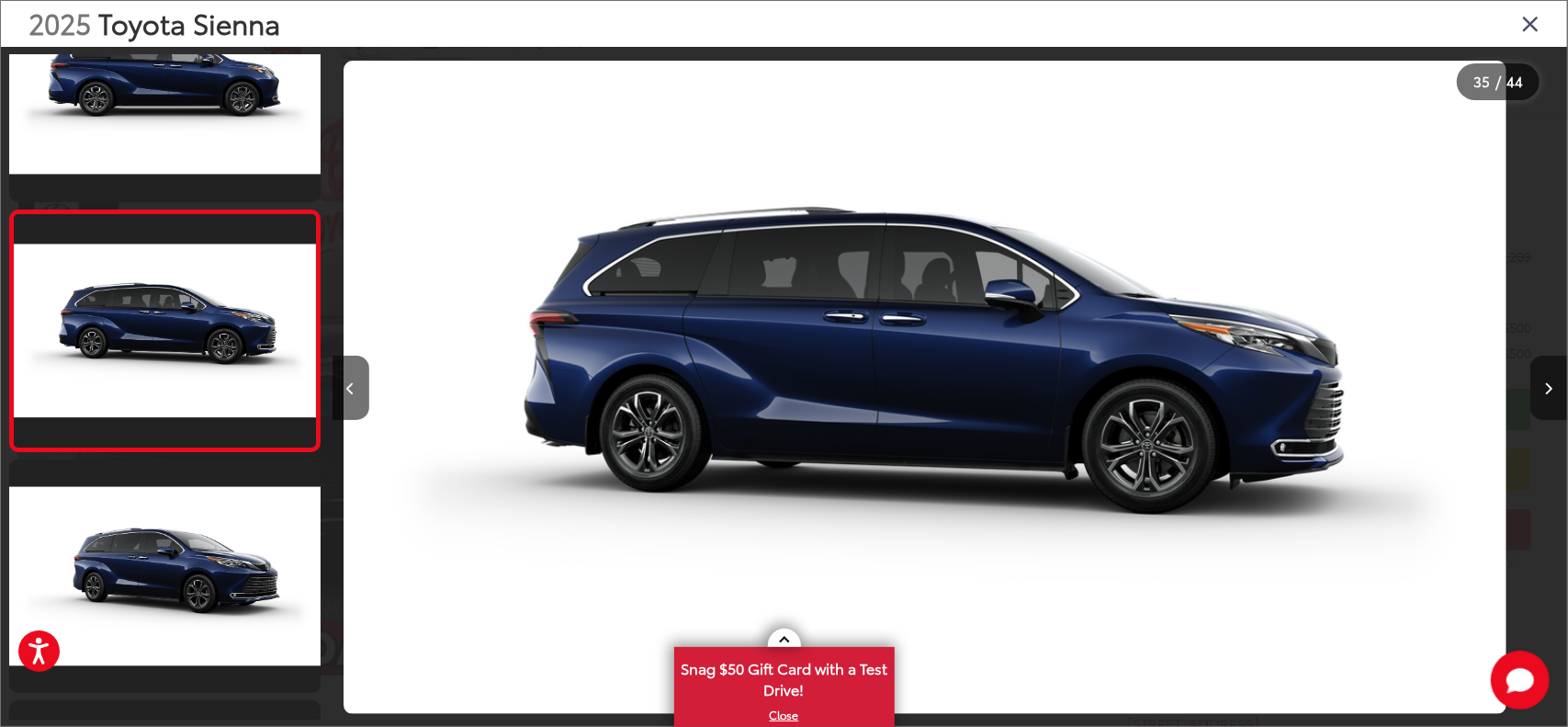
click at [1553, 392] on icon "Next image" at bounding box center [1550, 389] width 9 height 13
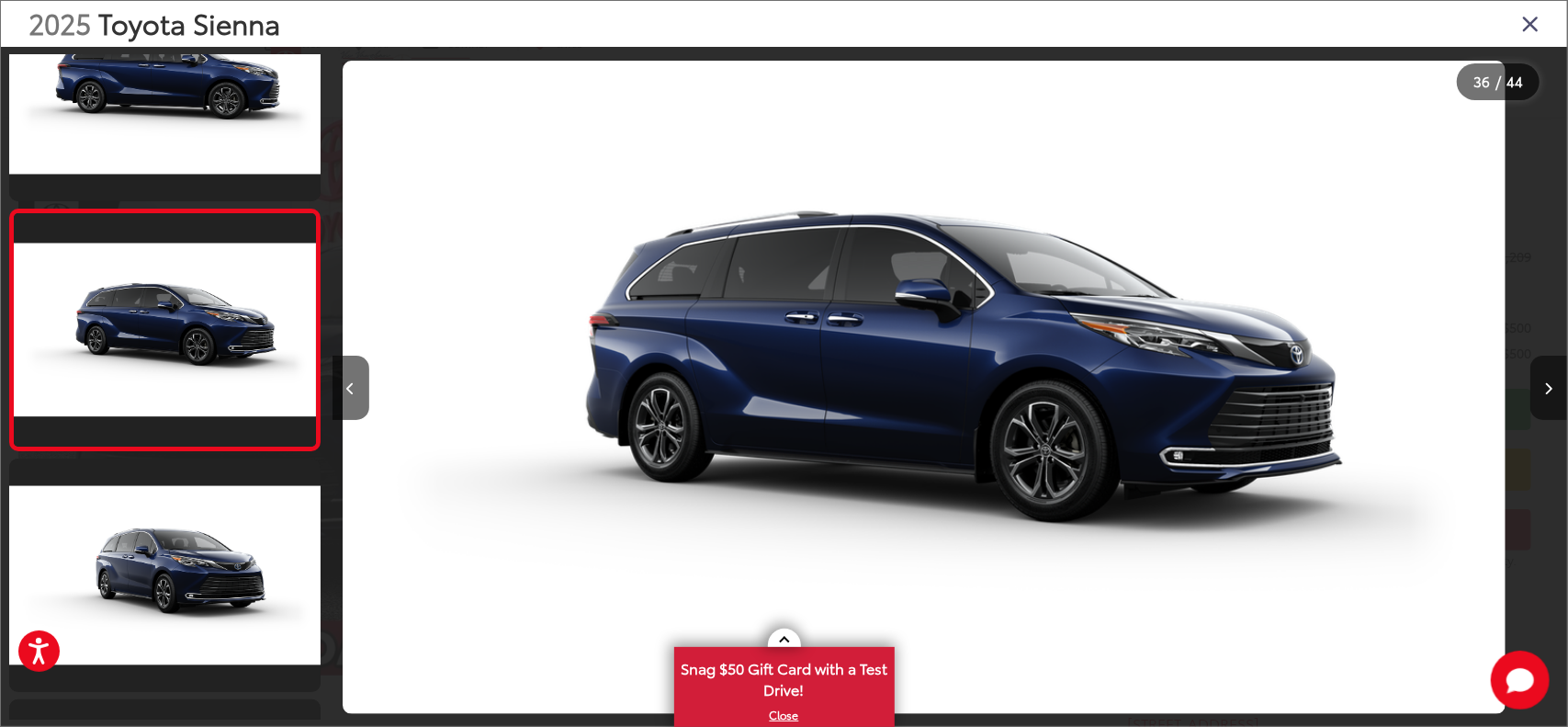
click at [1553, 392] on icon "Next image" at bounding box center [1550, 389] width 9 height 13
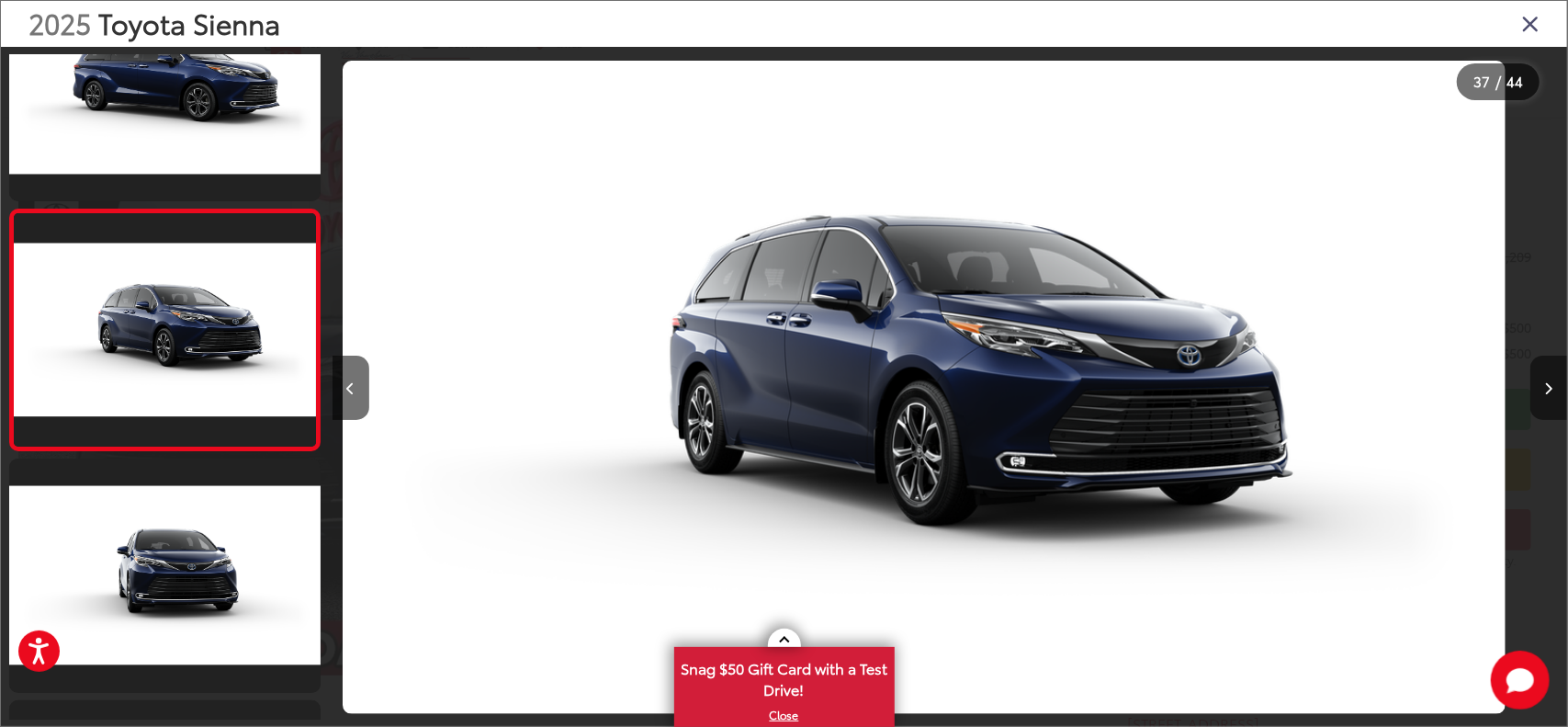
click at [1553, 392] on icon "Next image" at bounding box center [1550, 389] width 9 height 13
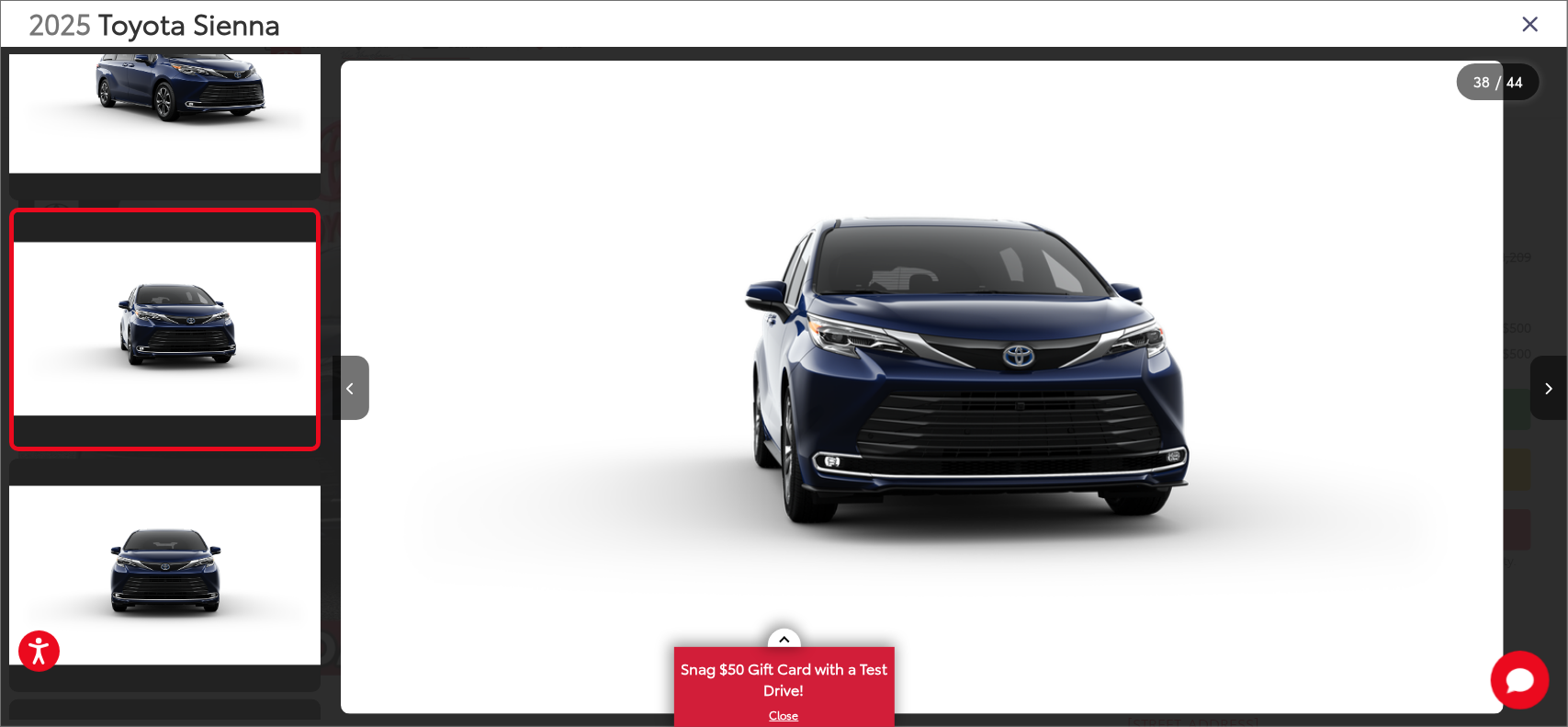
click at [1553, 392] on icon "Next image" at bounding box center [1550, 389] width 9 height 13
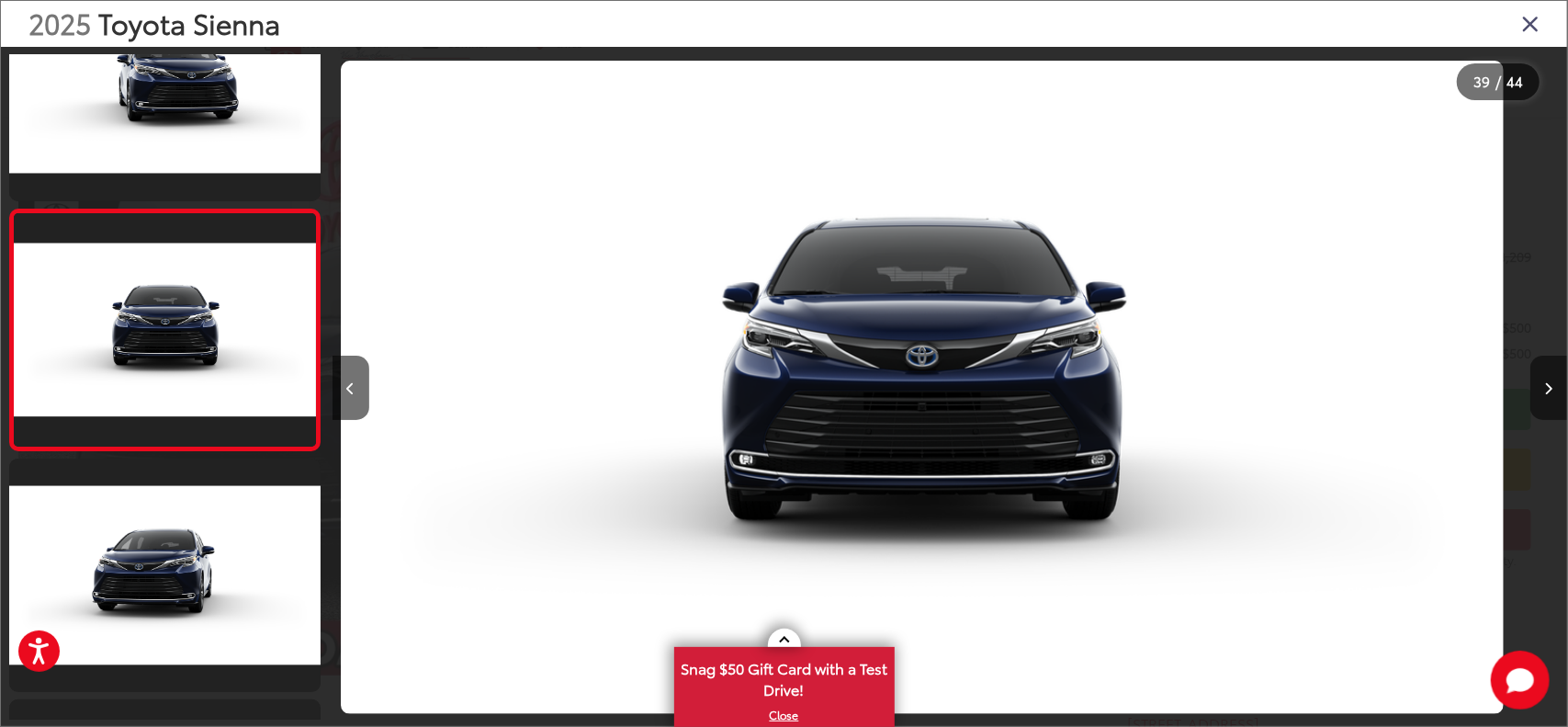
click at [1553, 392] on icon "Next image" at bounding box center [1550, 389] width 9 height 13
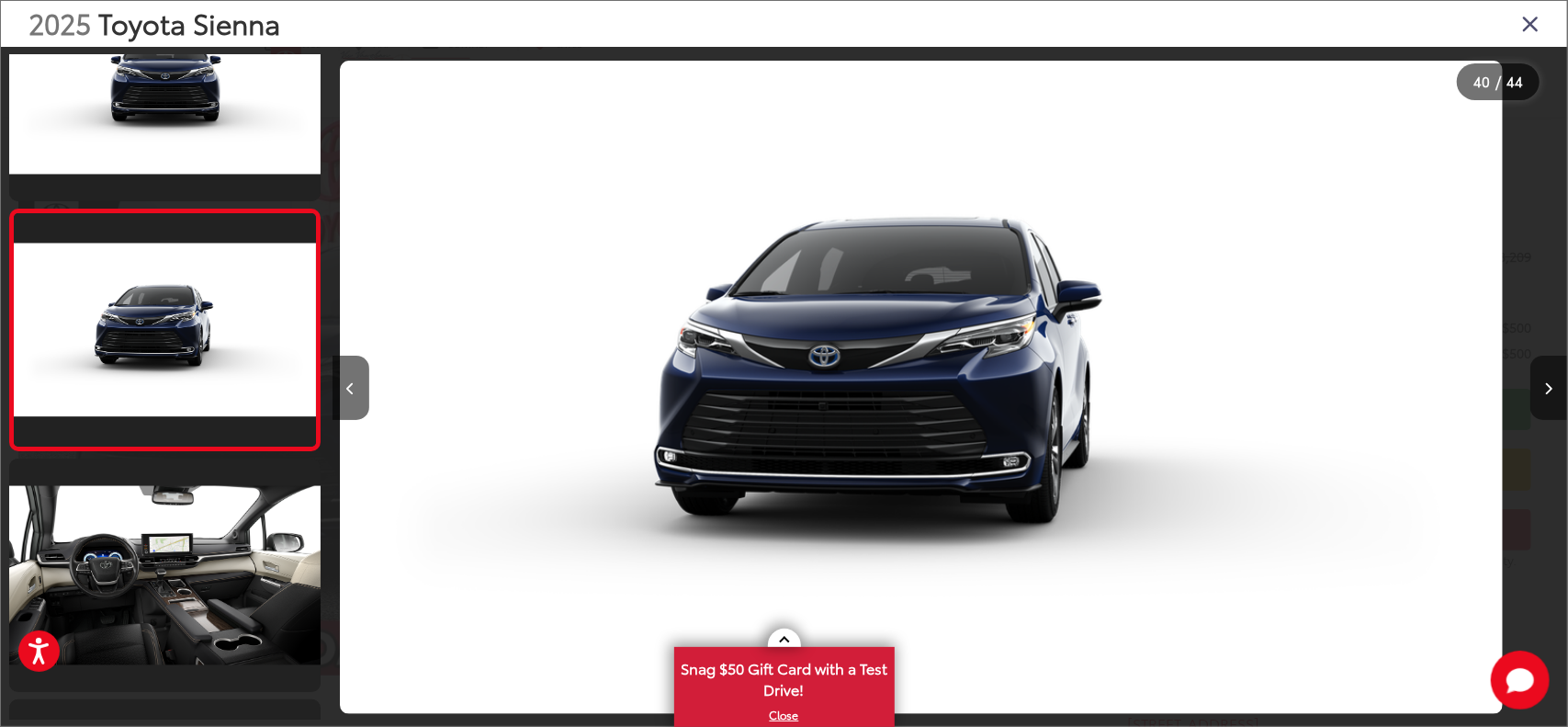
click at [1553, 392] on icon "Next image" at bounding box center [1550, 389] width 9 height 13
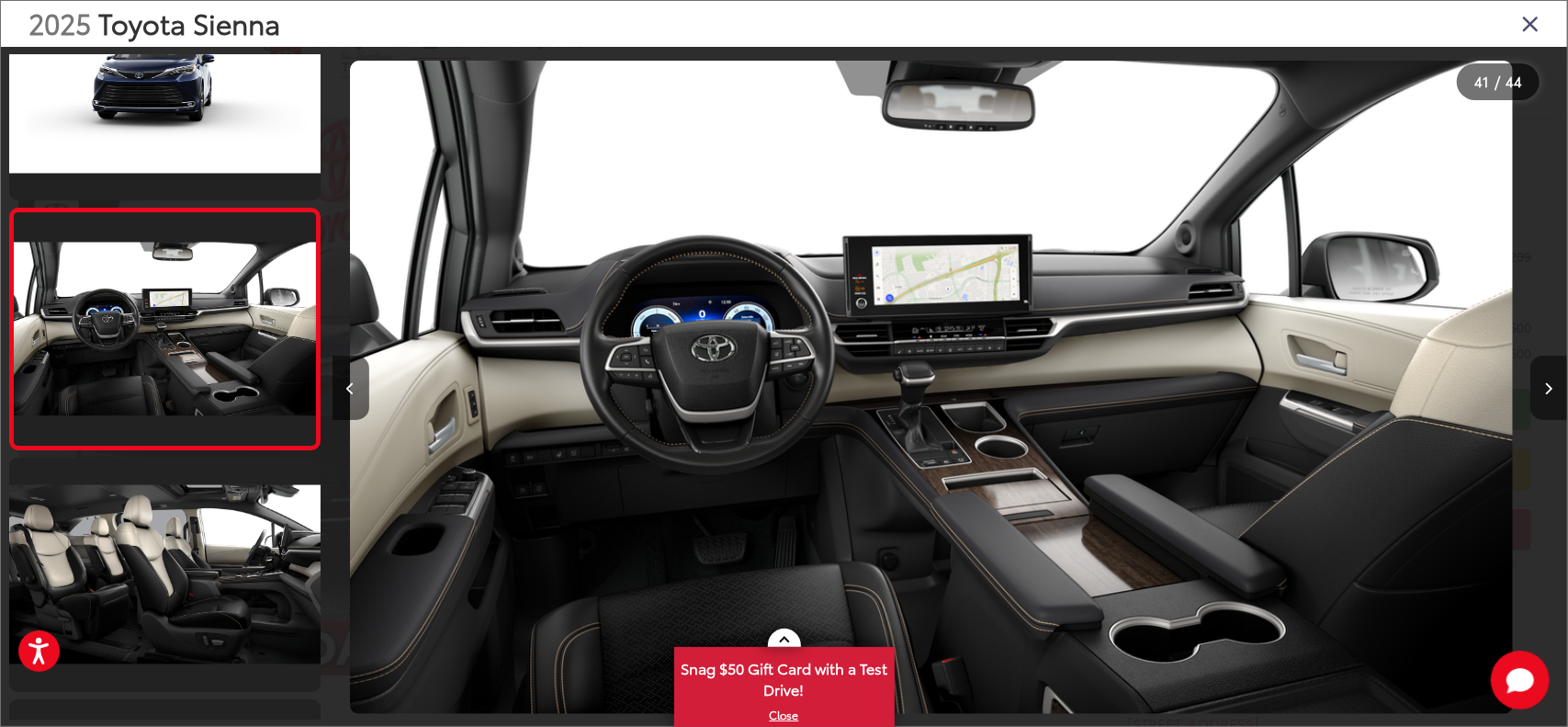
click at [1553, 392] on icon "Next image" at bounding box center [1550, 389] width 9 height 13
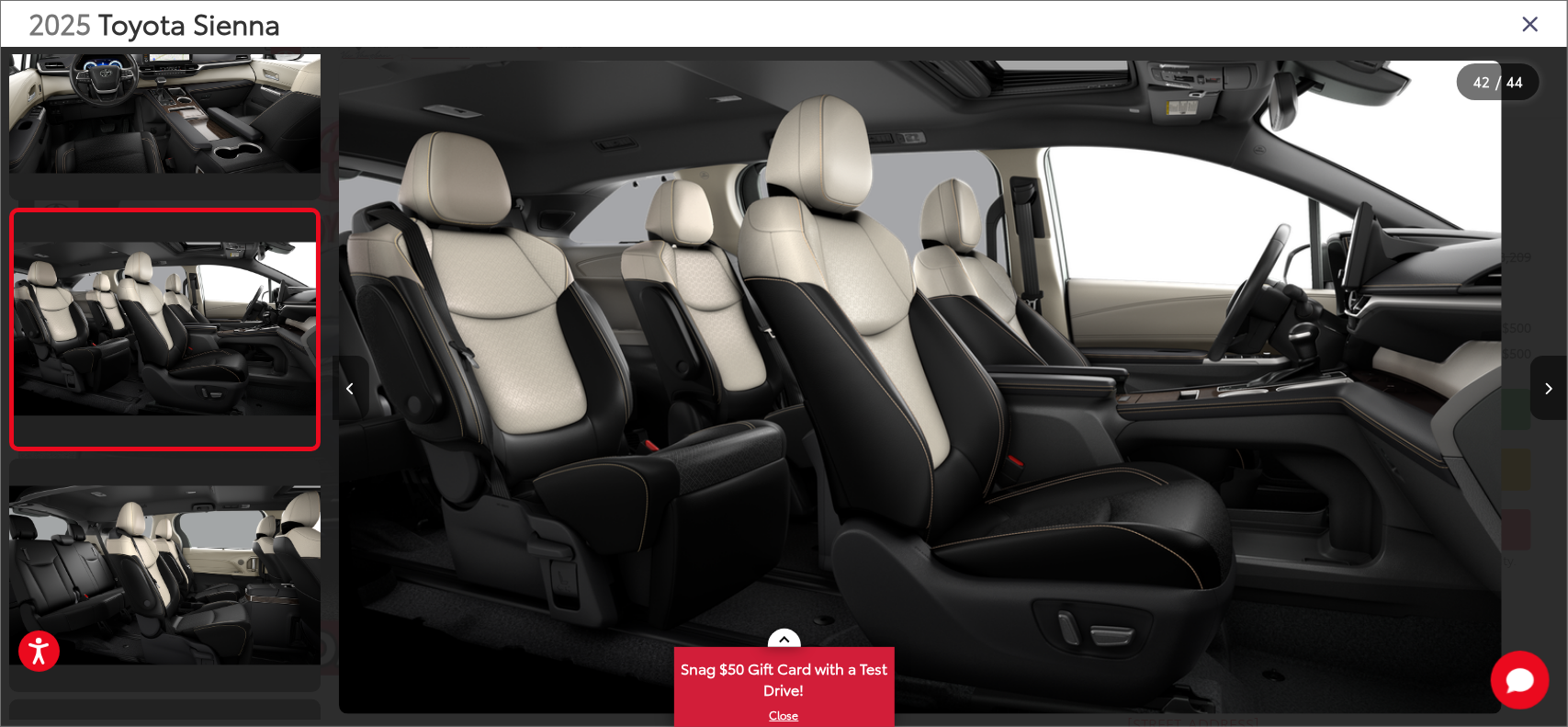
click at [355, 393] on icon "Previous image" at bounding box center [351, 389] width 9 height 13
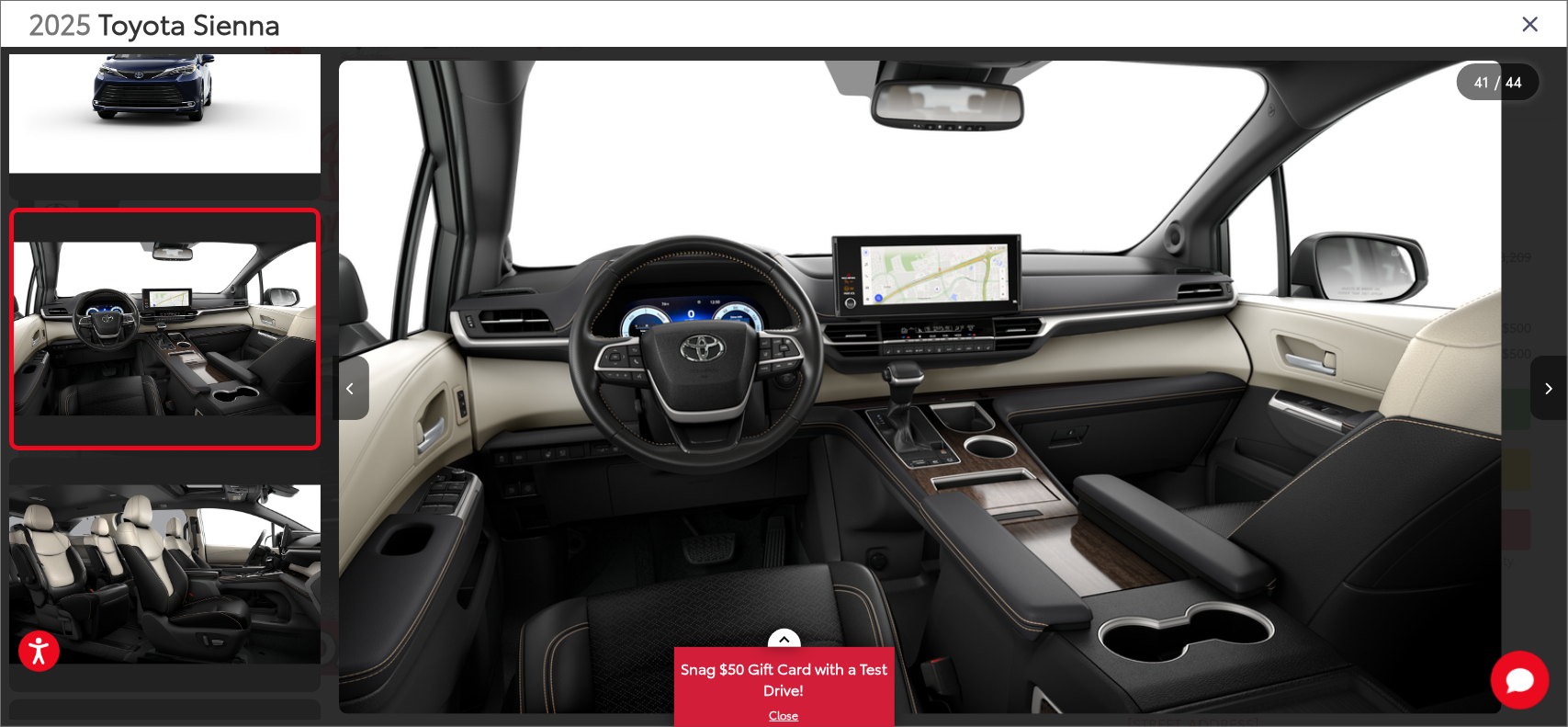
click at [1552, 384] on icon "Next image" at bounding box center [1550, 389] width 9 height 13
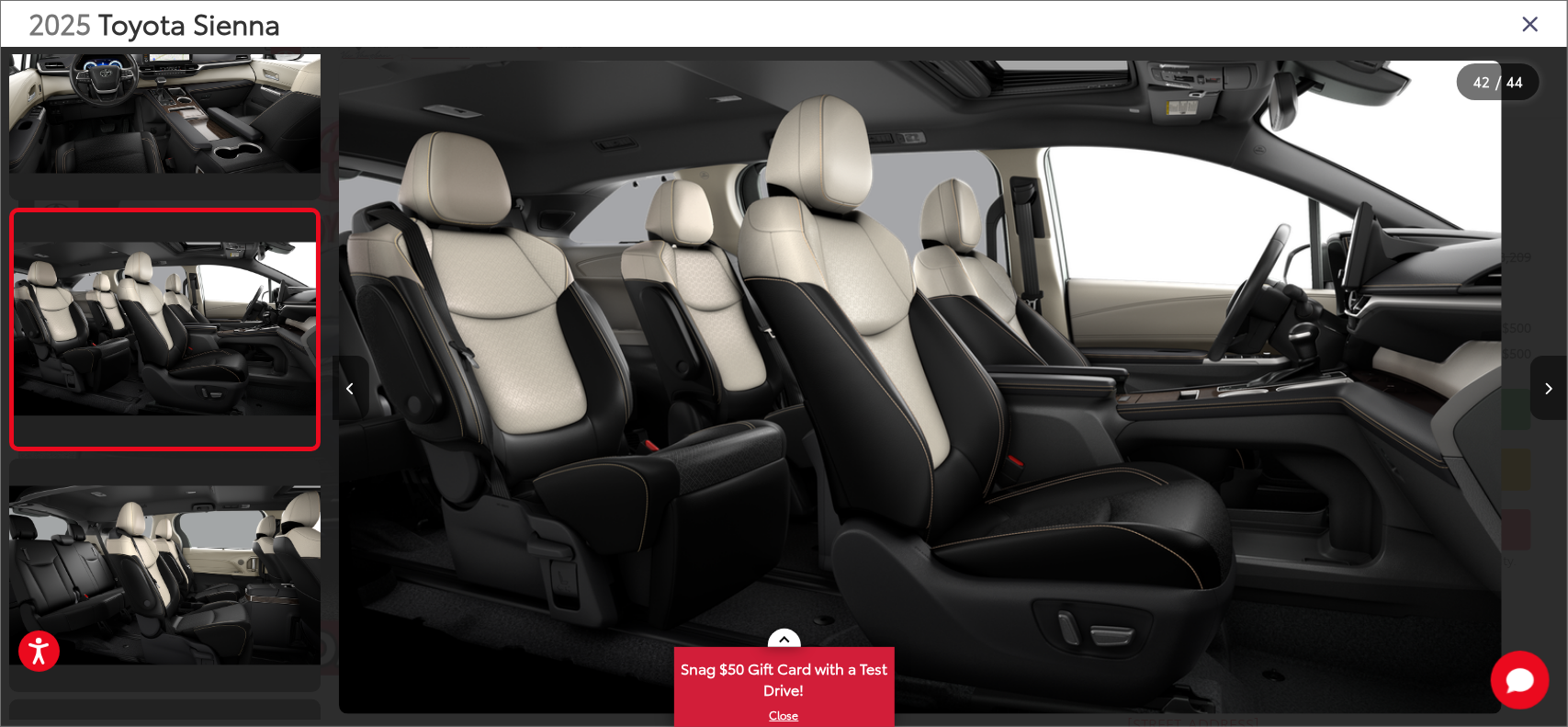
click at [1552, 384] on icon "Next image" at bounding box center [1550, 389] width 9 height 13
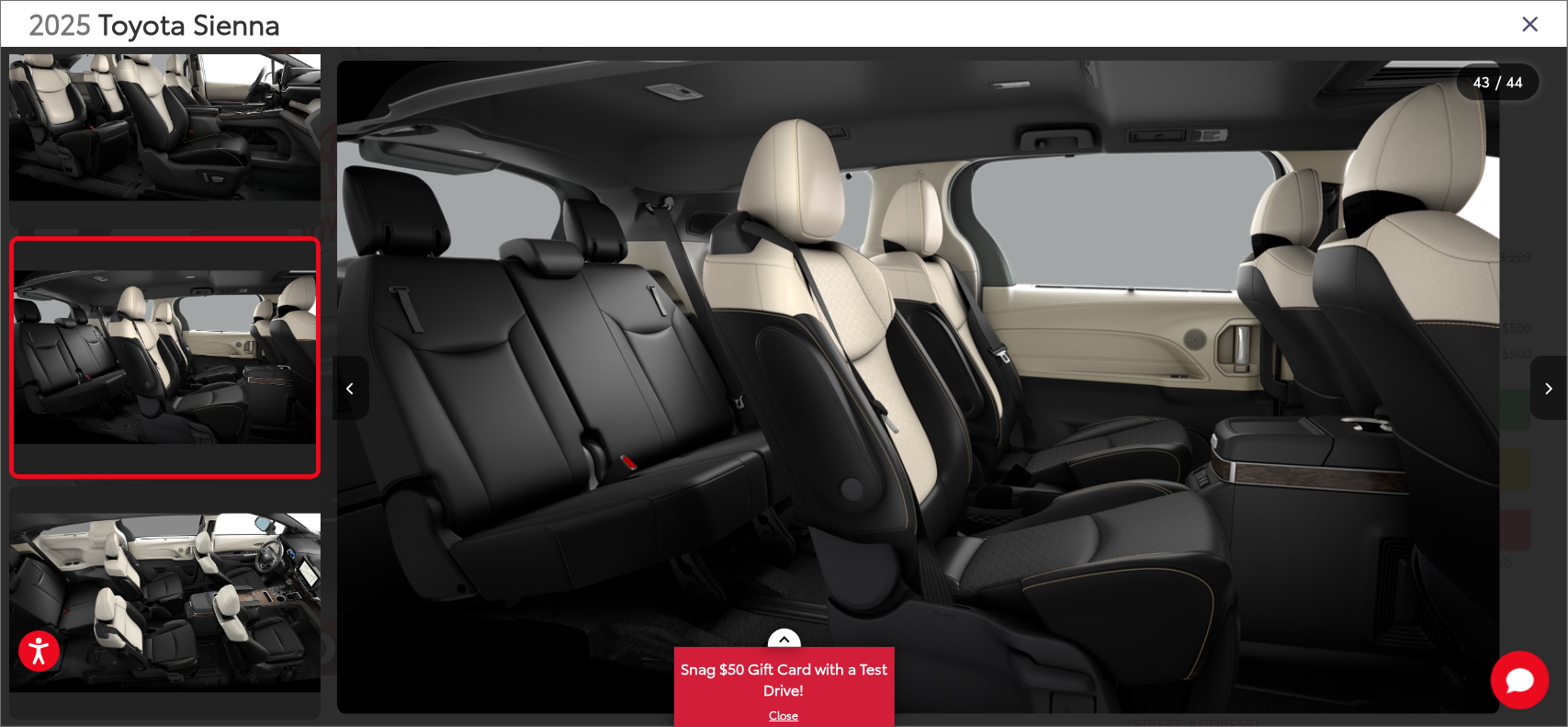
click at [1552, 384] on icon "Next image" at bounding box center [1550, 389] width 9 height 13
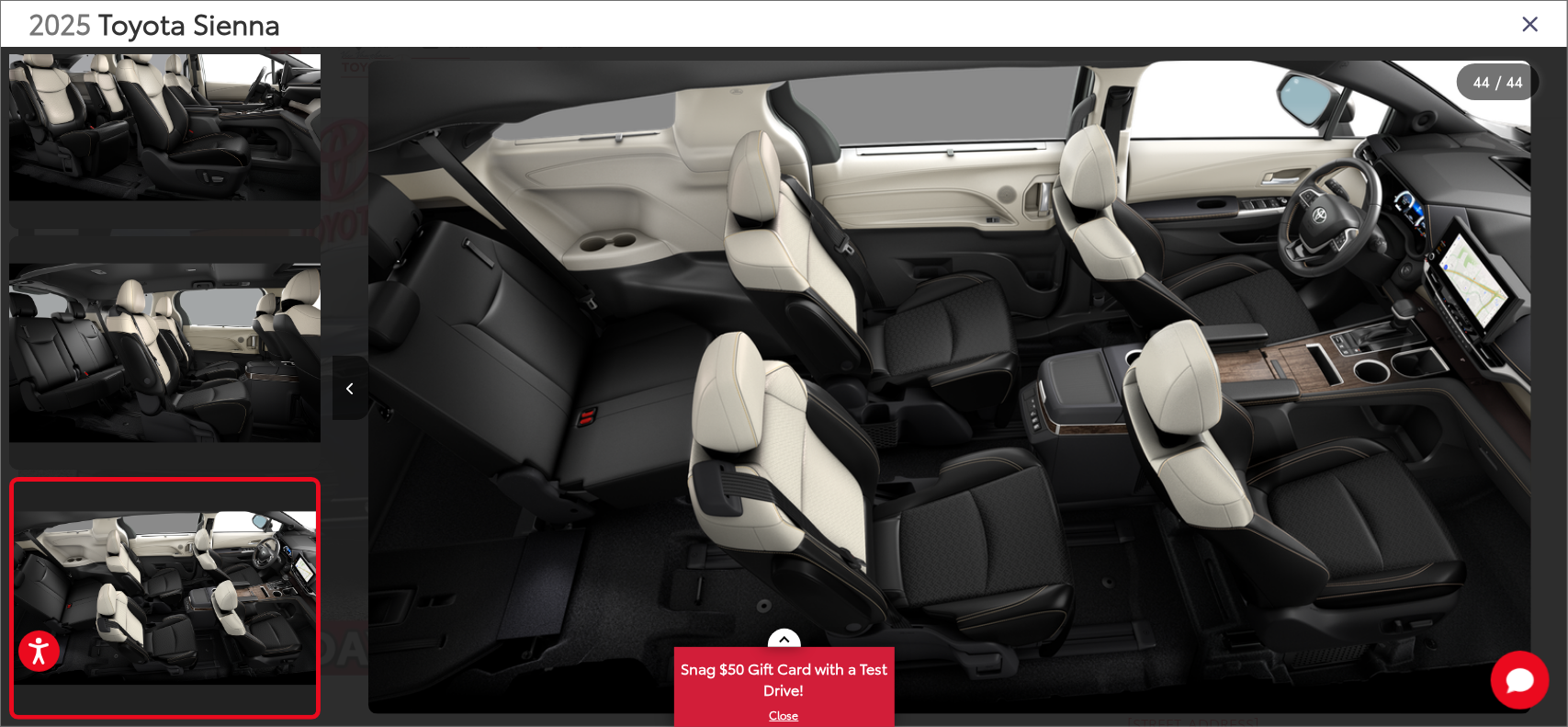
click at [1537, 22] on icon "Close gallery" at bounding box center [1530, 22] width 18 height 24
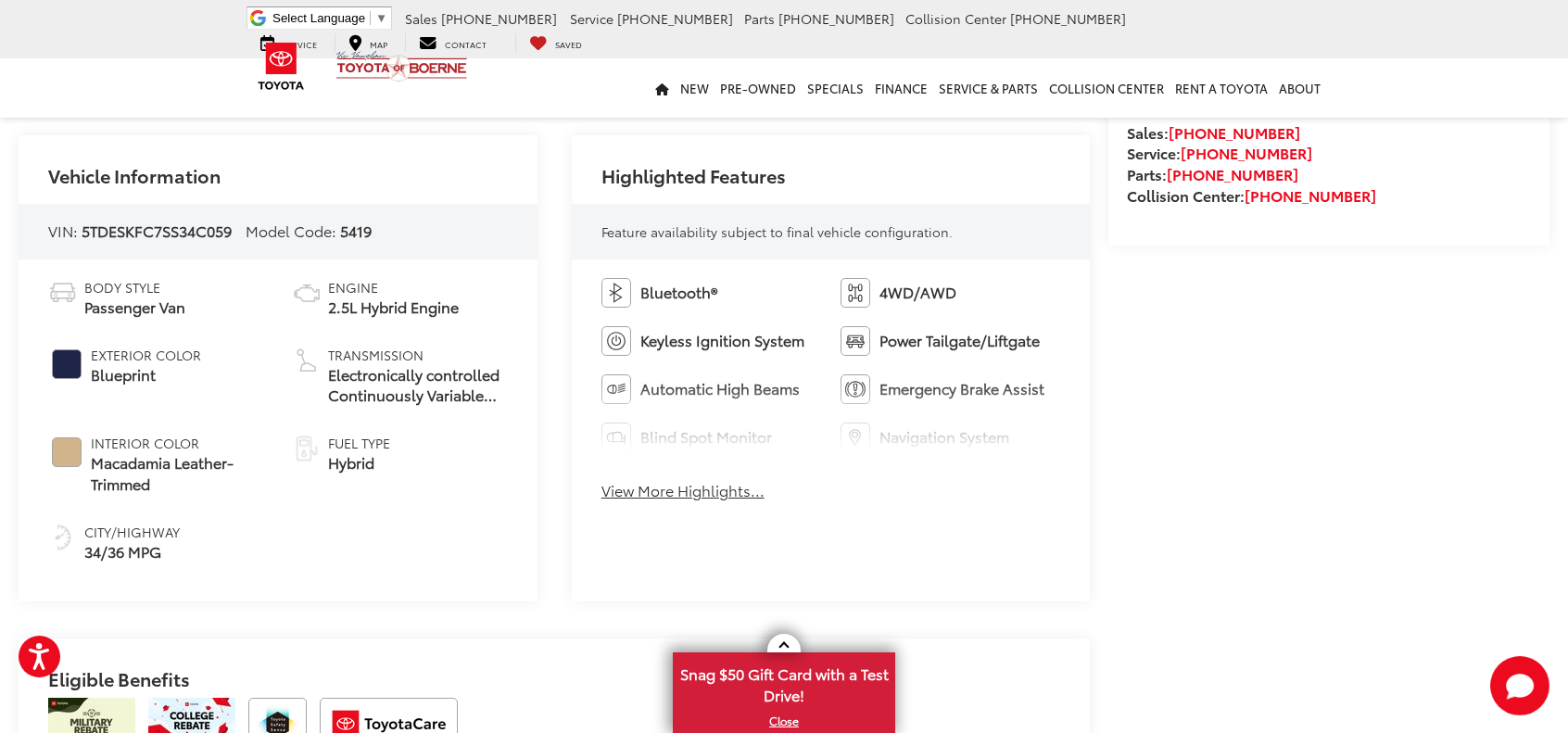
click at [728, 501] on button "View More Highlights..." at bounding box center [682, 491] width 163 height 21
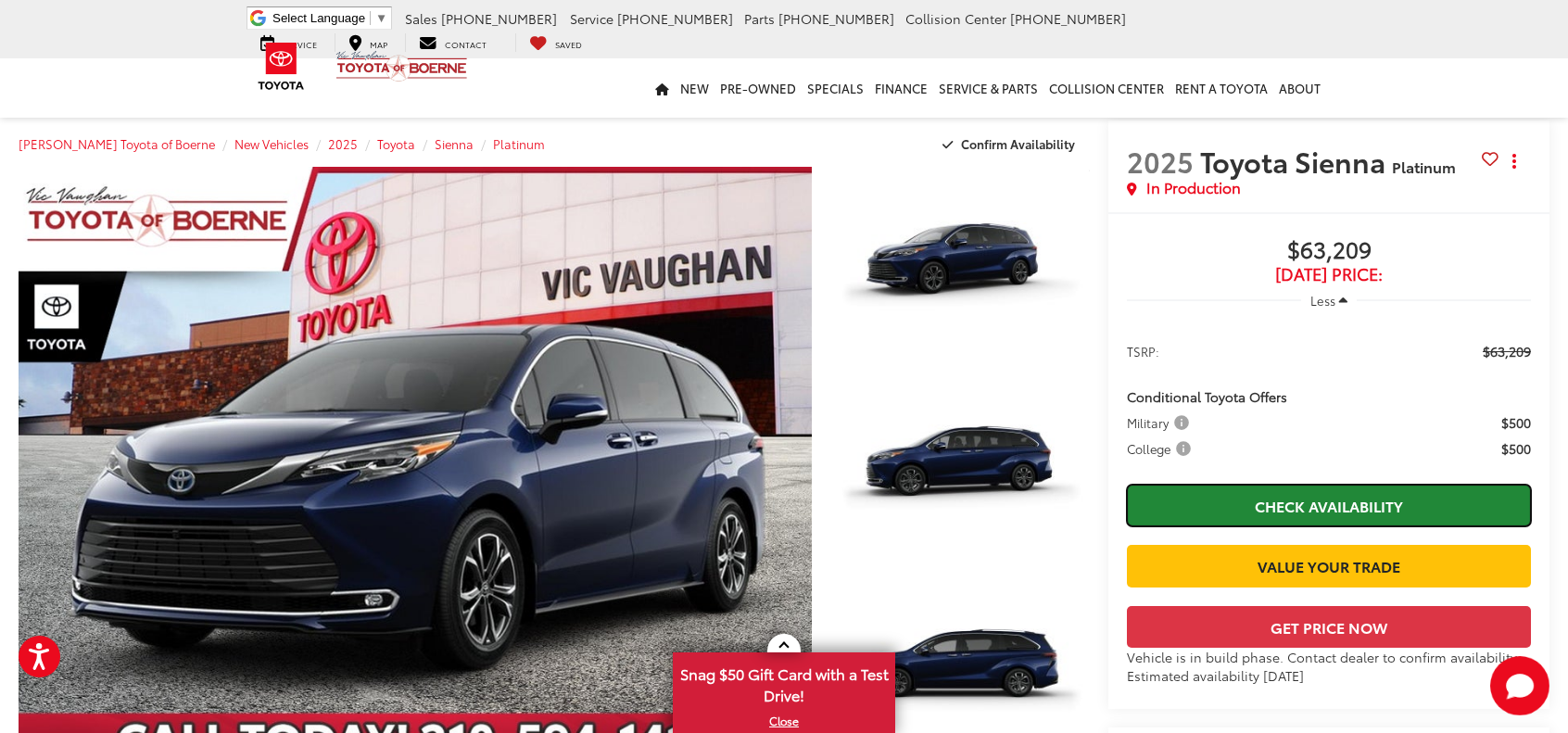
click at [1280, 496] on link "Check Availability" at bounding box center [1328, 505] width 404 height 42
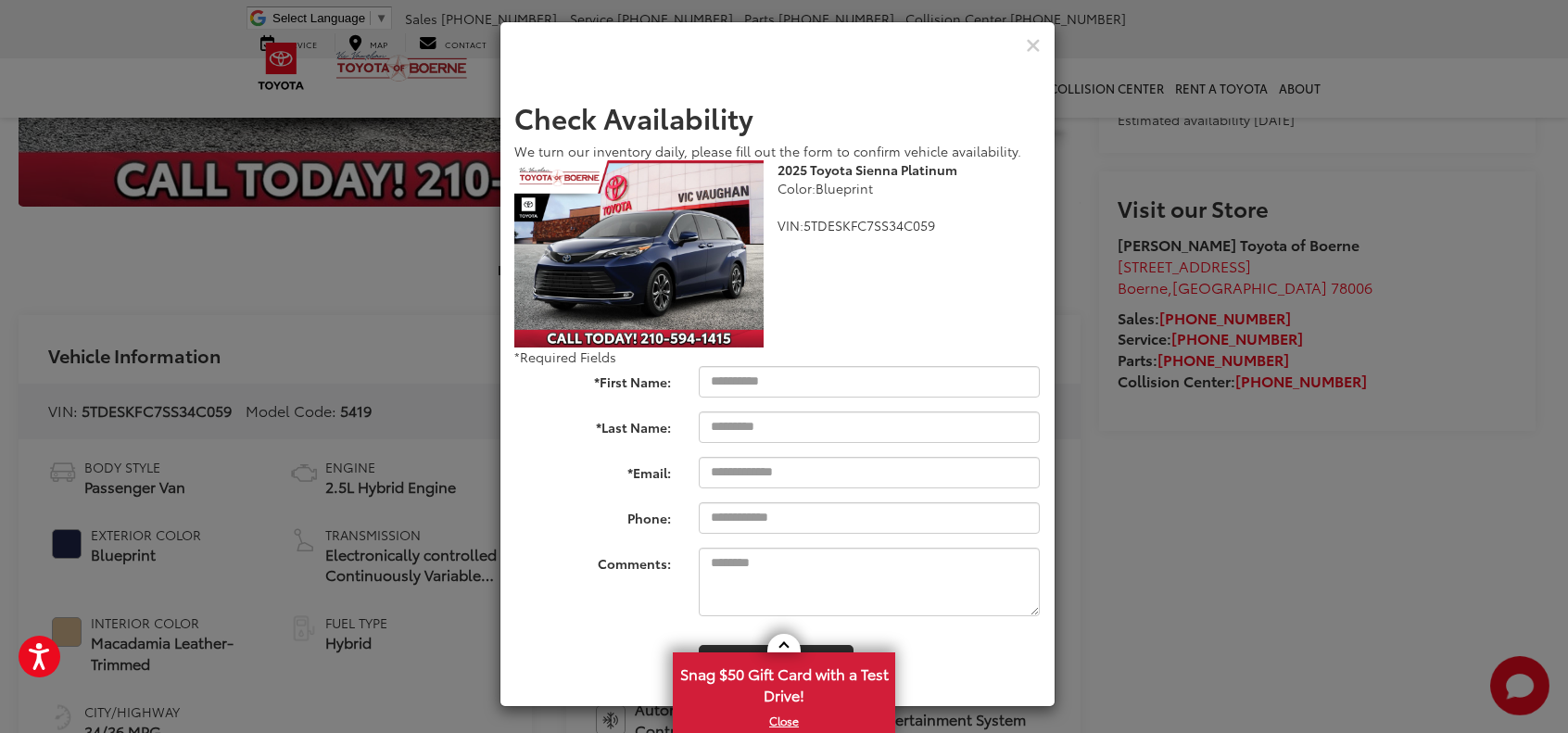
scroll to position [185, 0]
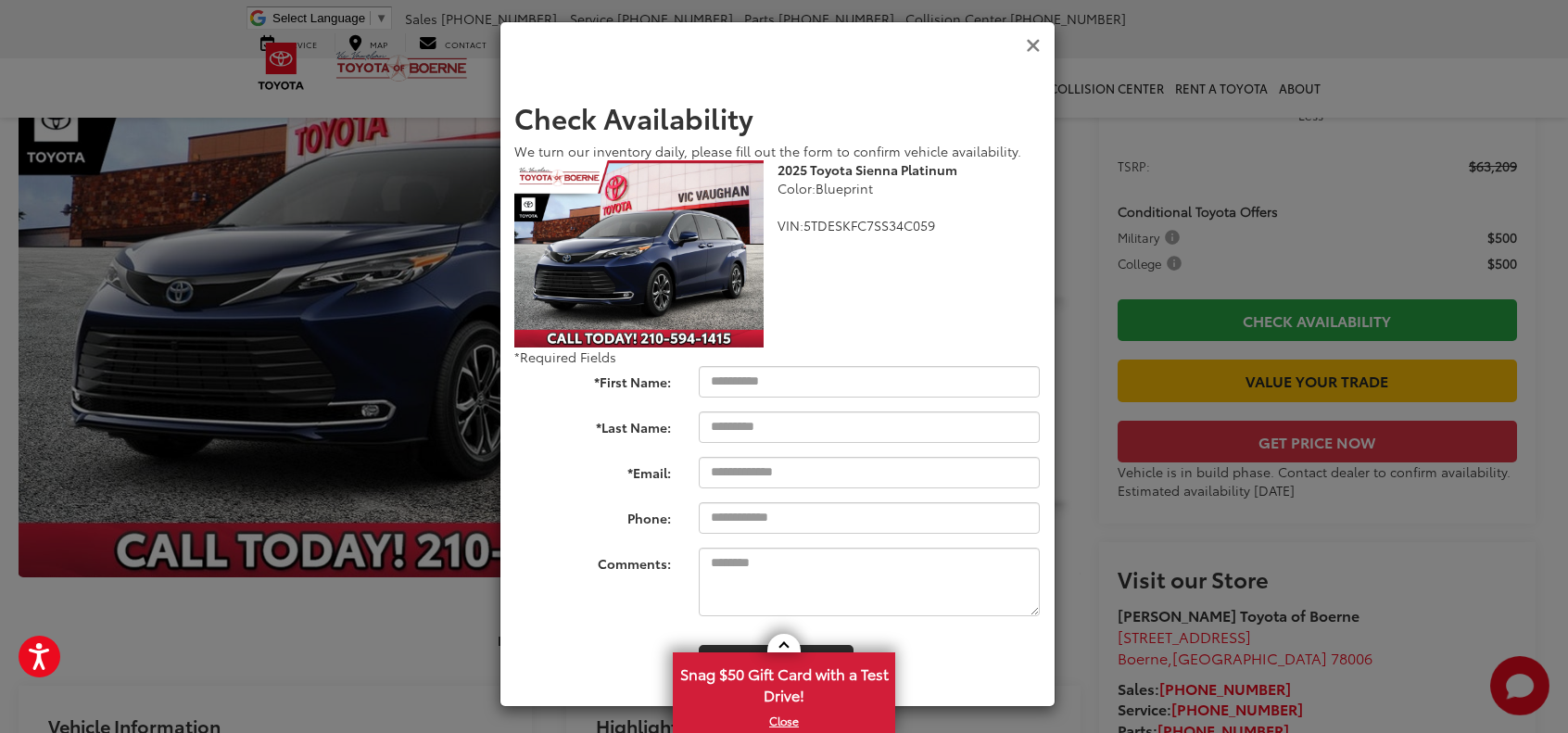
click at [1026, 44] on icon "Close" at bounding box center [1033, 46] width 15 height 19
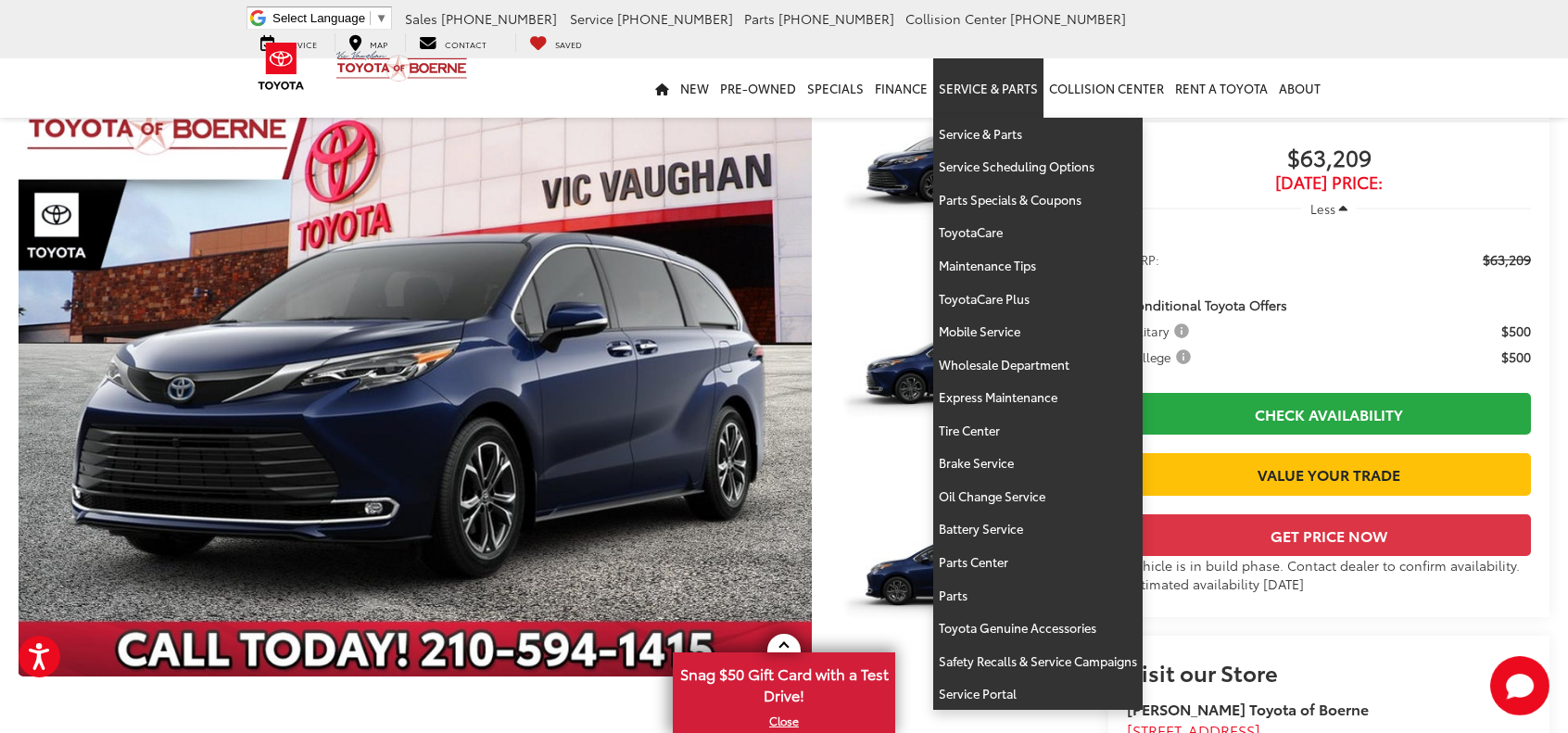
scroll to position [0, 0]
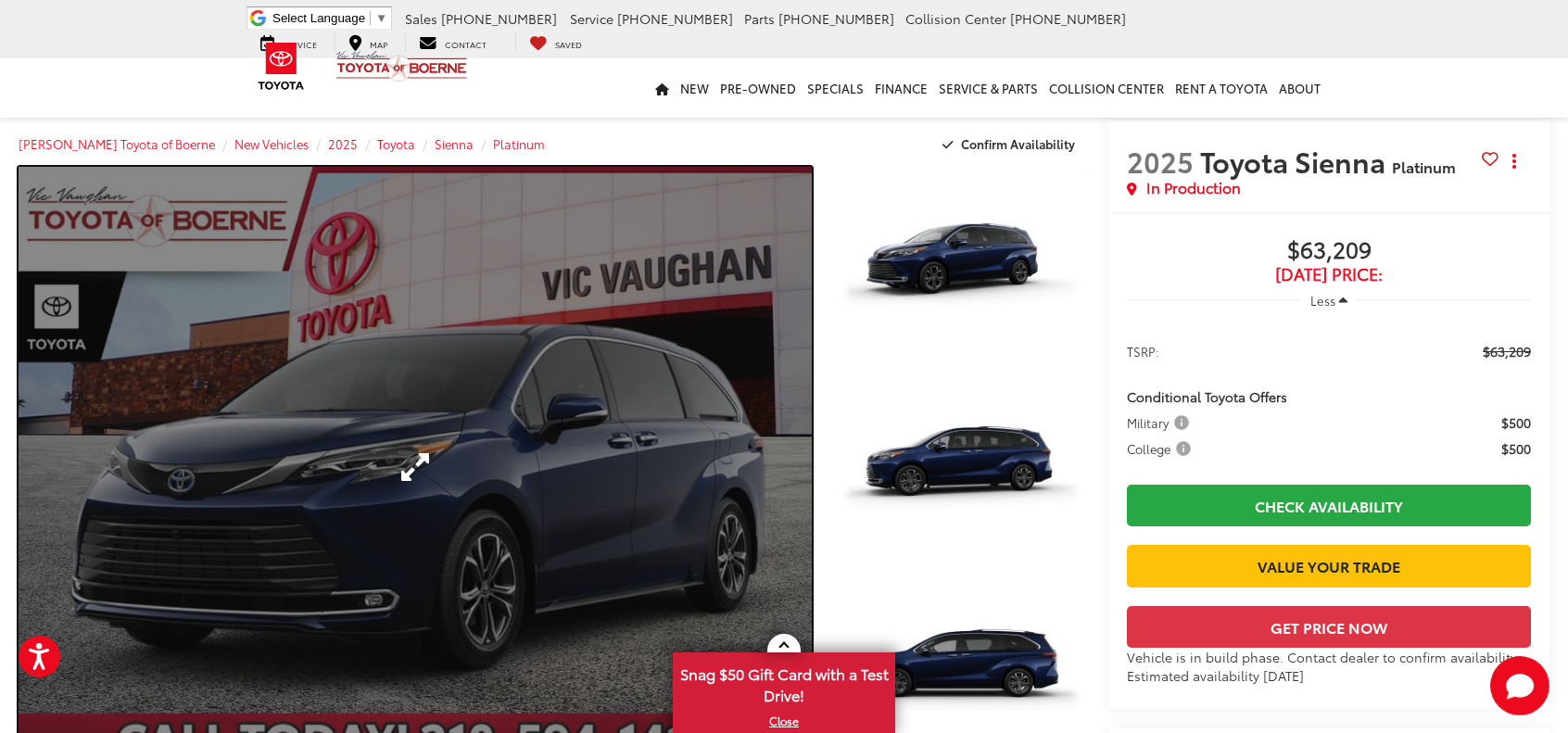
click at [526, 537] on link "Expand Photo 0" at bounding box center [415, 467] width 793 height 601
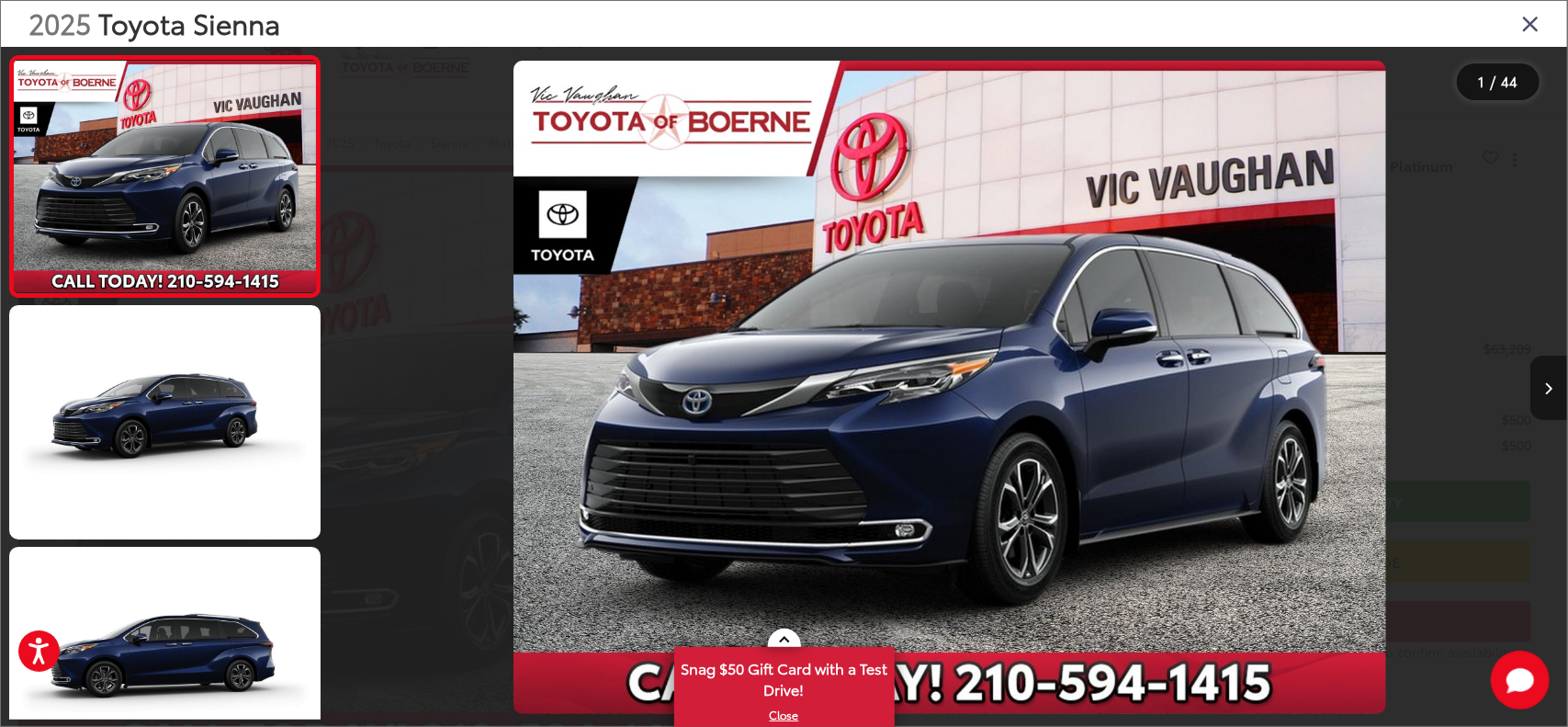
click at [1549, 383] on icon "Next image" at bounding box center [1550, 389] width 9 height 13
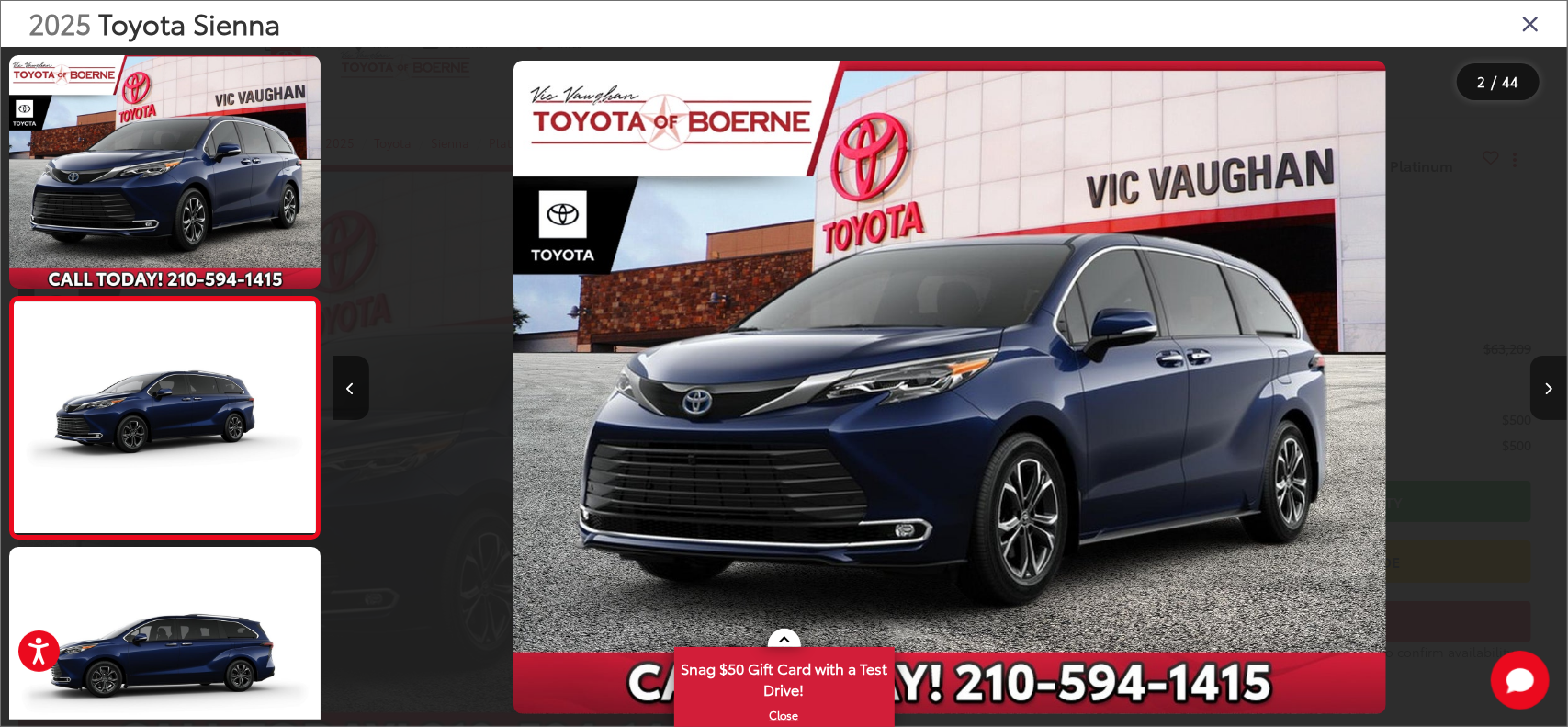
scroll to position [83, 0]
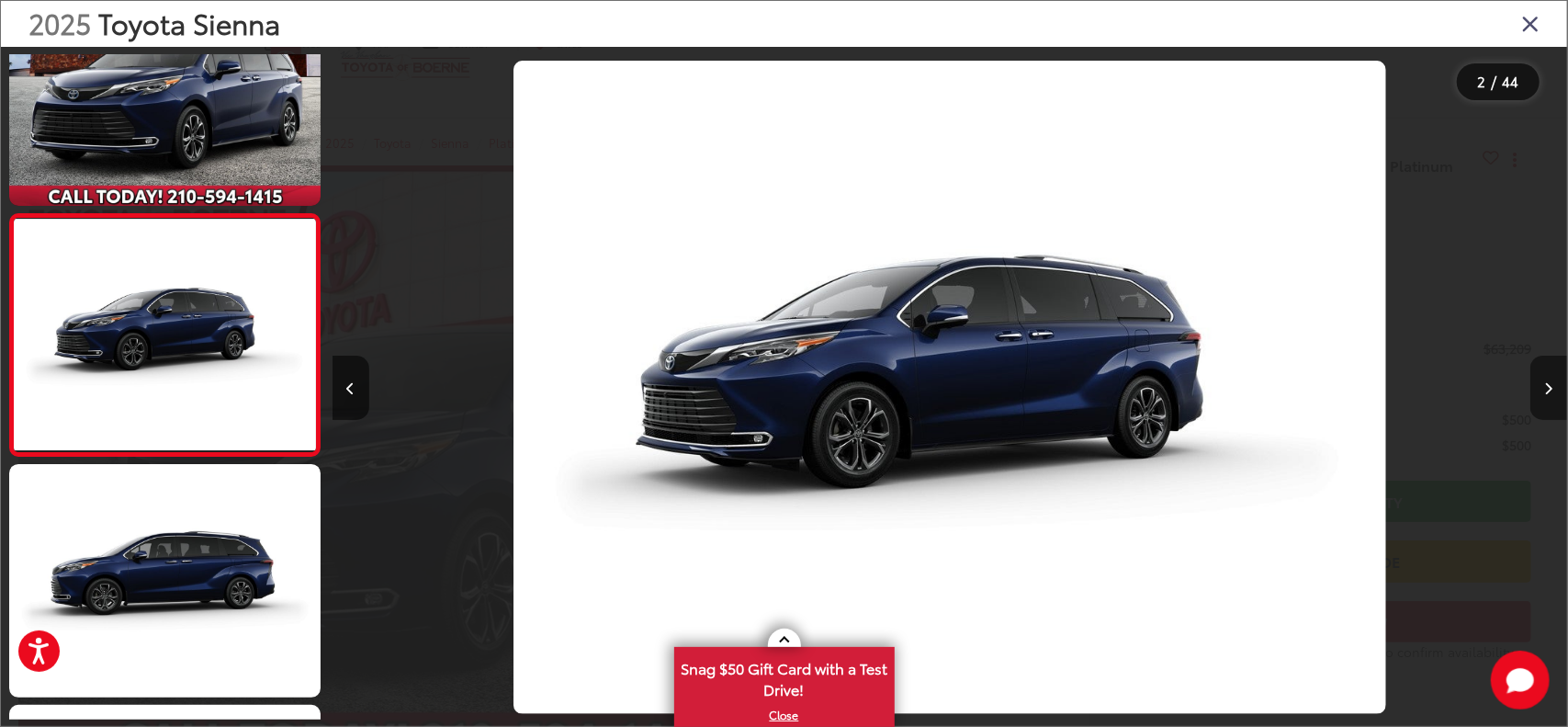
click at [1549, 384] on icon "Next image" at bounding box center [1550, 389] width 9 height 13
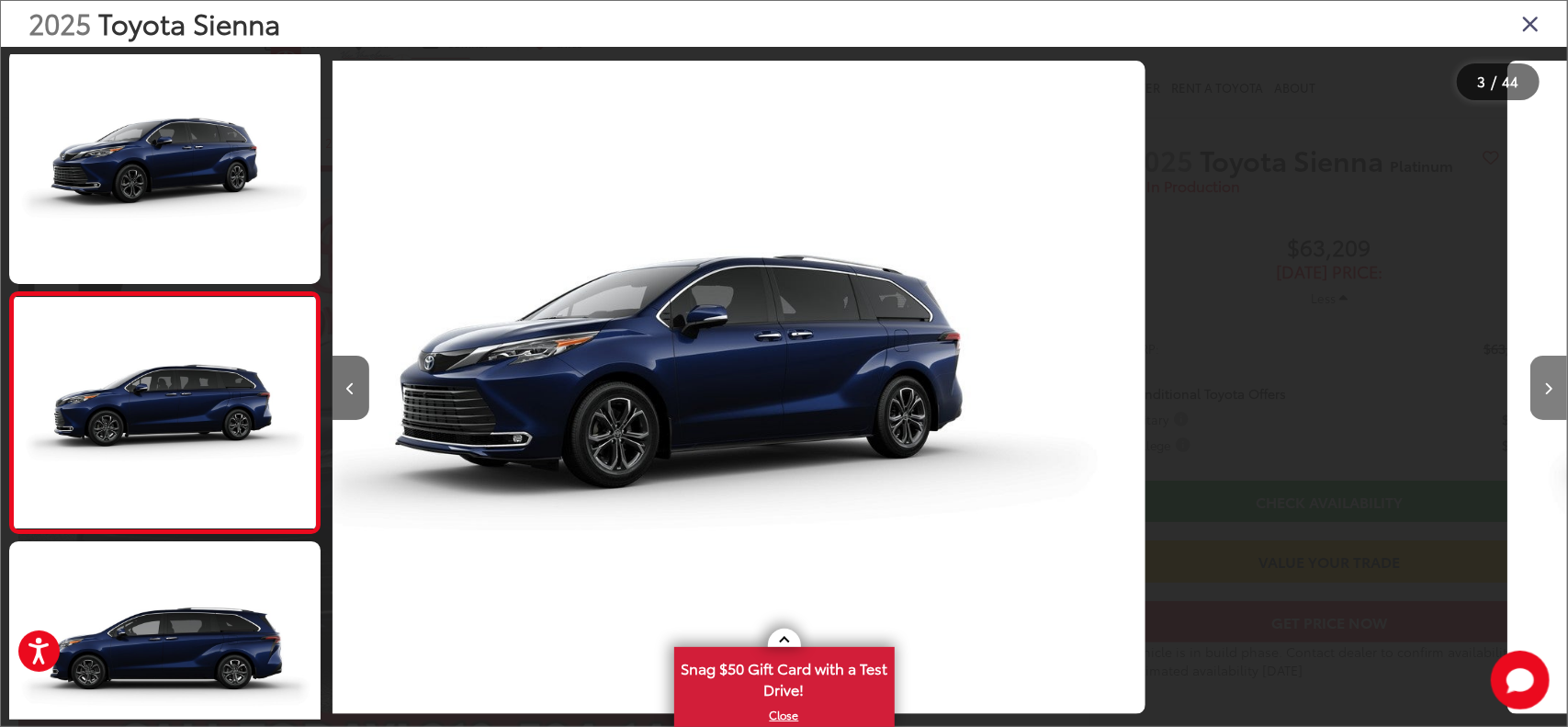
scroll to position [325, 0]
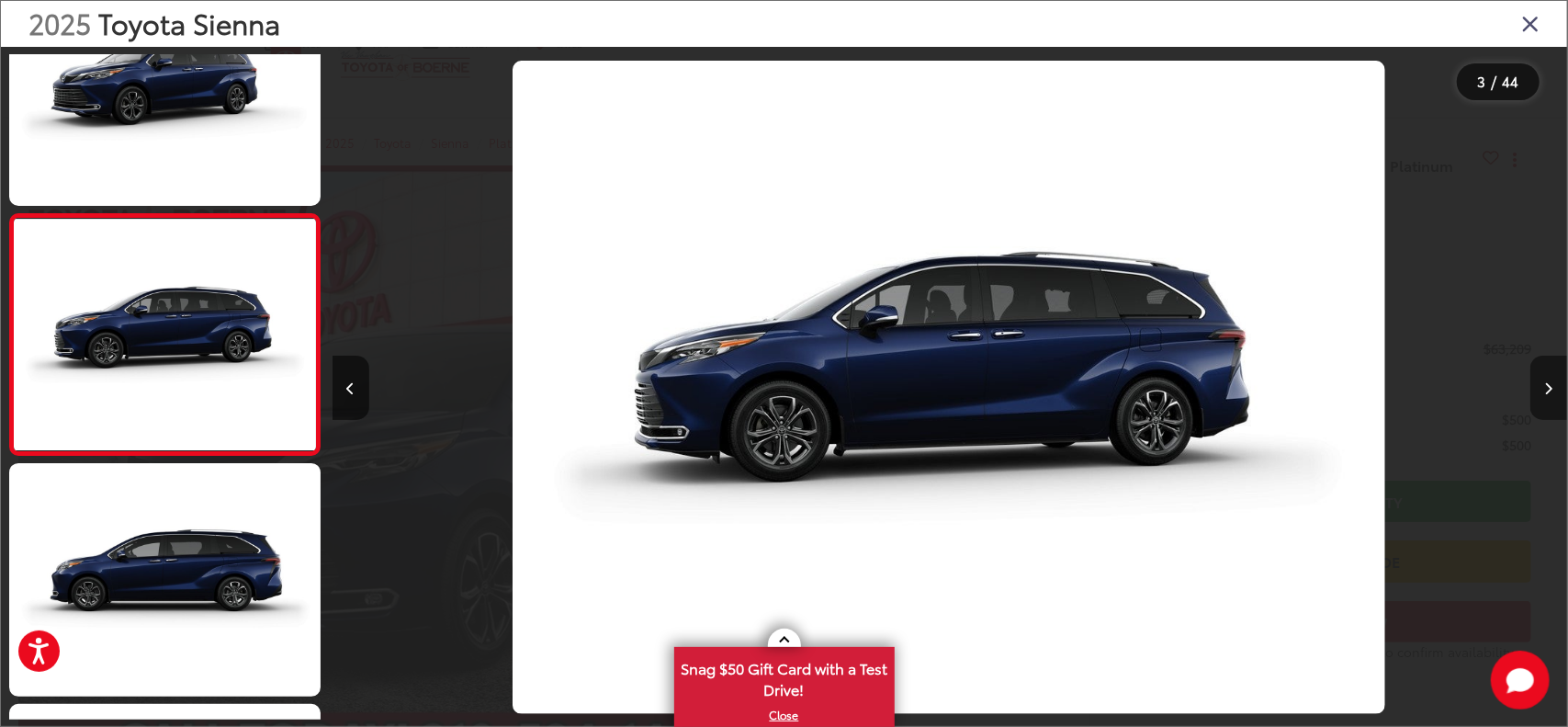
click at [1549, 384] on icon "Next image" at bounding box center [1550, 389] width 9 height 13
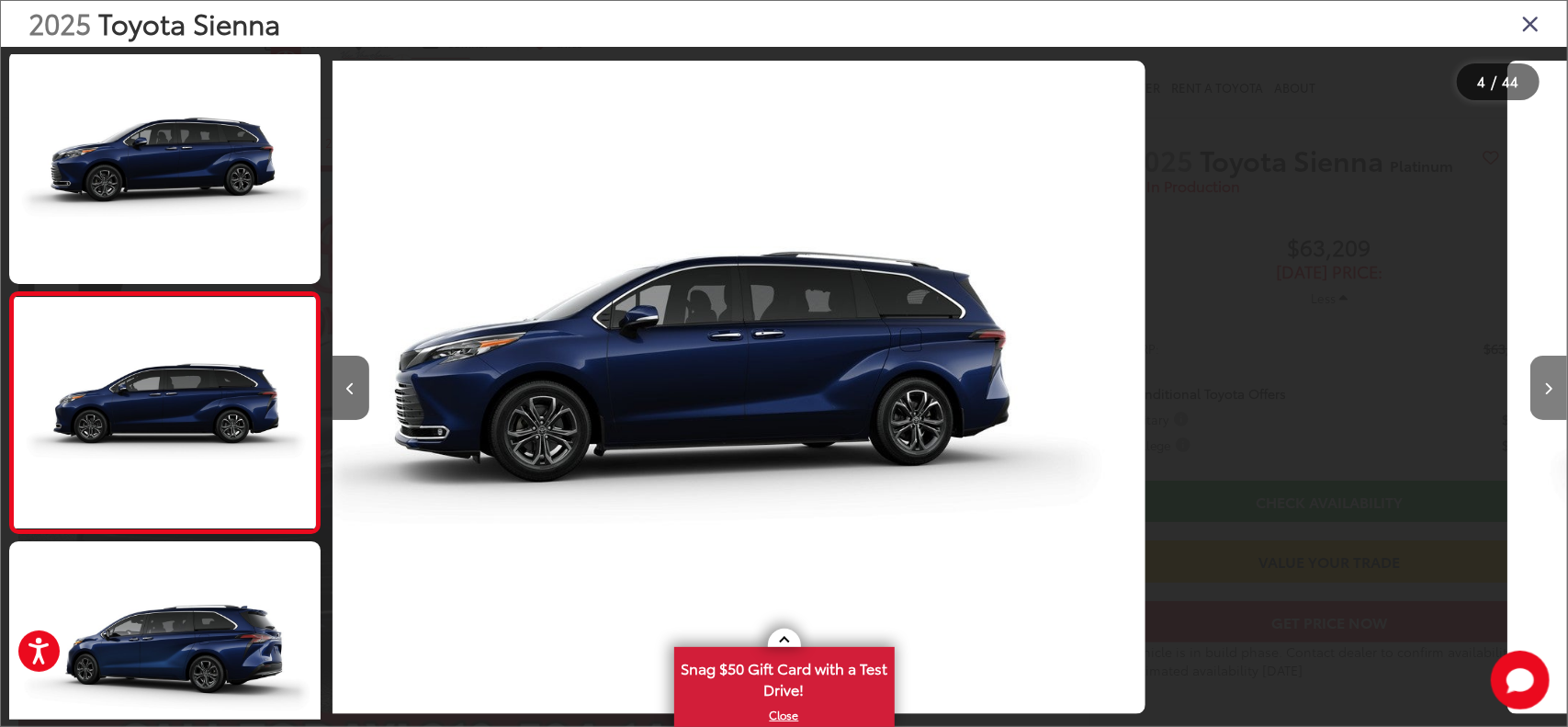
scroll to position [566, 0]
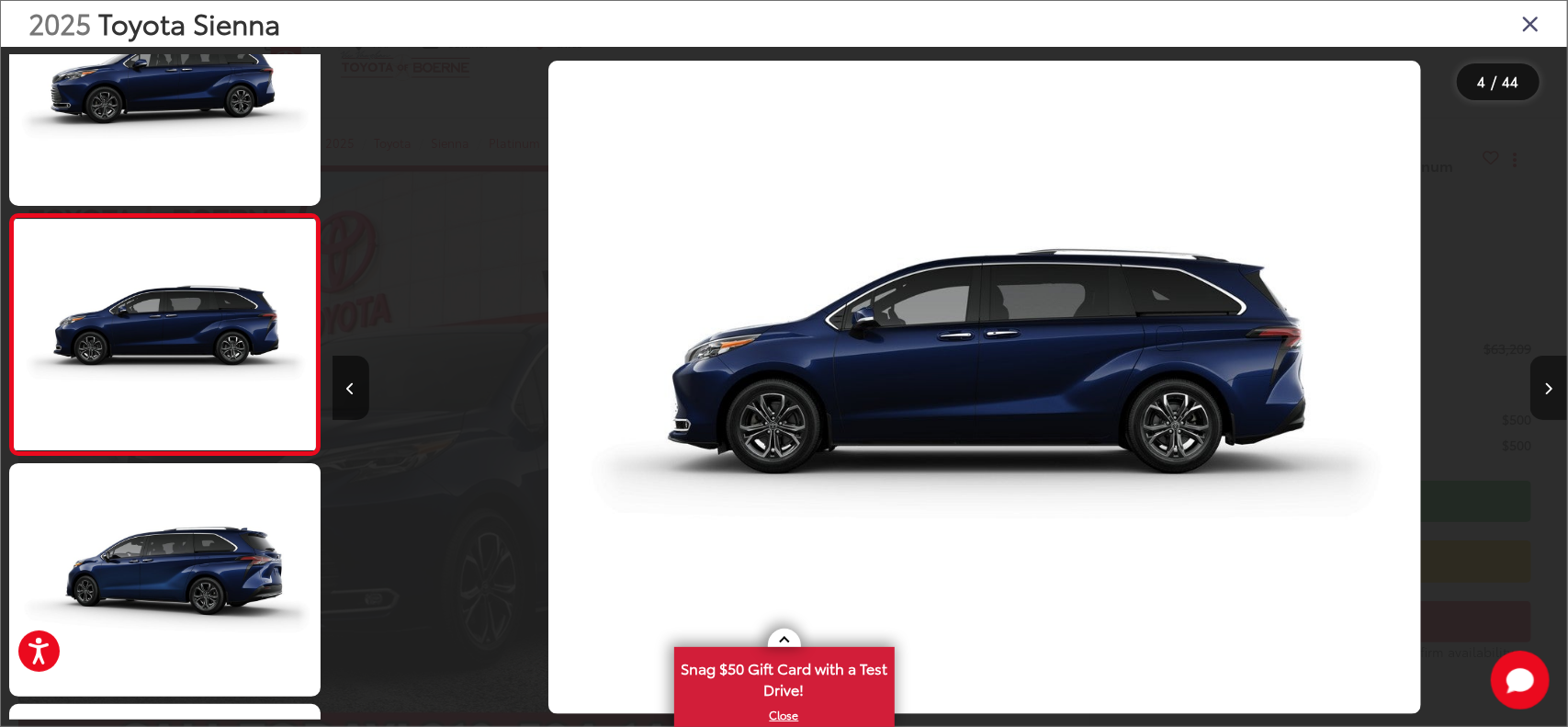
click at [1549, 384] on icon "Next image" at bounding box center [1550, 389] width 9 height 13
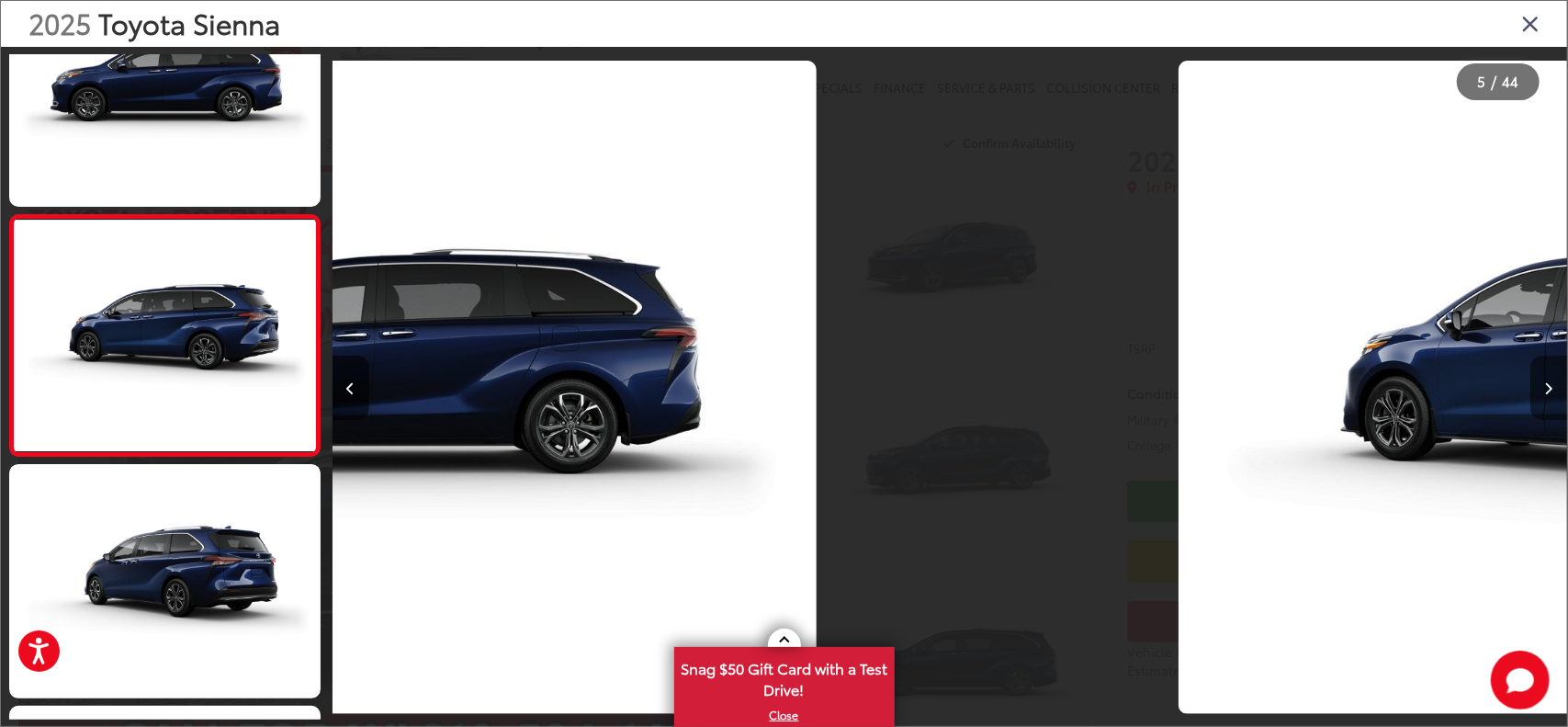
scroll to position [807, 0]
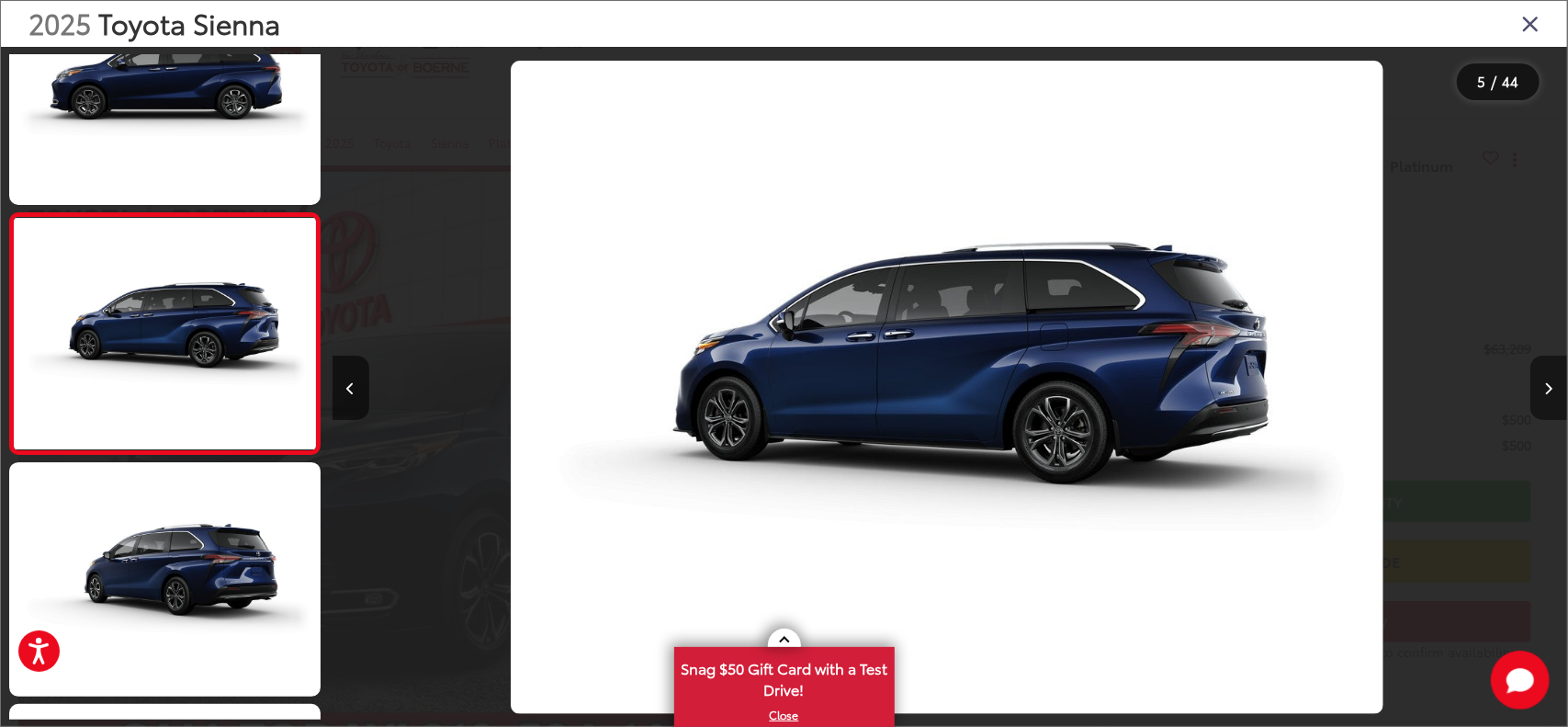
click at [1549, 384] on icon "Next image" at bounding box center [1550, 389] width 9 height 13
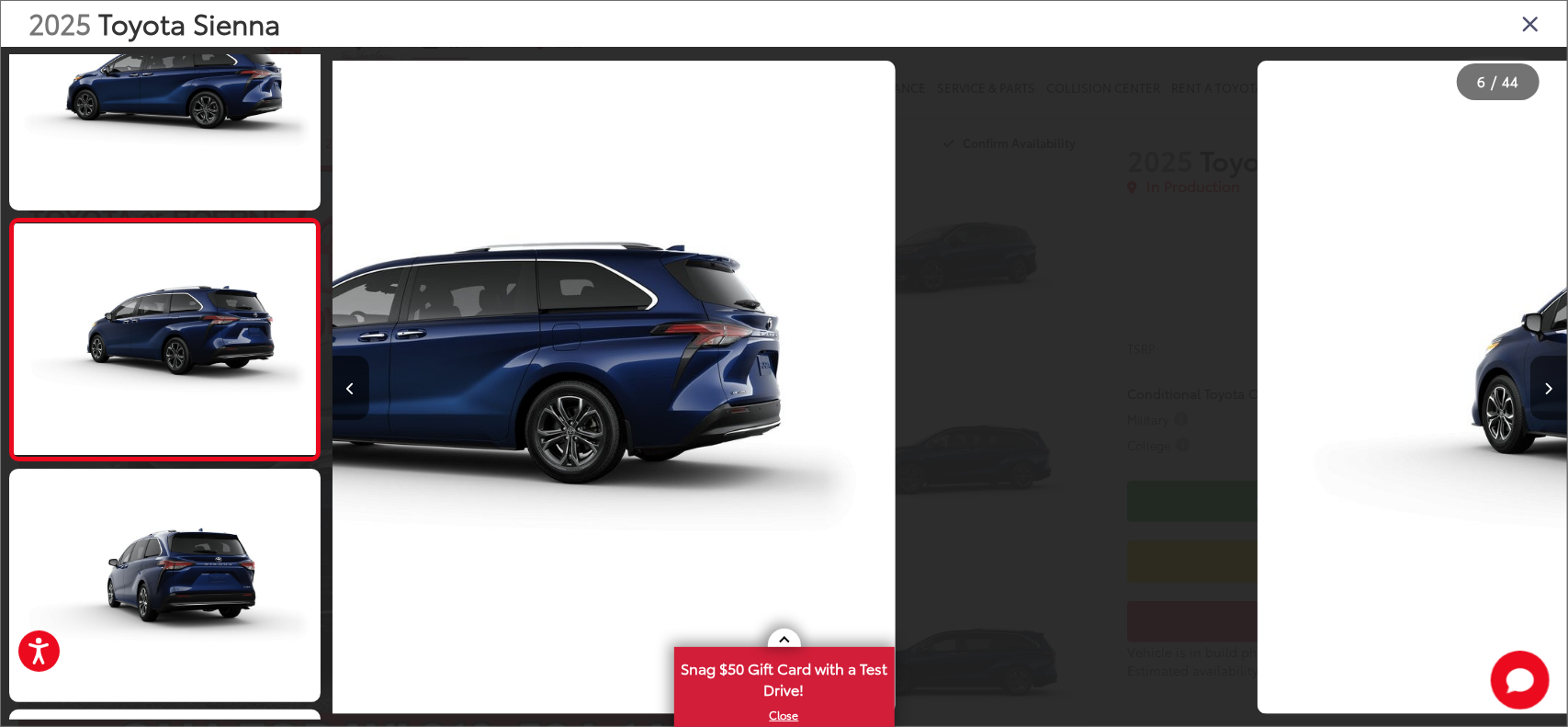
scroll to position [1048, 0]
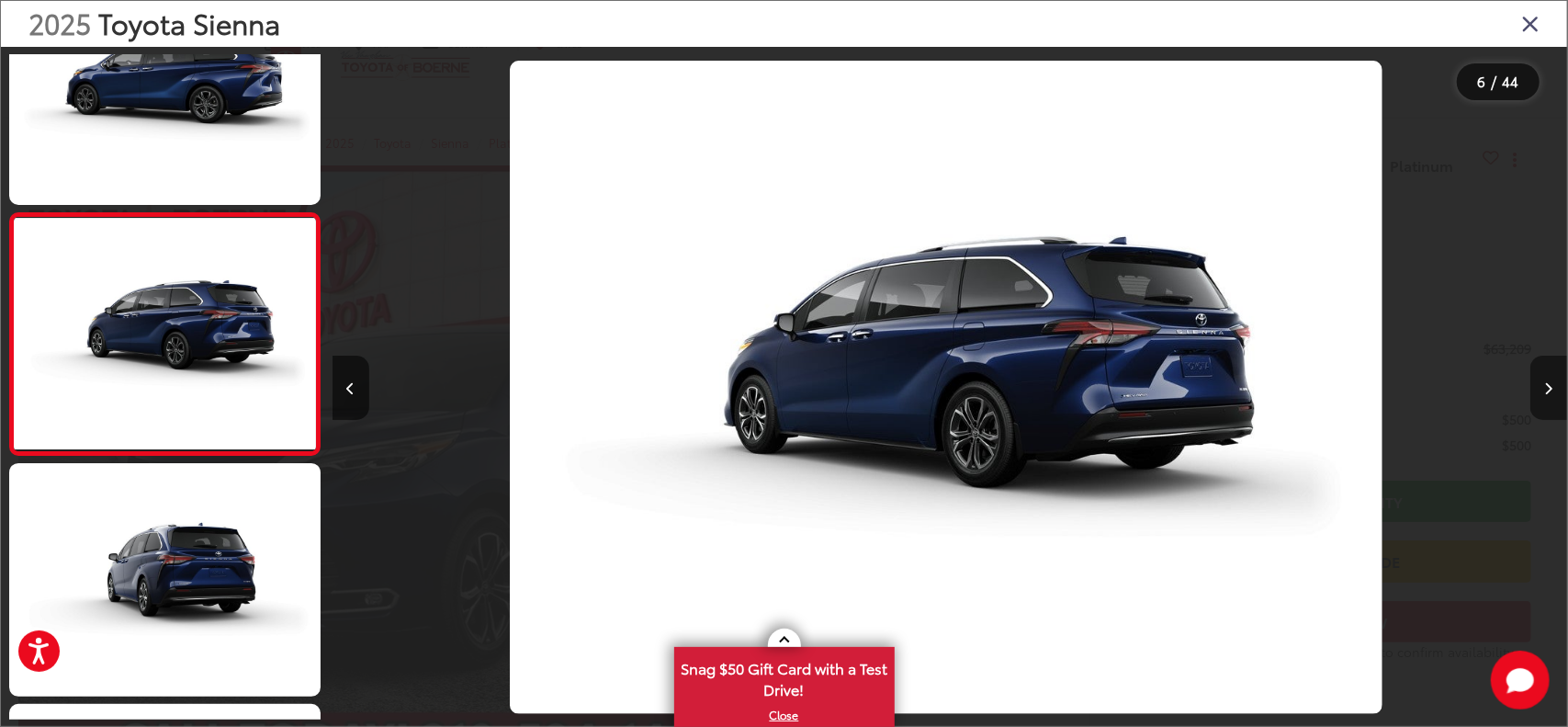
click at [1549, 384] on icon "Next image" at bounding box center [1550, 389] width 9 height 13
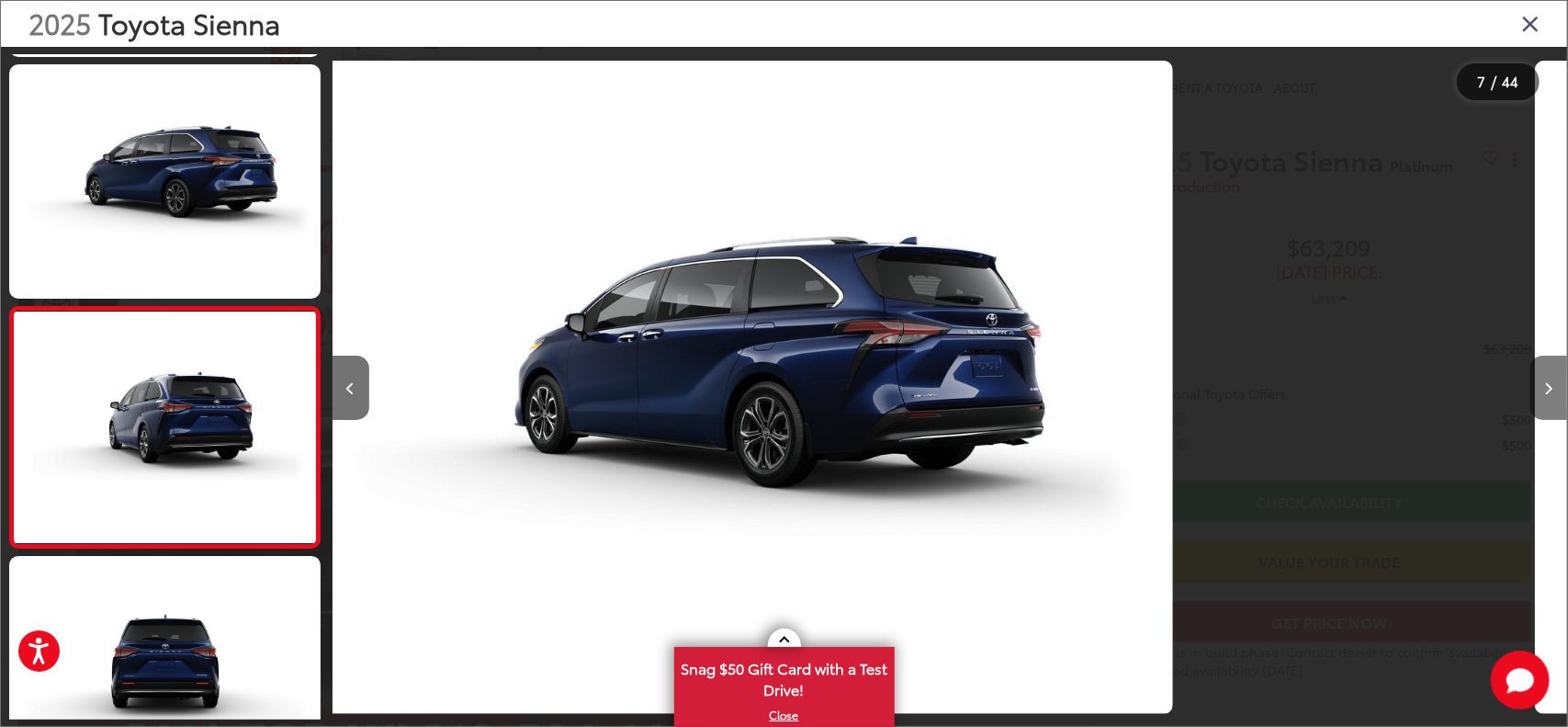
scroll to position [1289, 0]
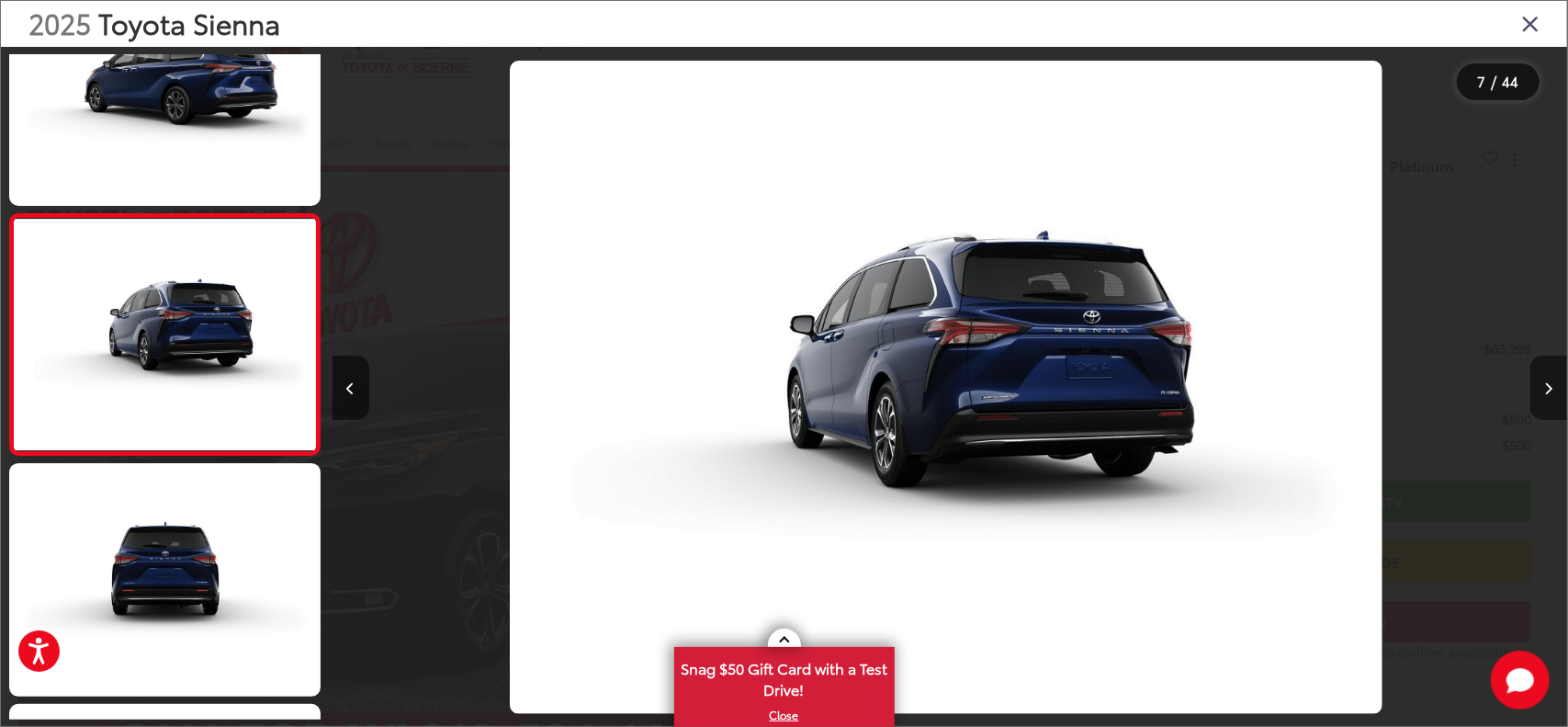
click at [1549, 384] on icon "Next image" at bounding box center [1550, 389] width 9 height 13
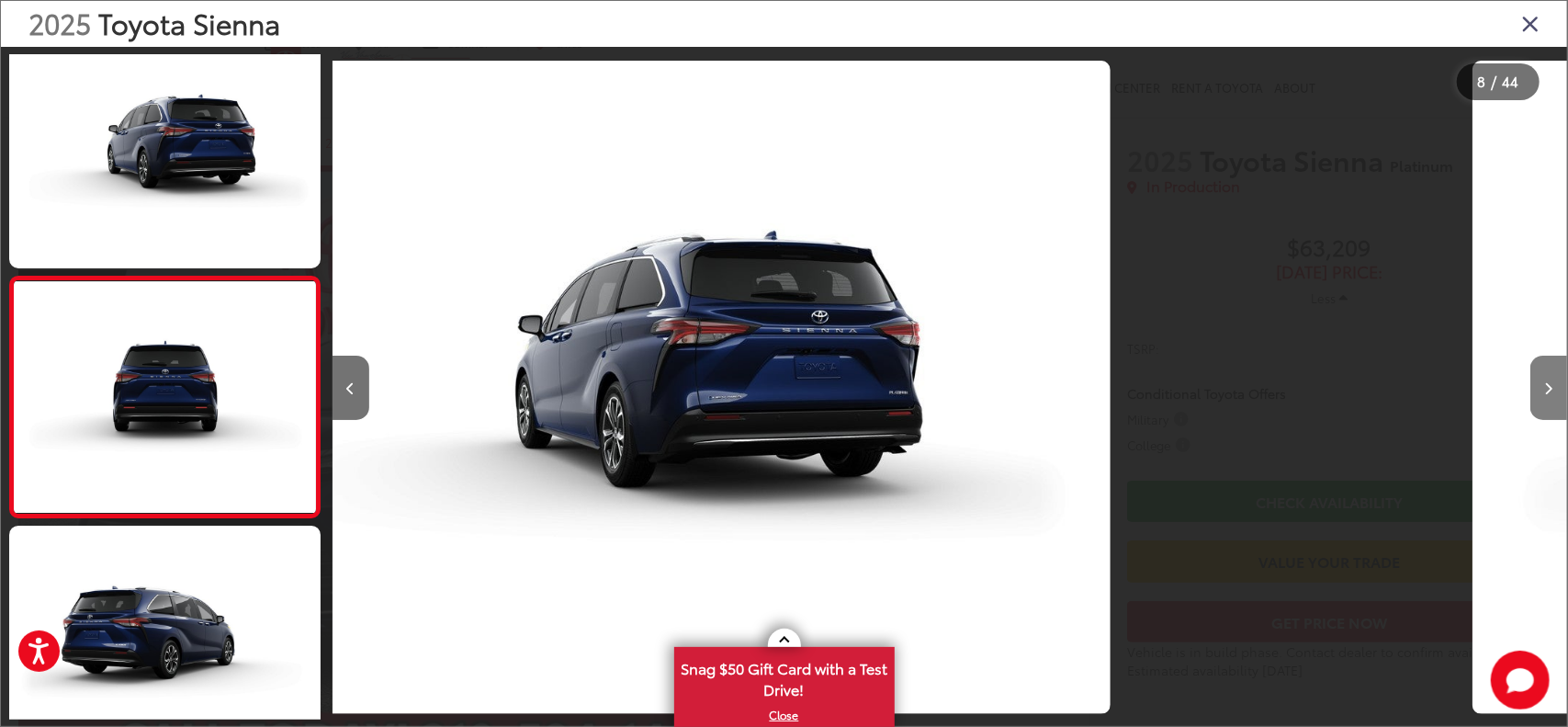
scroll to position [1530, 0]
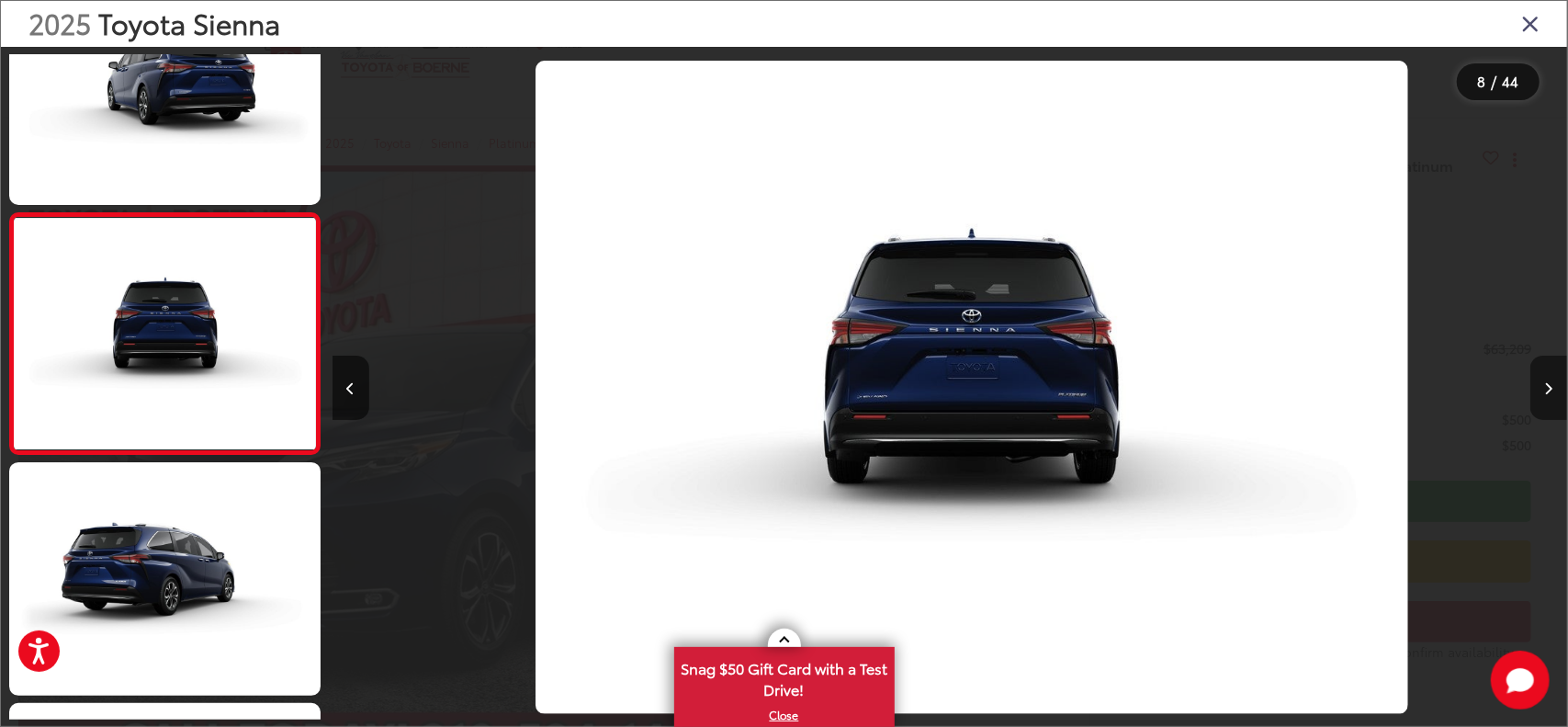
click at [1549, 384] on icon "Next image" at bounding box center [1550, 389] width 9 height 13
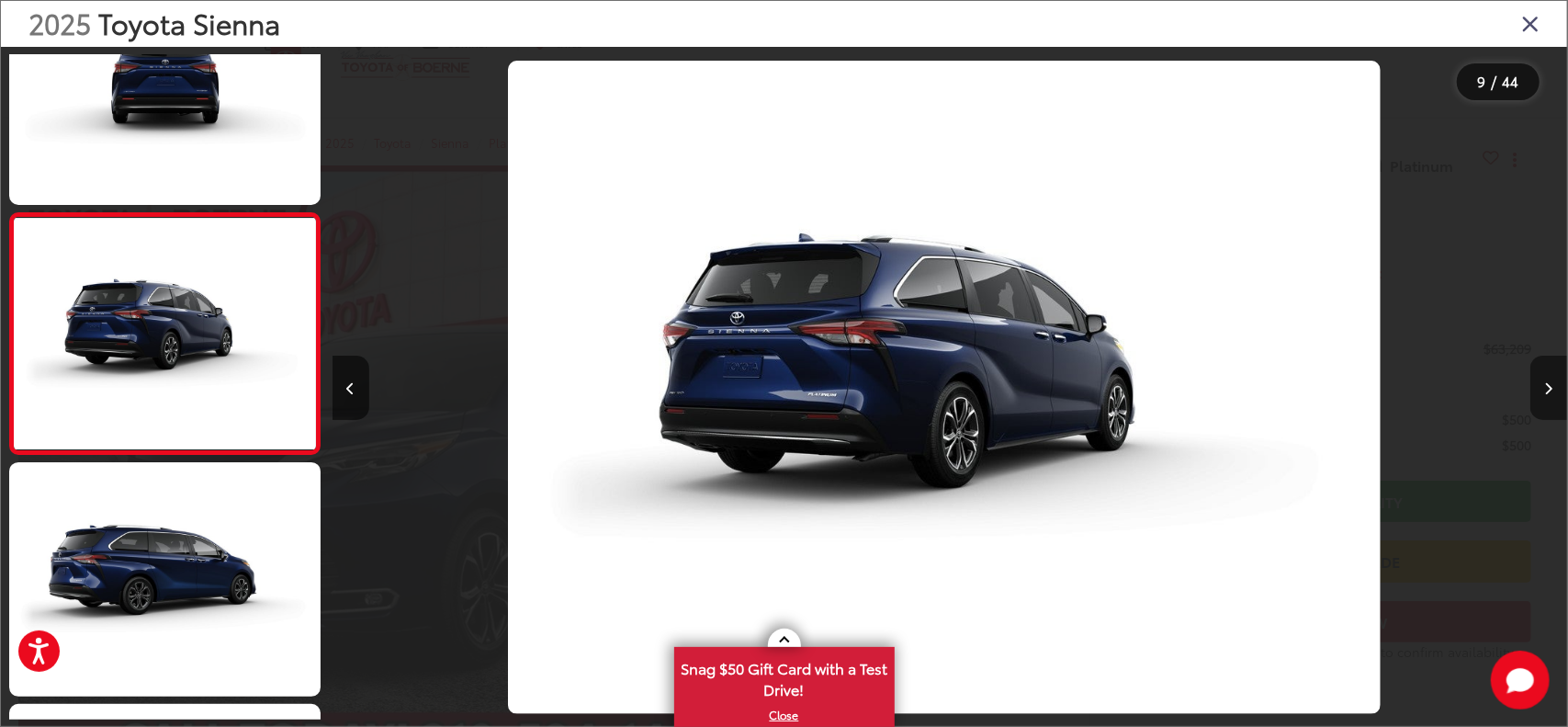
click at [1549, 384] on icon "Next image" at bounding box center [1550, 389] width 9 height 13
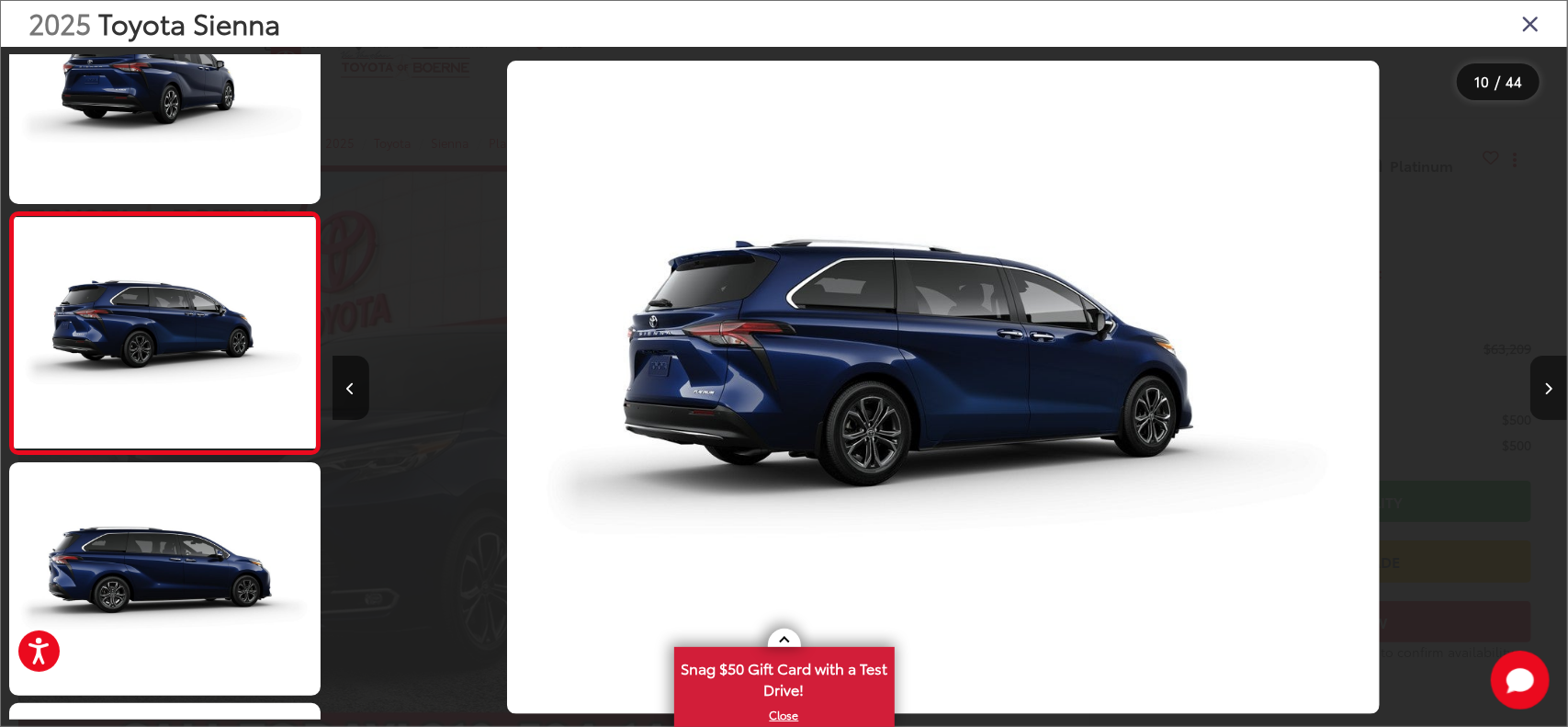
click at [1549, 384] on icon "Next image" at bounding box center [1550, 389] width 9 height 13
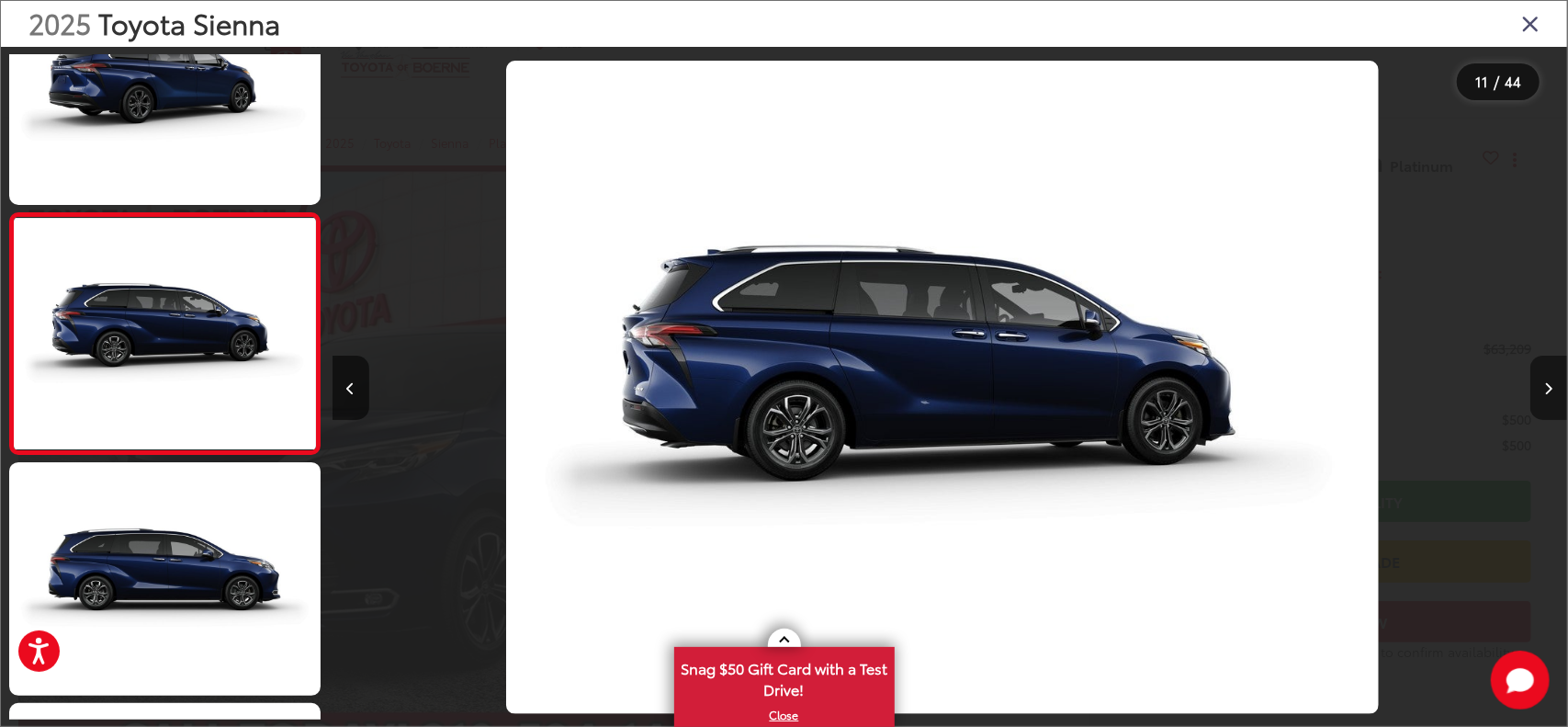
click at [1549, 384] on icon "Next image" at bounding box center [1550, 389] width 9 height 13
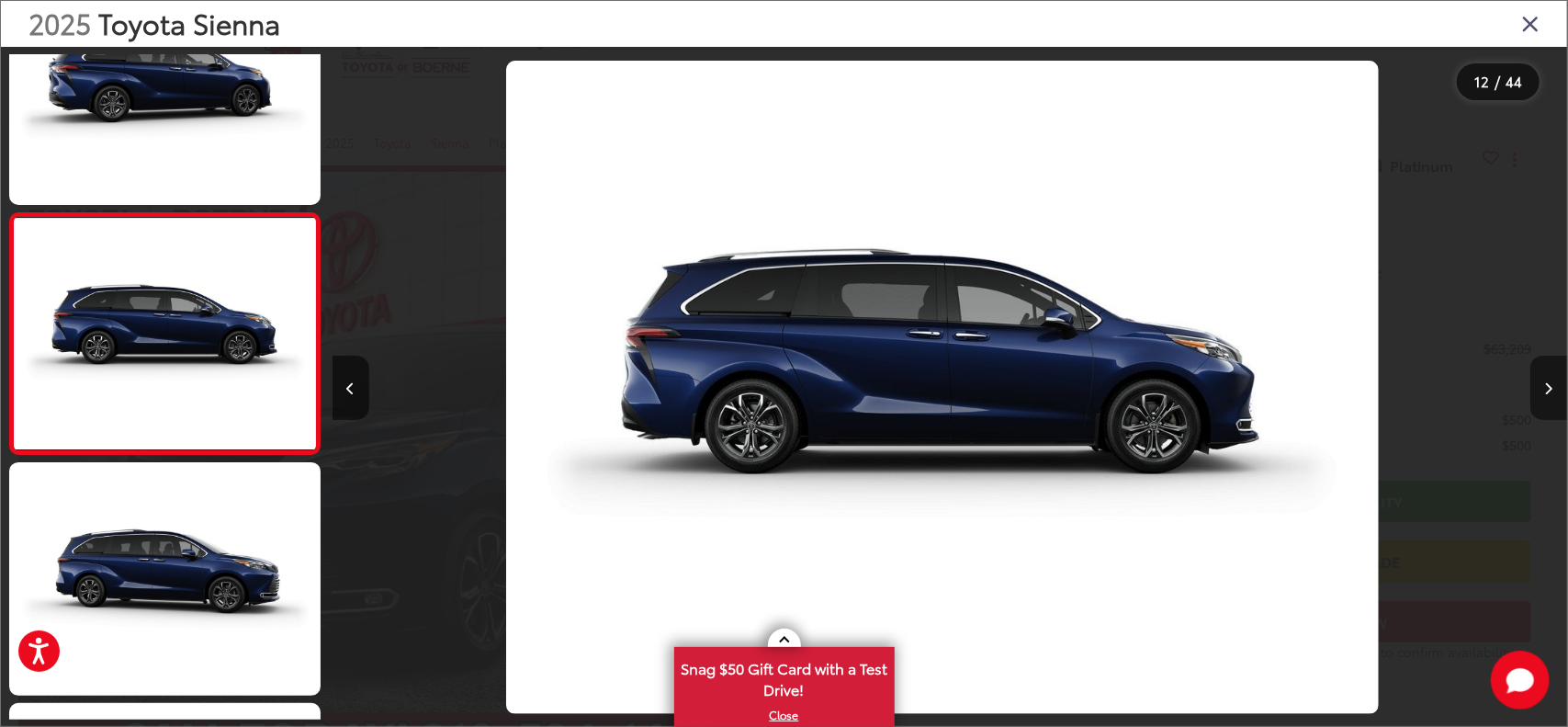
click at [1549, 384] on icon "Next image" at bounding box center [1550, 389] width 9 height 13
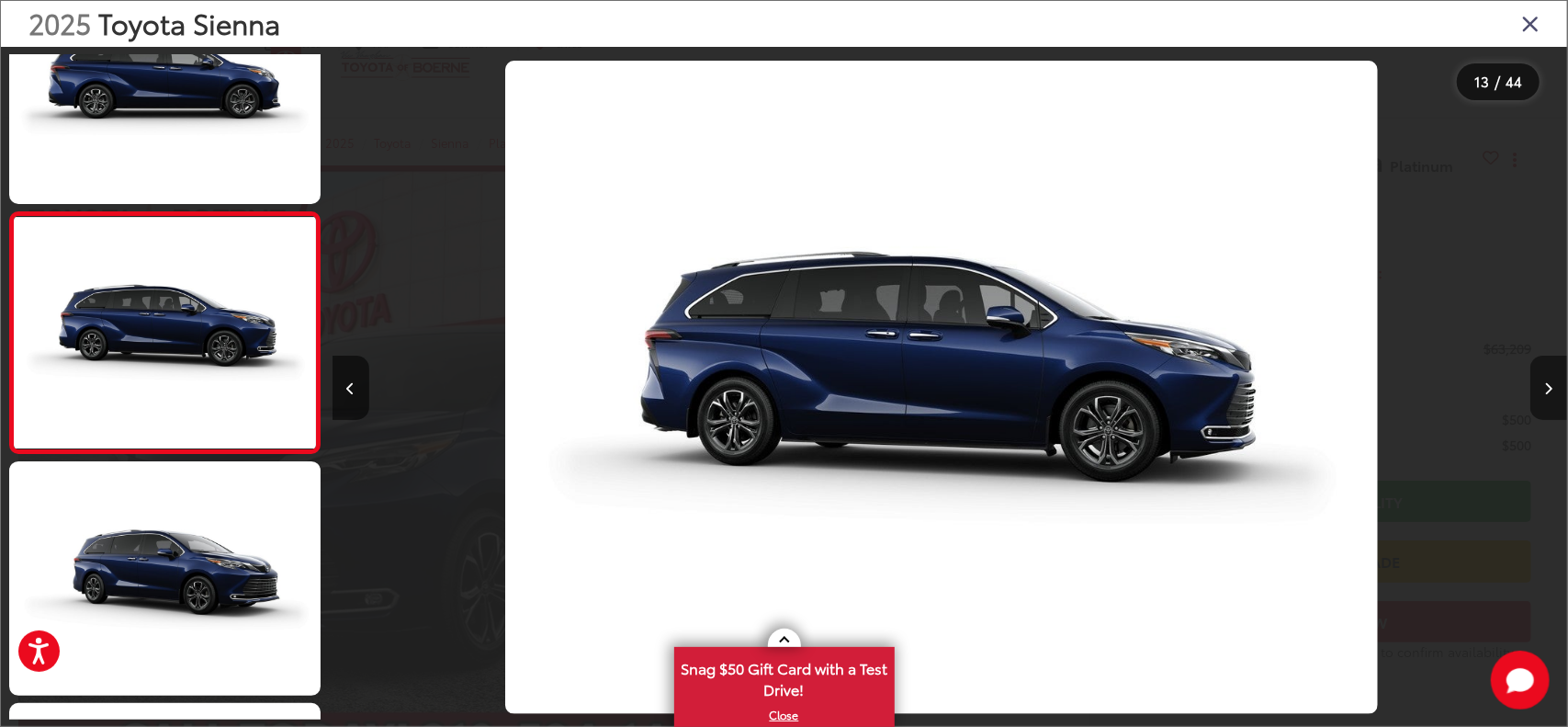
click at [1549, 384] on icon "Next image" at bounding box center [1550, 389] width 9 height 13
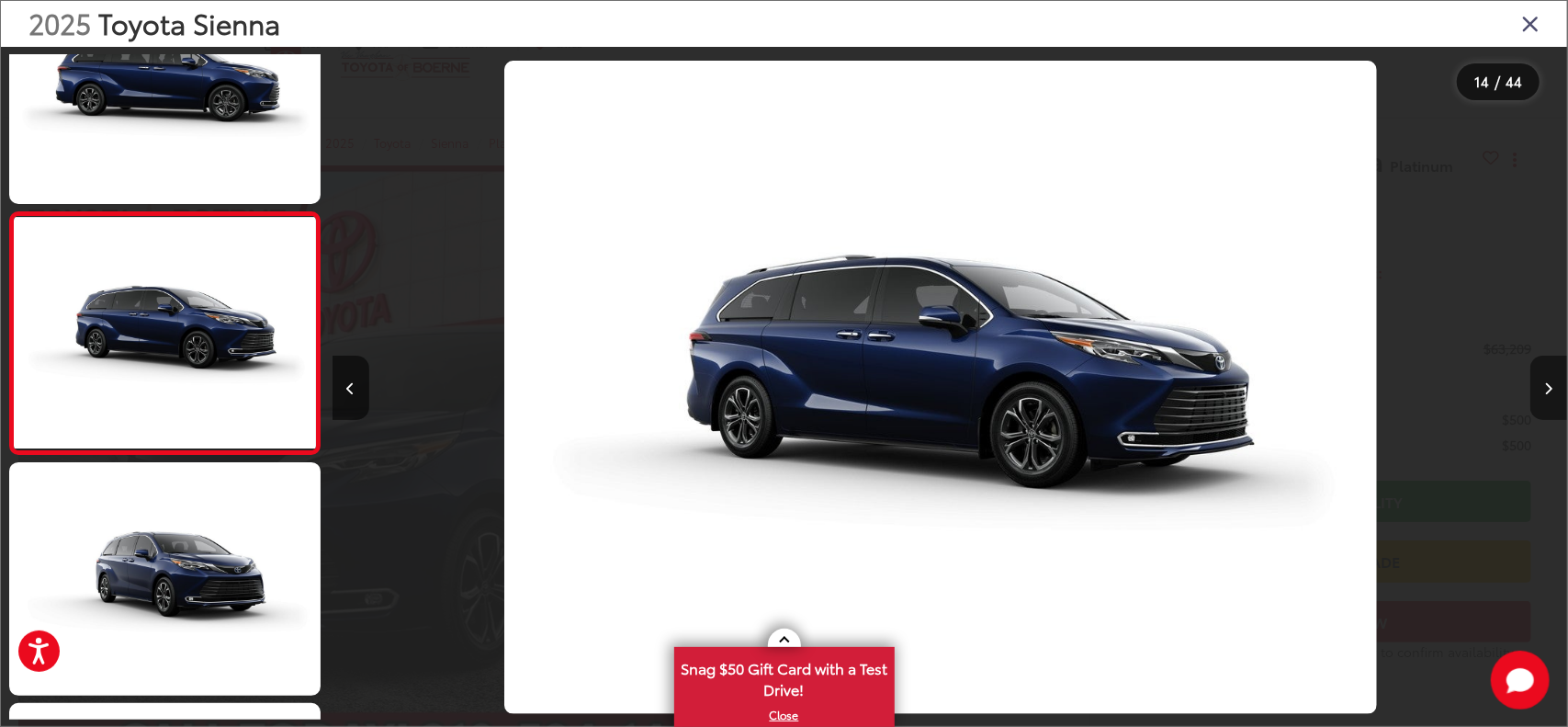
click at [1549, 384] on icon "Next image" at bounding box center [1550, 389] width 9 height 13
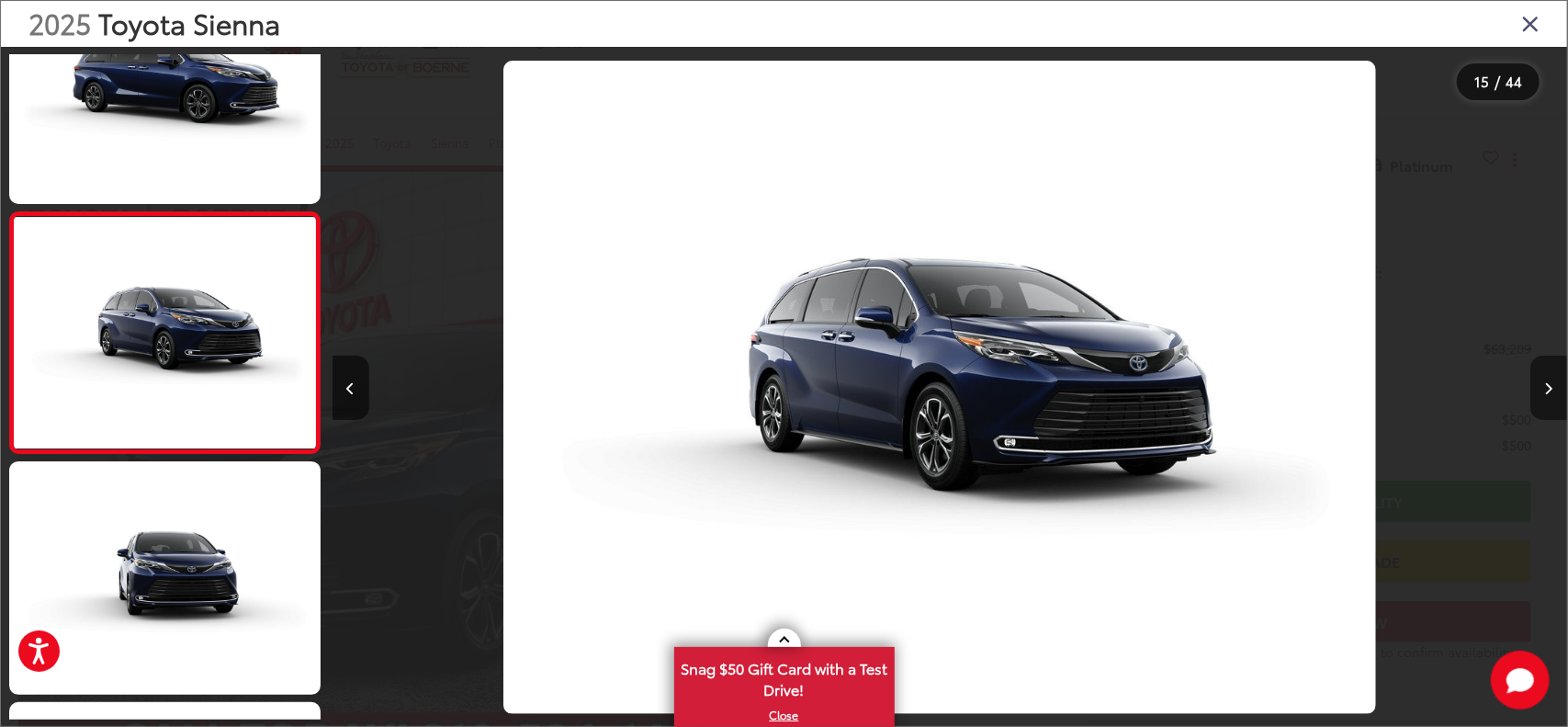
click at [1549, 384] on icon "Next image" at bounding box center [1550, 389] width 9 height 13
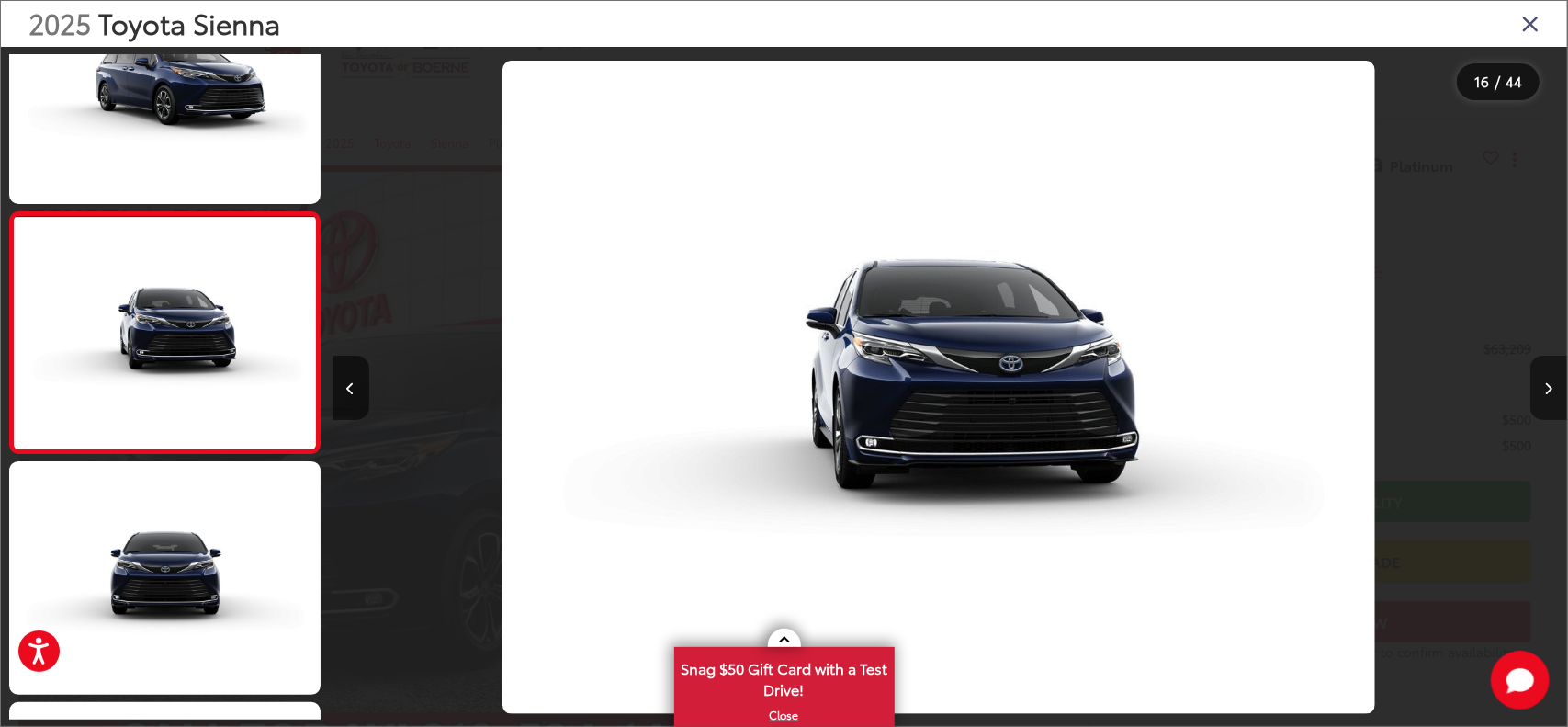
click at [1549, 384] on icon "Next image" at bounding box center [1550, 389] width 9 height 13
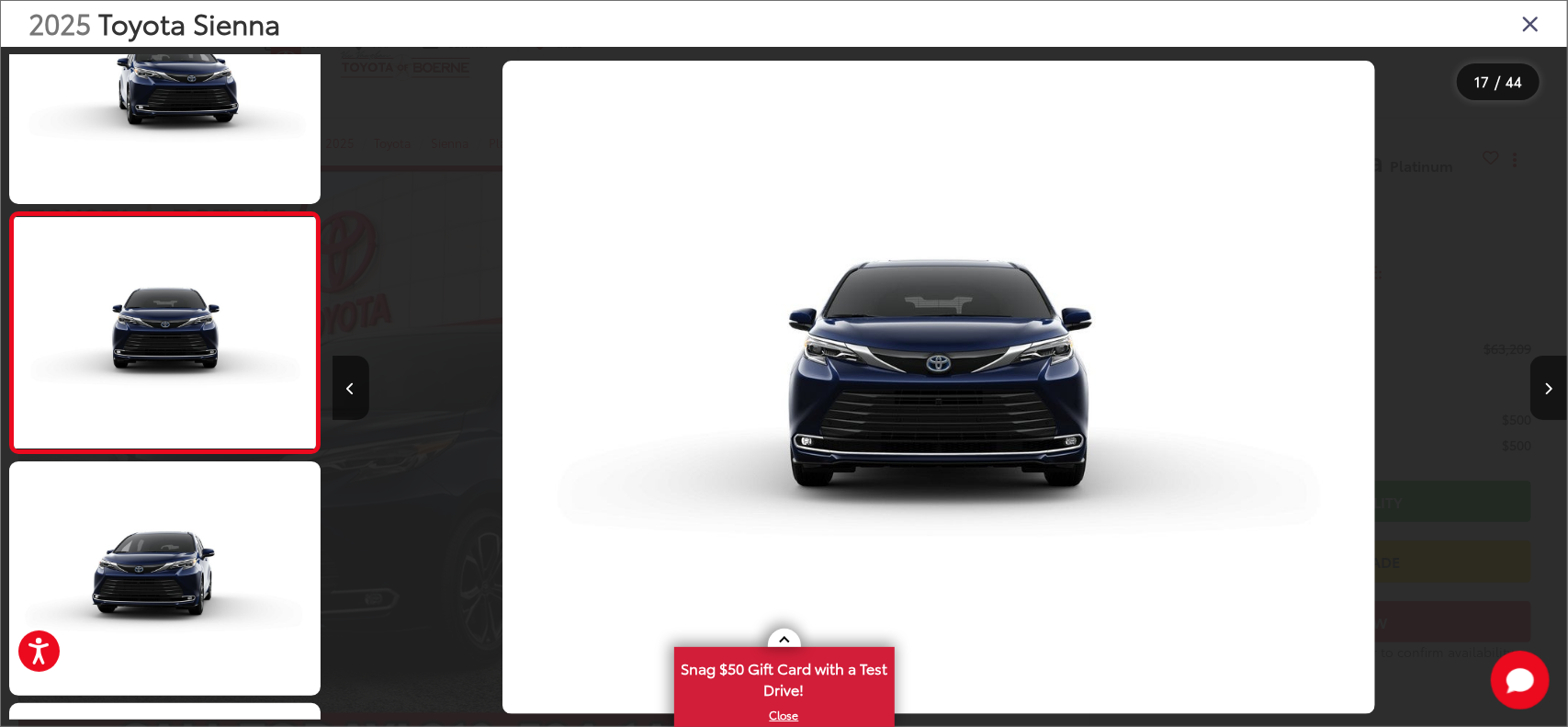
click at [961, 374] on img "2025 Toyota Sienna Platinum 16" at bounding box center [938, 388] width 872 height 654
click at [962, 374] on img "2025 Toyota Sienna Platinum 16" at bounding box center [938, 388] width 872 height 654
click at [1525, 21] on icon "Close gallery" at bounding box center [1530, 22] width 18 height 24
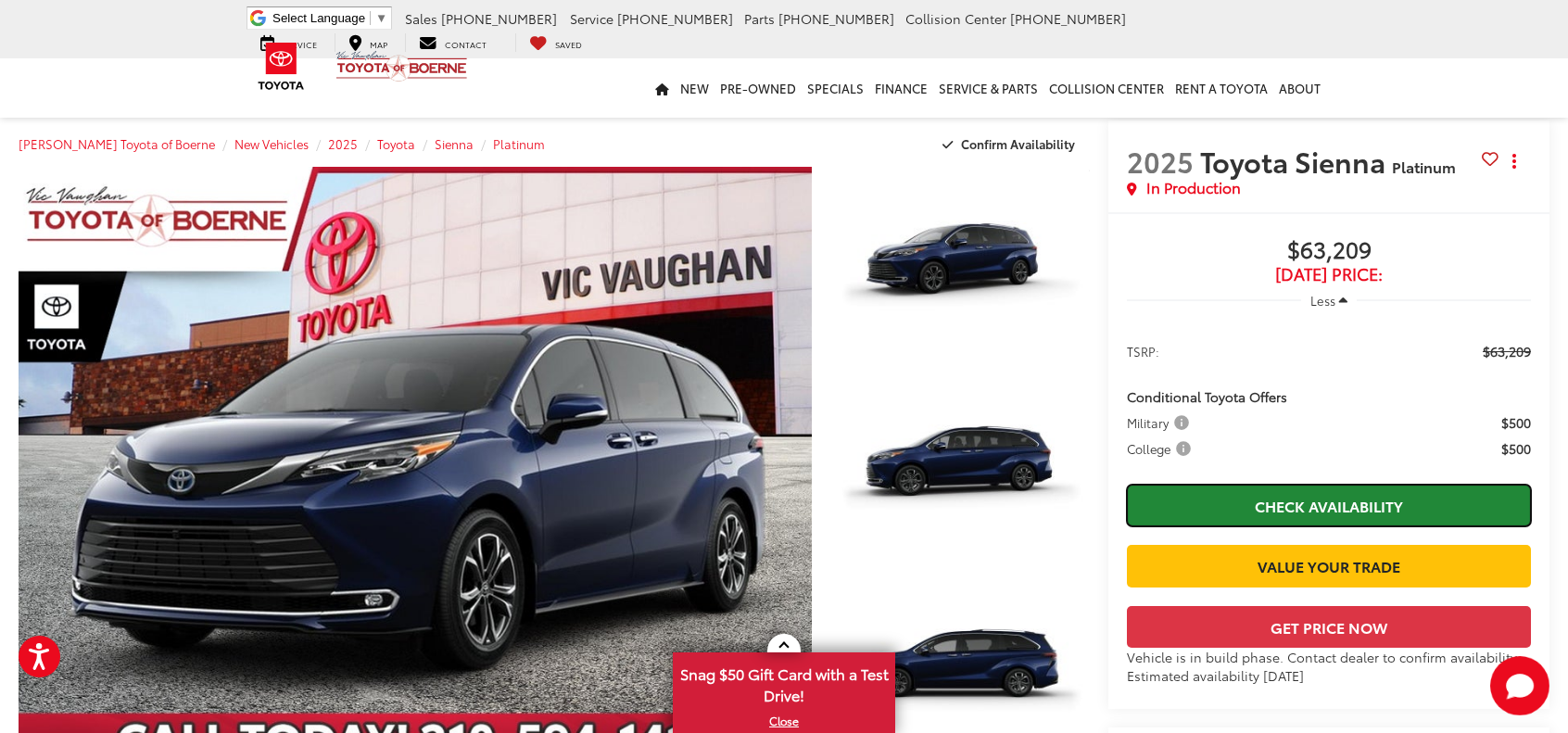
click at [1347, 513] on link "Check Availability" at bounding box center [1328, 505] width 404 height 42
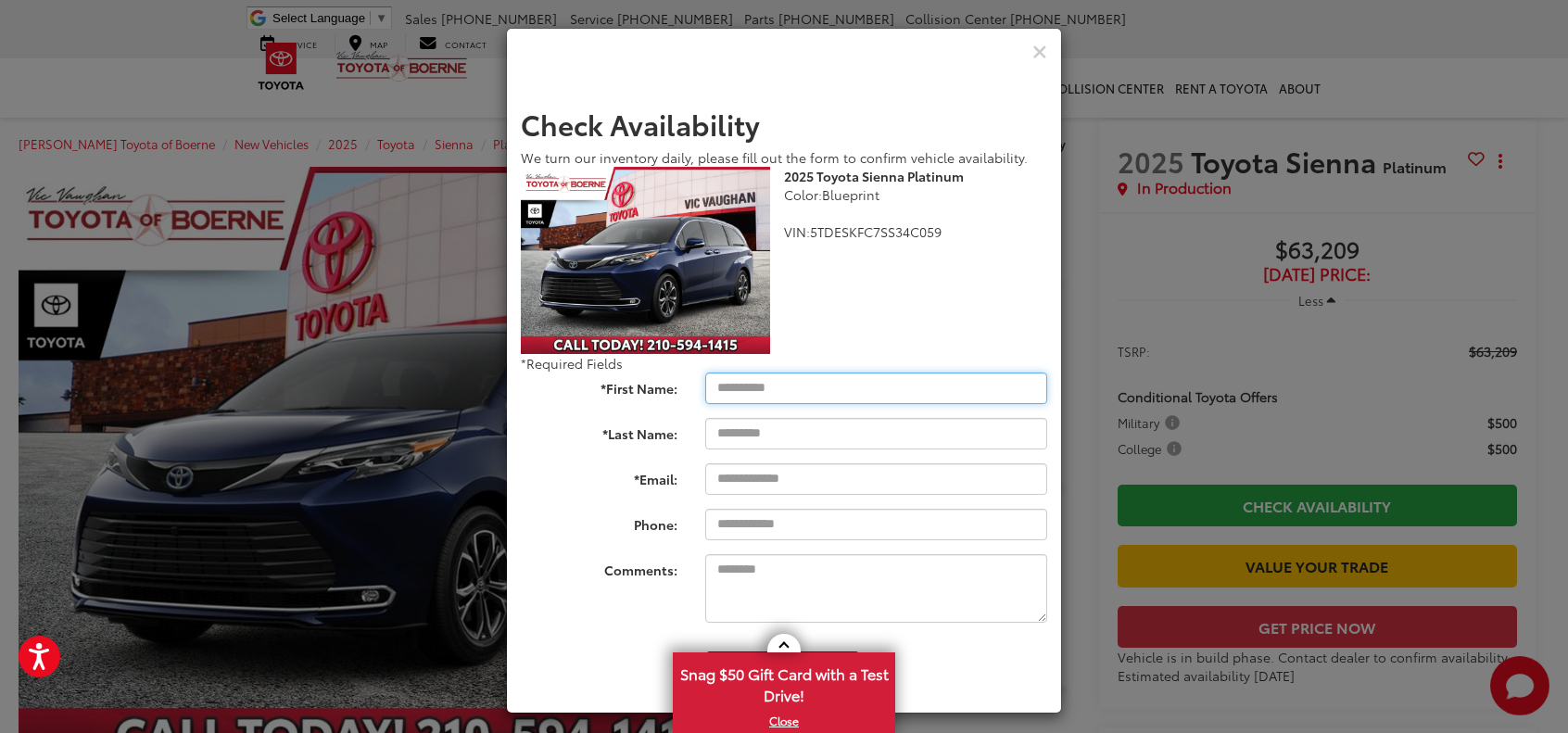
click at [799, 390] on input "*First Name:" at bounding box center [876, 388] width 342 height 31
type input "*****"
type input "******"
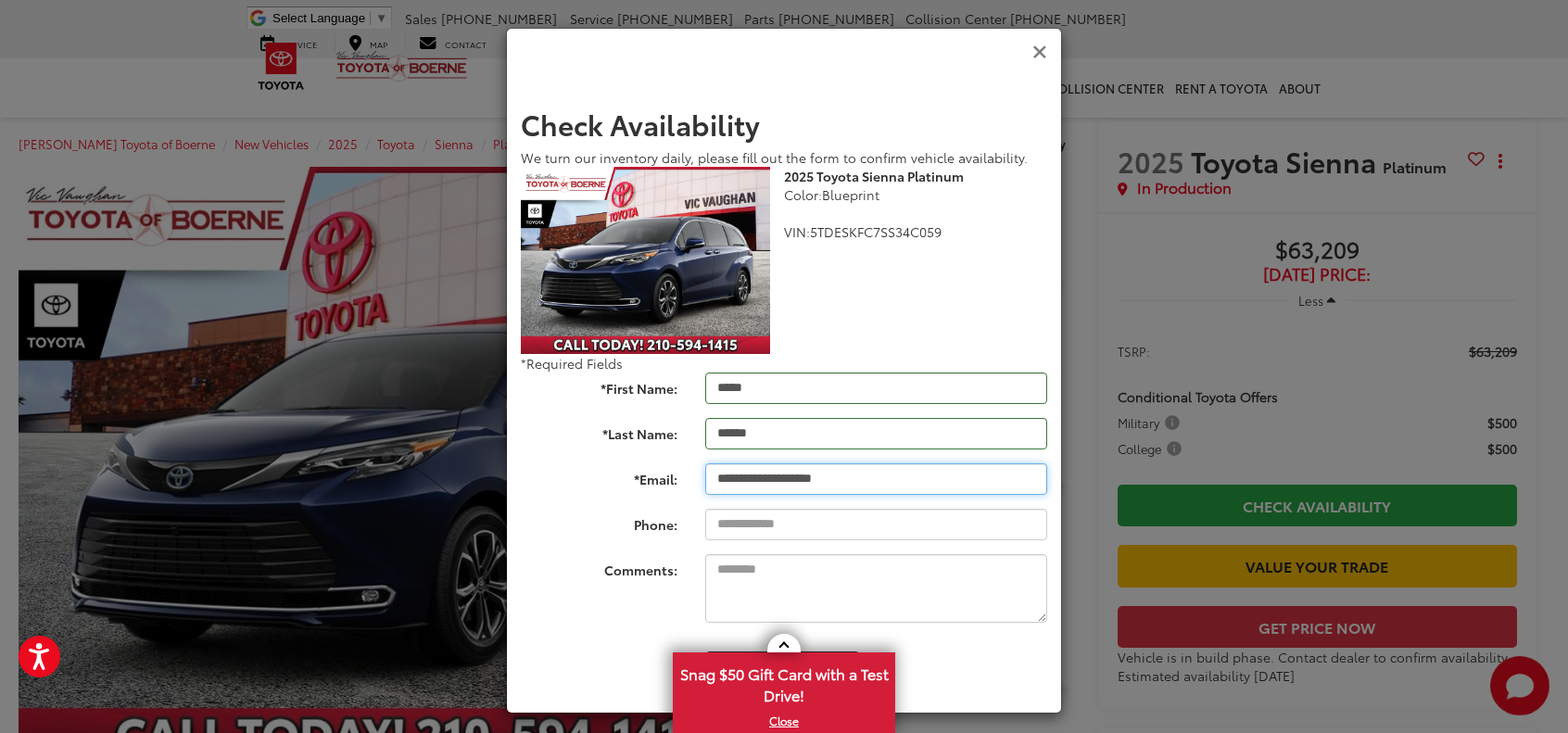
type input "**********"
click at [1034, 50] on icon "Close" at bounding box center [1039, 53] width 15 height 19
